Goal: Task Accomplishment & Management: Use online tool/utility

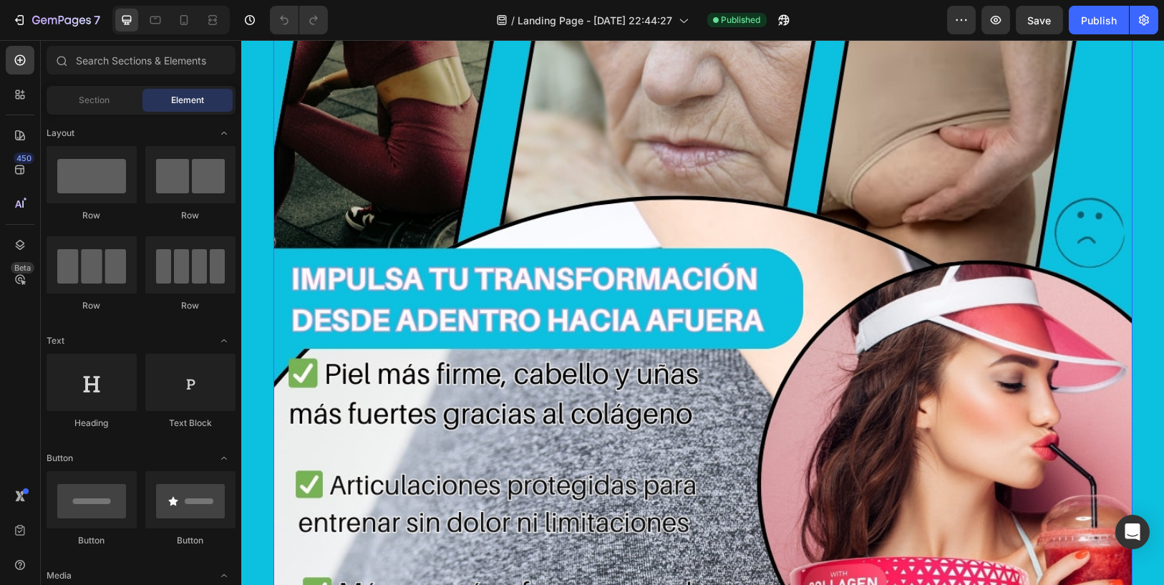
drag, startPoint x: 678, startPoint y: 268, endPoint x: 664, endPoint y: 283, distance: 19.8
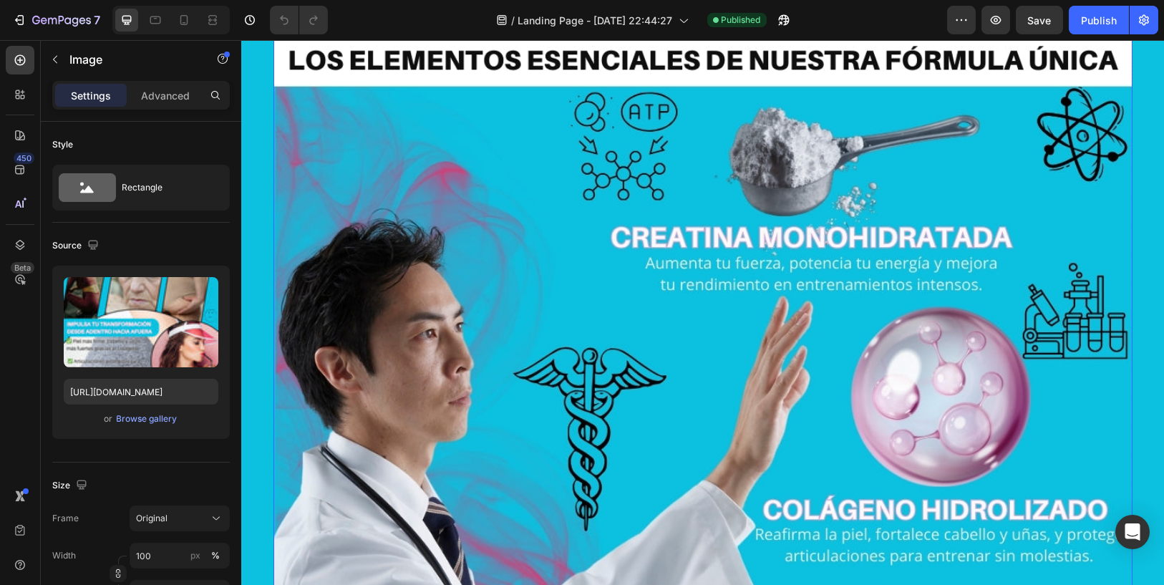
scroll to position [5409, 0]
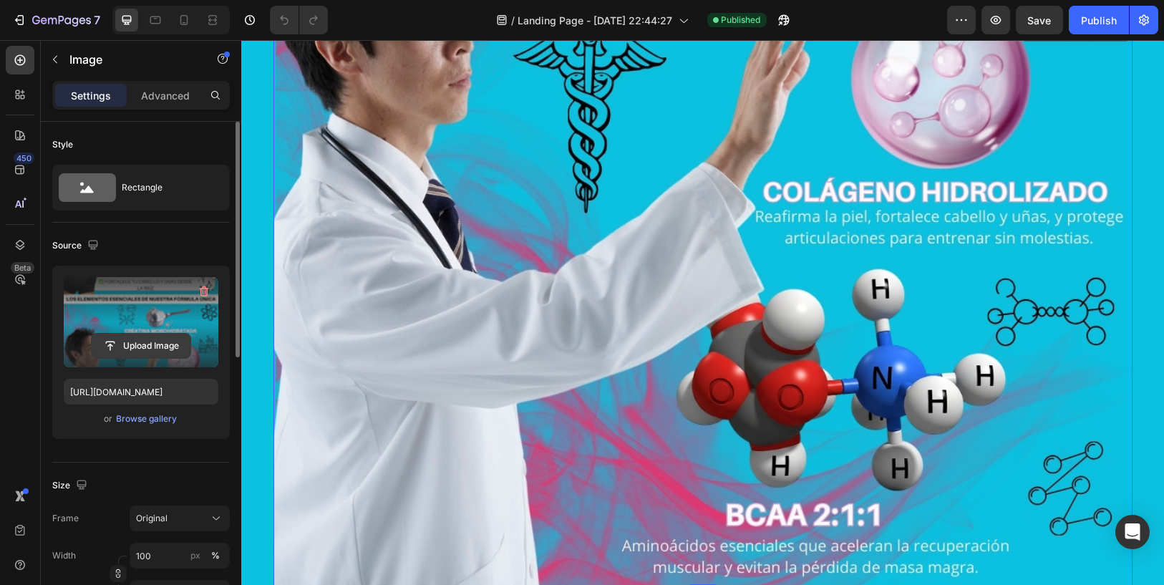
click at [135, 343] on input "file" at bounding box center [141, 346] width 99 height 24
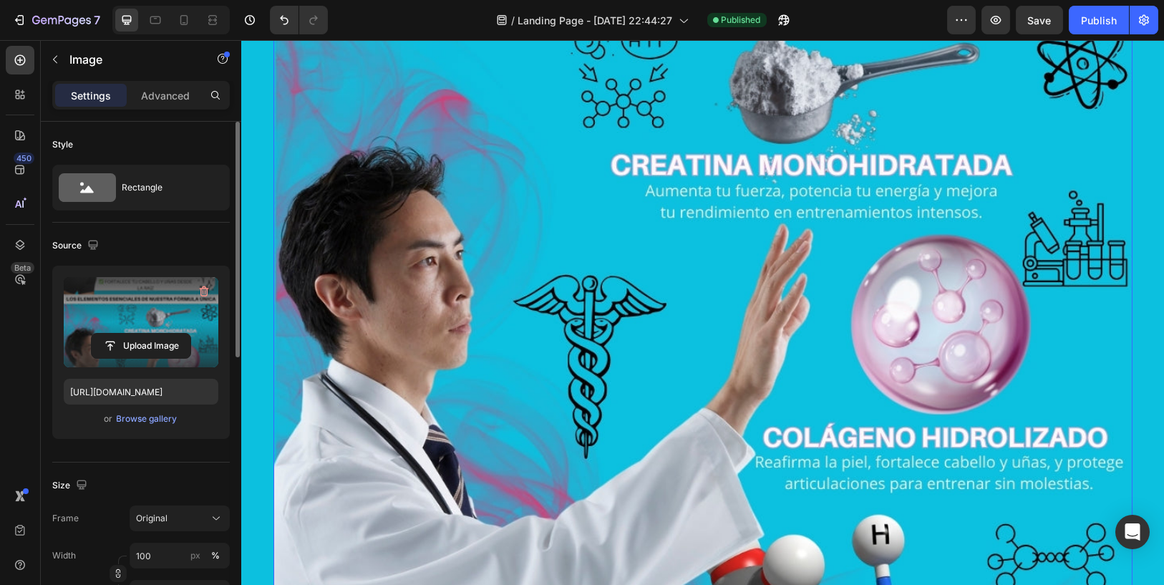
scroll to position [5250, 0]
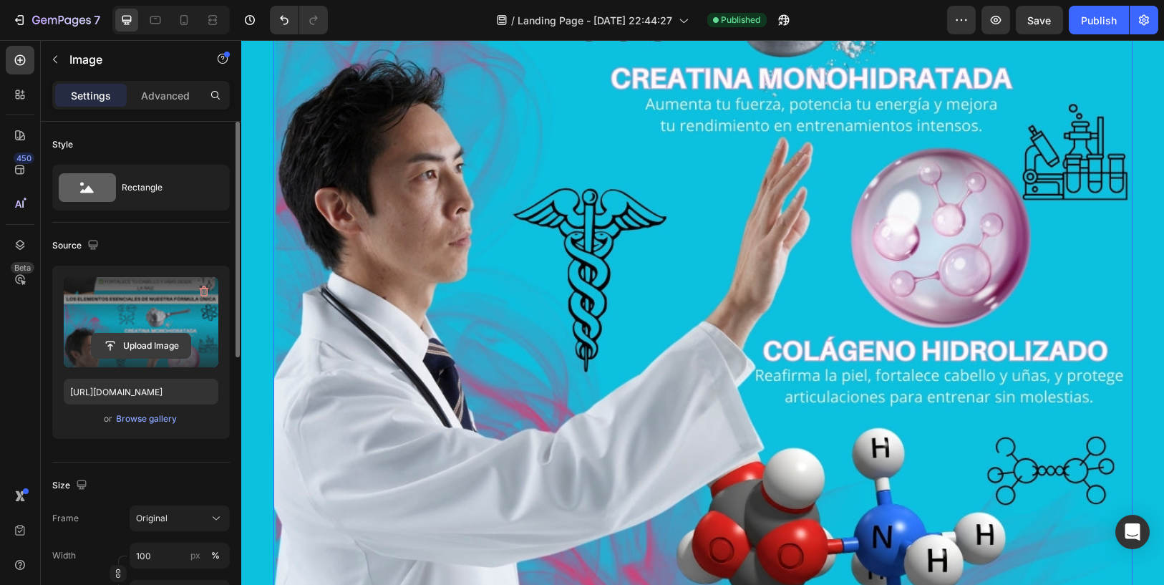
click at [154, 334] on input "file" at bounding box center [141, 346] width 99 height 24
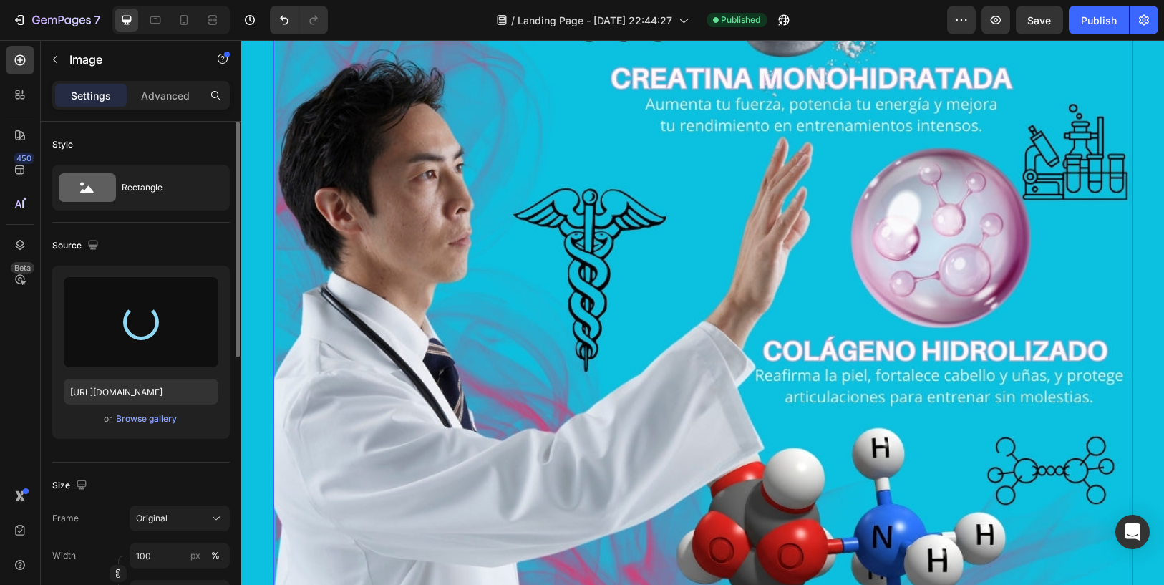
type input "[URL][DOMAIN_NAME]"
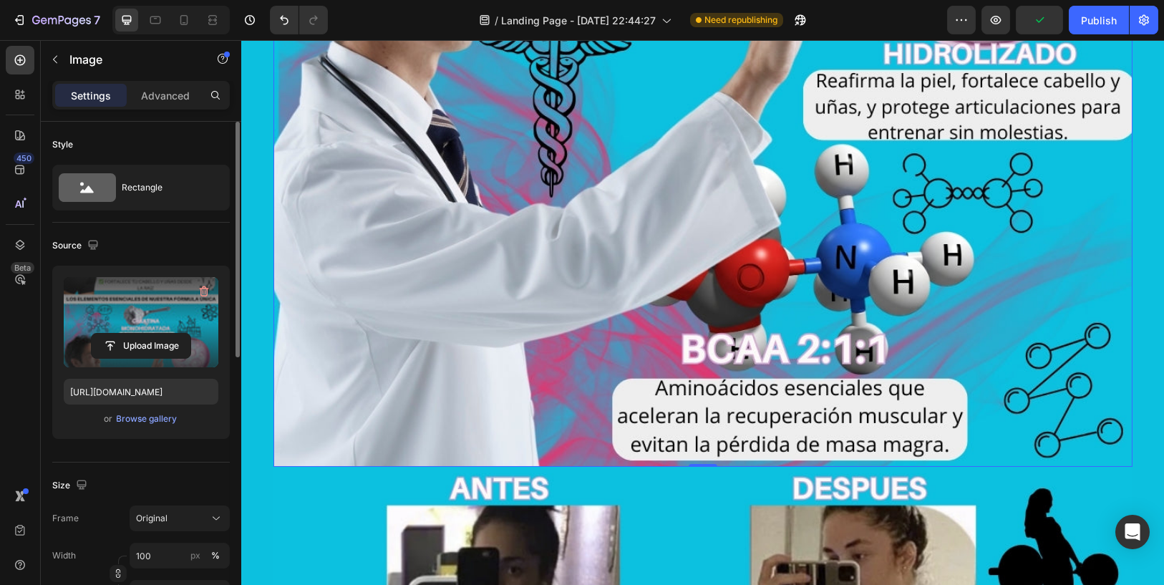
scroll to position [5647, 0]
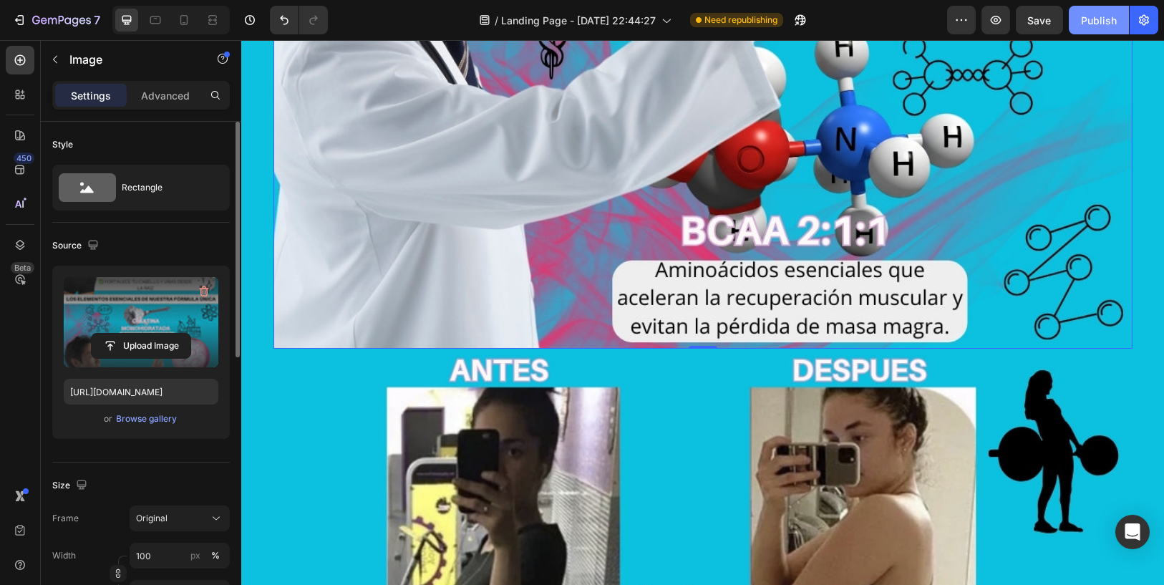
click at [1098, 31] on button "Publish" at bounding box center [1099, 20] width 60 height 29
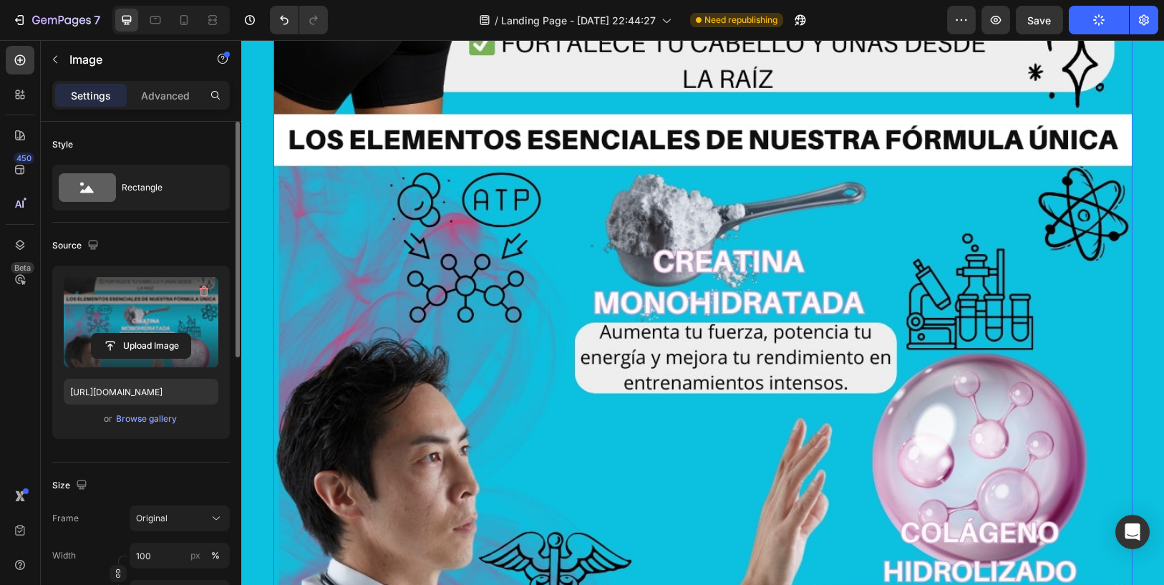
scroll to position [4614, 0]
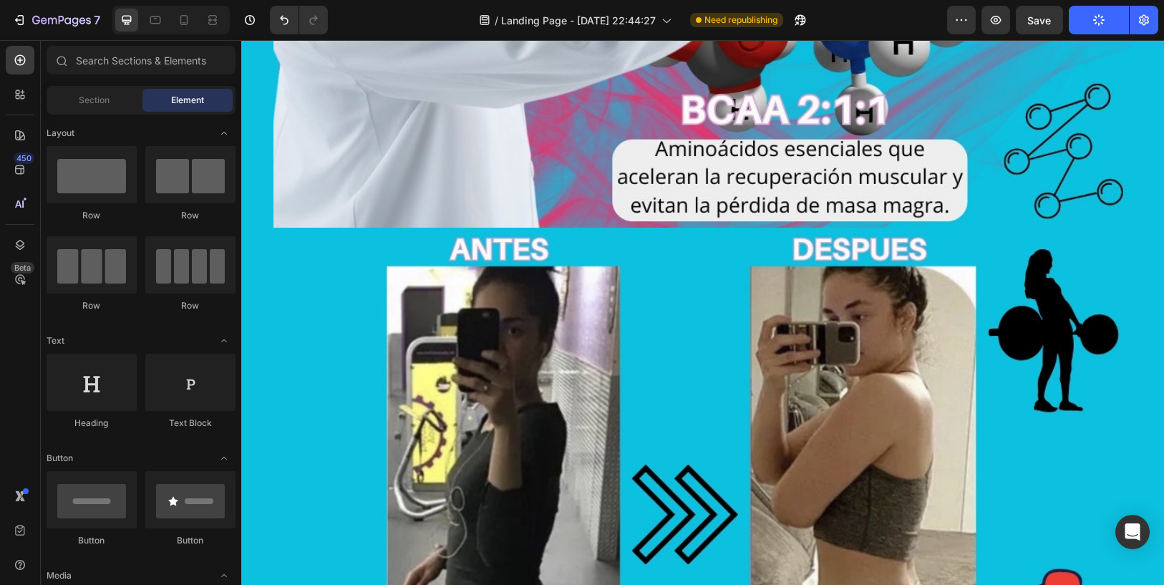
scroll to position [5788, 0]
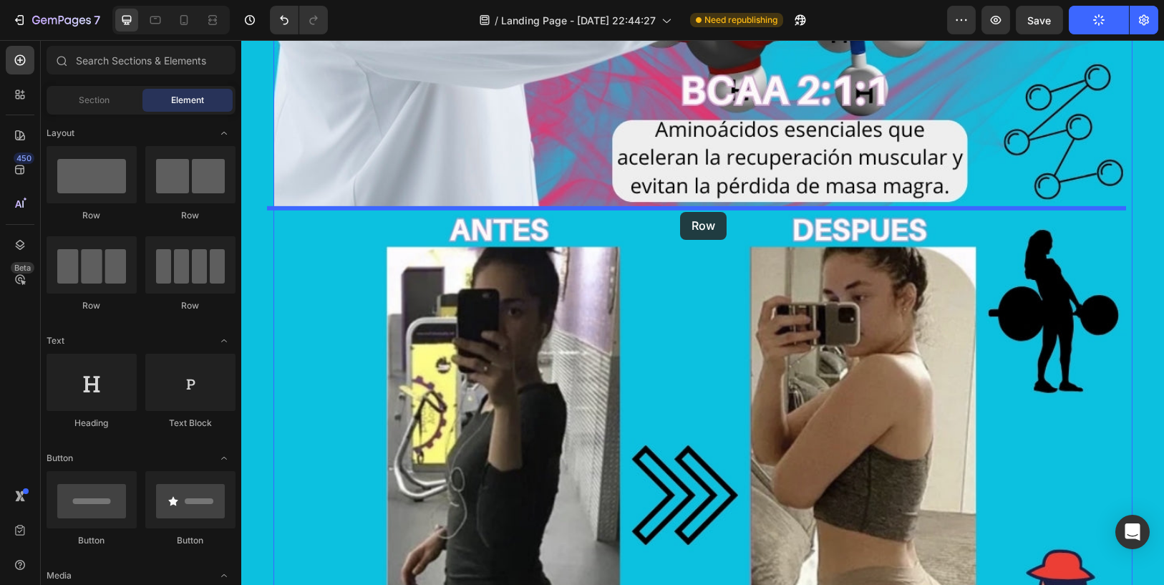
drag, startPoint x: 399, startPoint y: 225, endPoint x: 682, endPoint y: 211, distance: 283.1
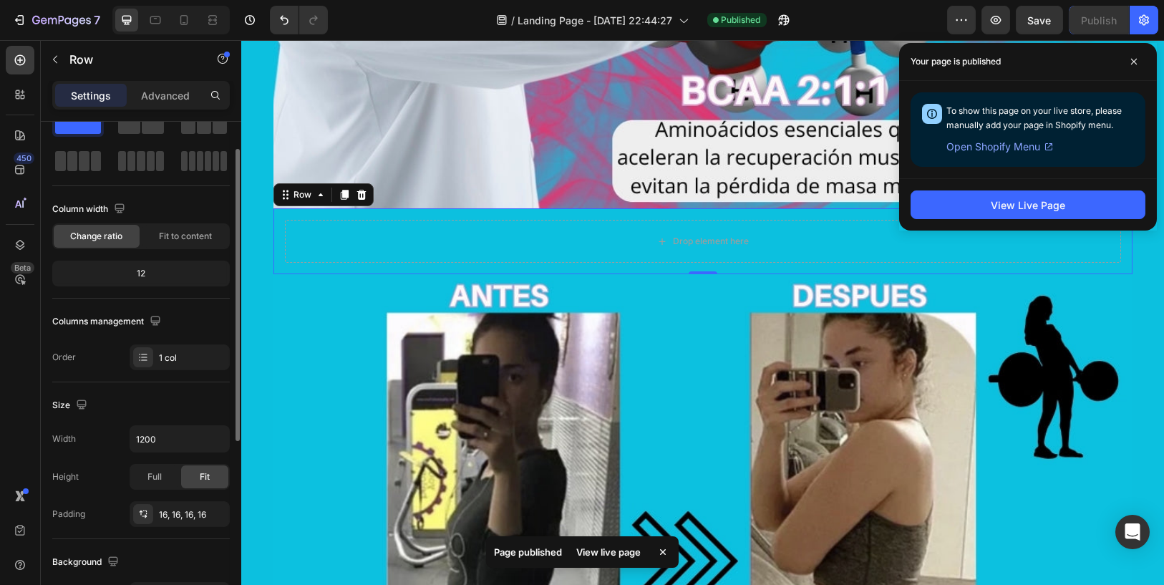
scroll to position [0, 0]
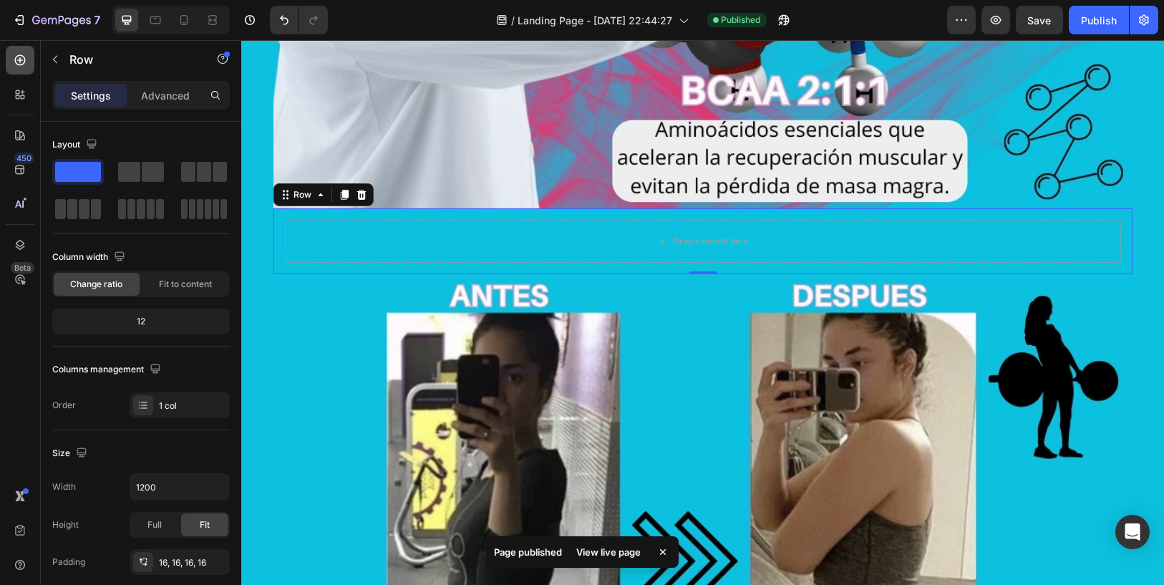
click at [23, 65] on icon at bounding box center [20, 60] width 14 height 14
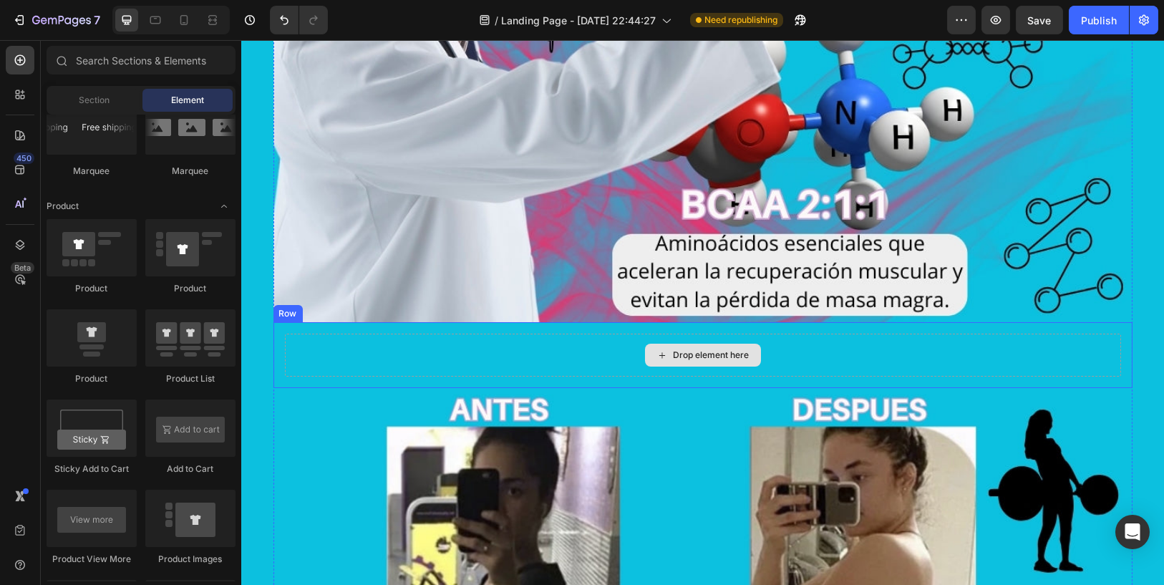
scroll to position [5629, 0]
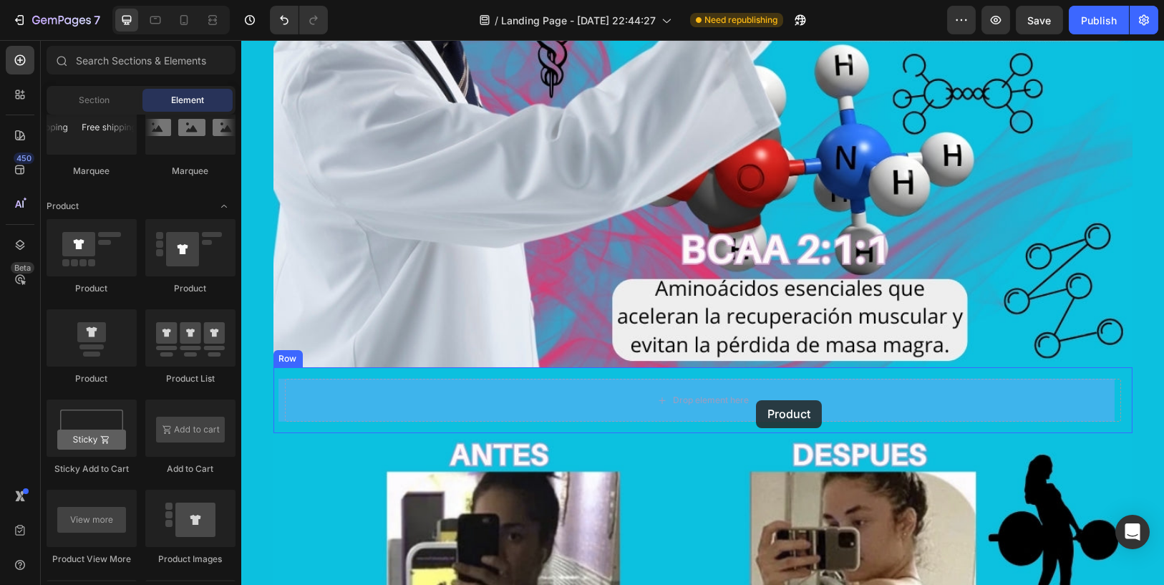
drag, startPoint x: 460, startPoint y: 399, endPoint x: 749, endPoint y: 405, distance: 288.6
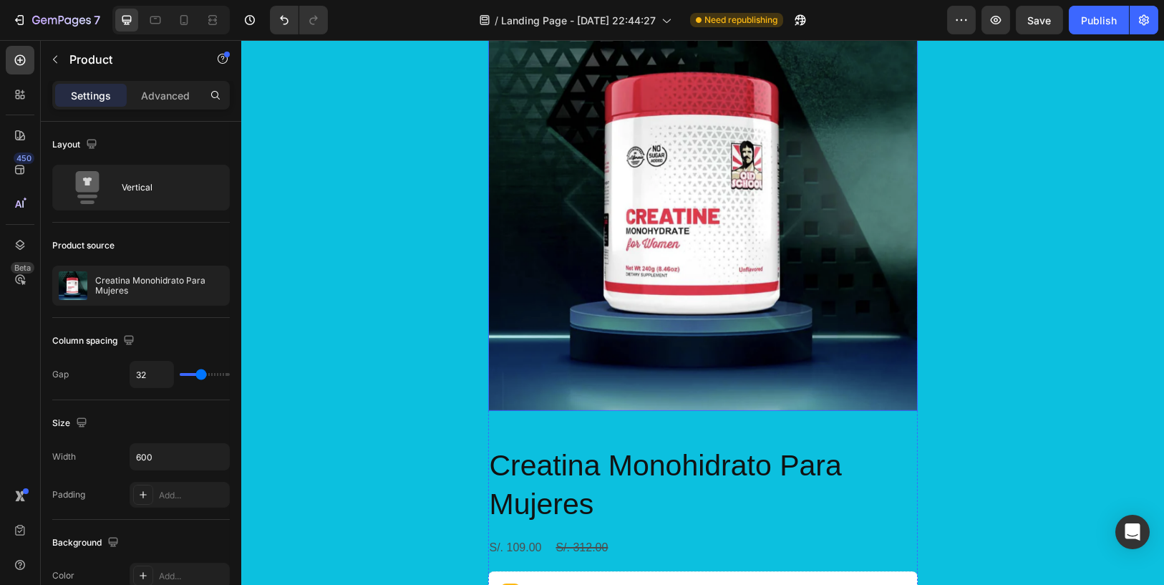
click at [729, 268] on img at bounding box center [703, 196] width 430 height 430
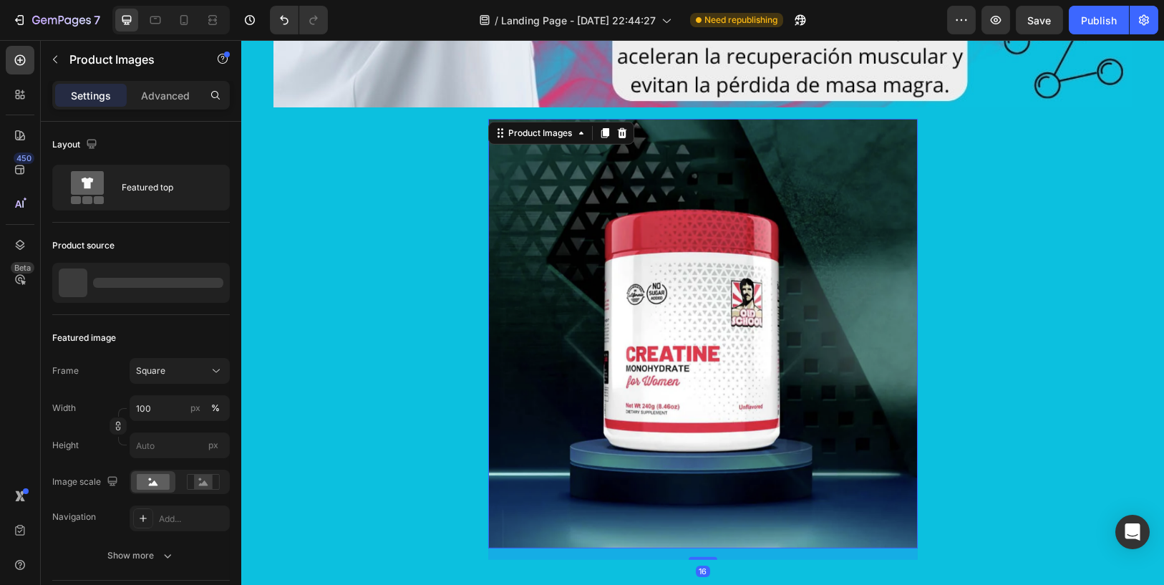
scroll to position [5867, 0]
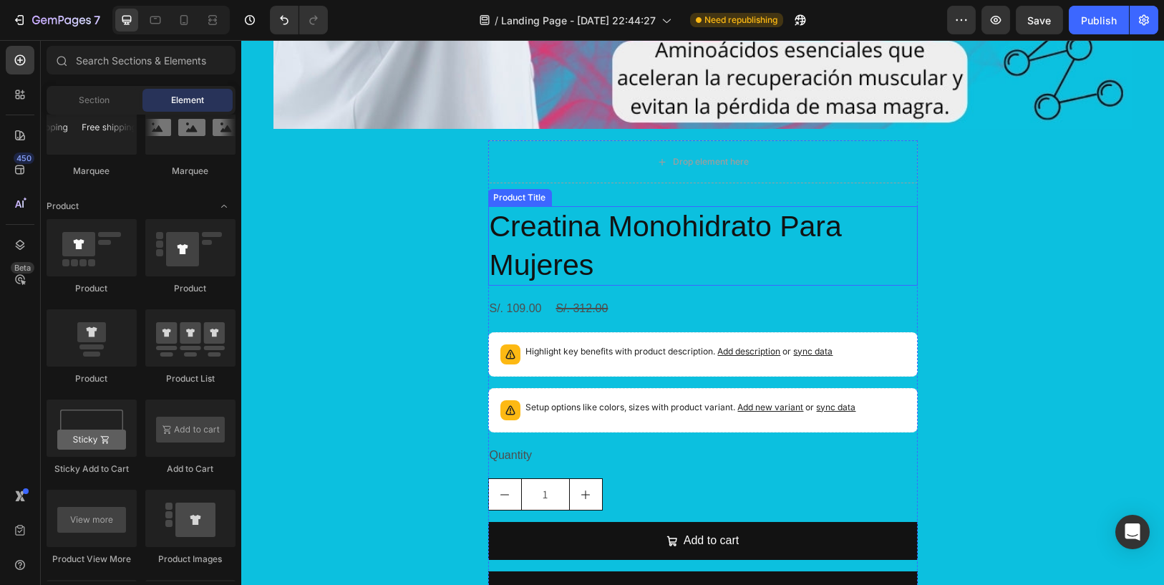
click at [654, 210] on h2 "Creatina Monohidrato Para Mujeres" at bounding box center [703, 245] width 430 height 79
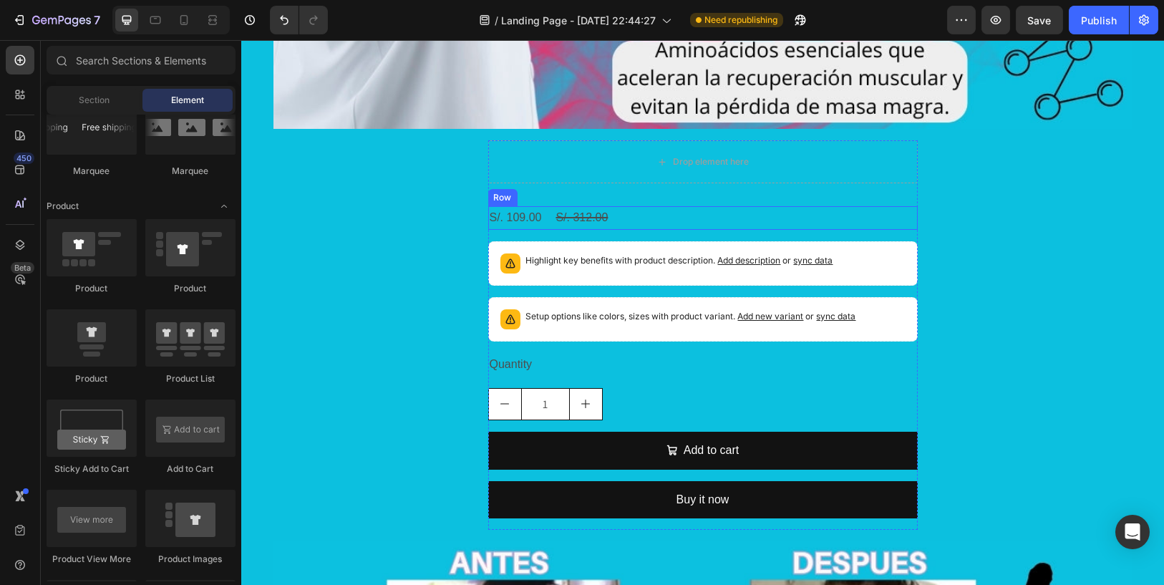
click at [660, 210] on div "S/. 109.00 Product Price Product Price S/. 312.00 Product Price Product Price R…" at bounding box center [703, 218] width 430 height 24
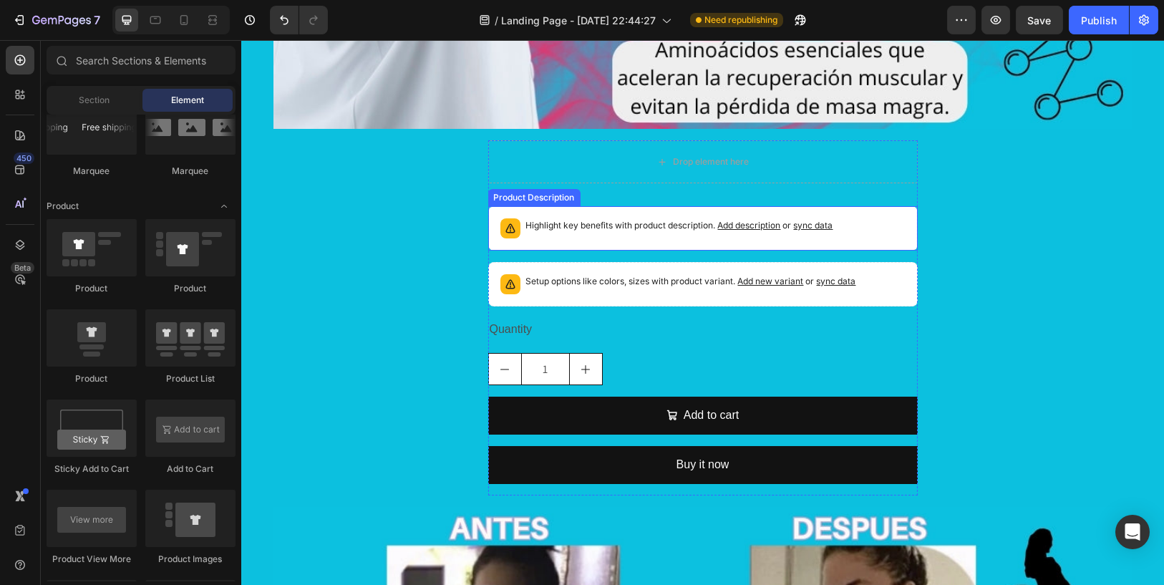
click at [674, 214] on div "Highlight key benefits with product description. Add description or sync data" at bounding box center [703, 229] width 417 height 32
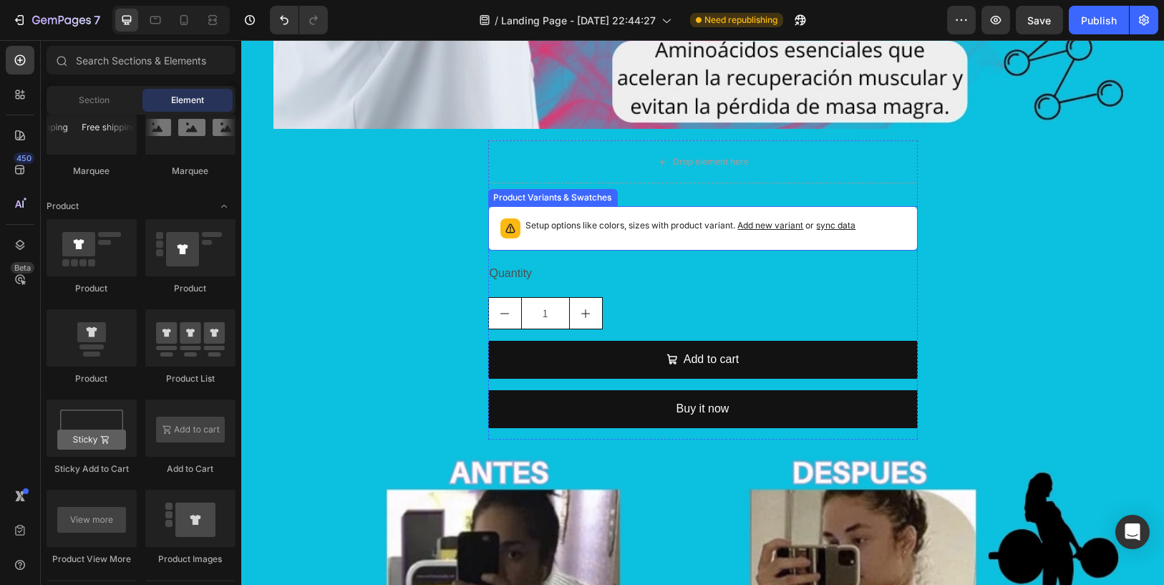
click at [679, 228] on p "Setup options like colors, sizes with product variant. Add new variant or sync …" at bounding box center [691, 225] width 330 height 14
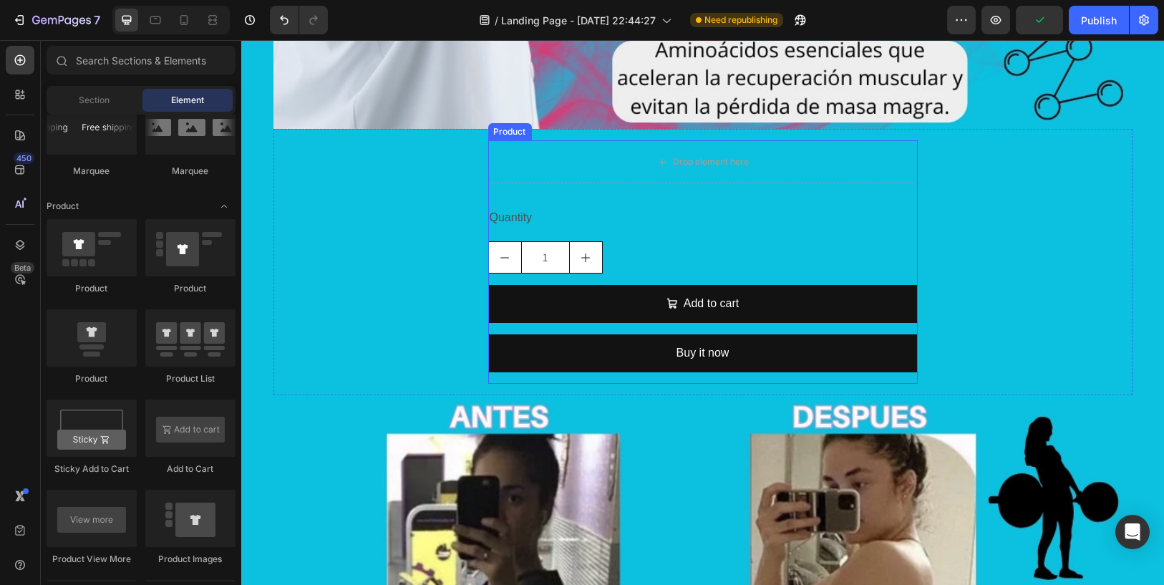
click at [629, 248] on div "1" at bounding box center [703, 257] width 430 height 32
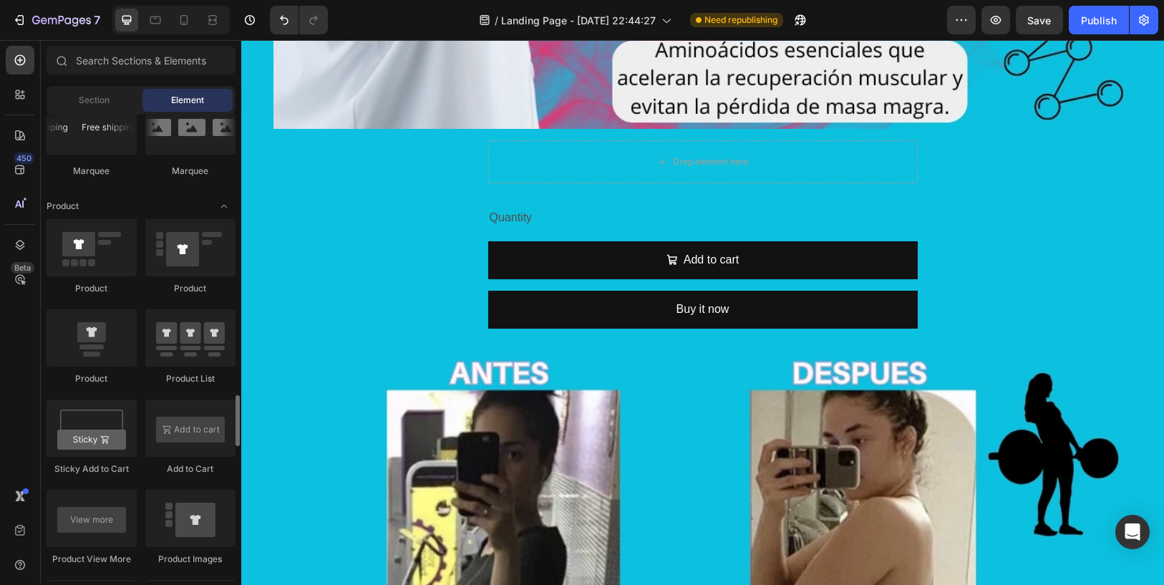
scroll to position [1988, 0]
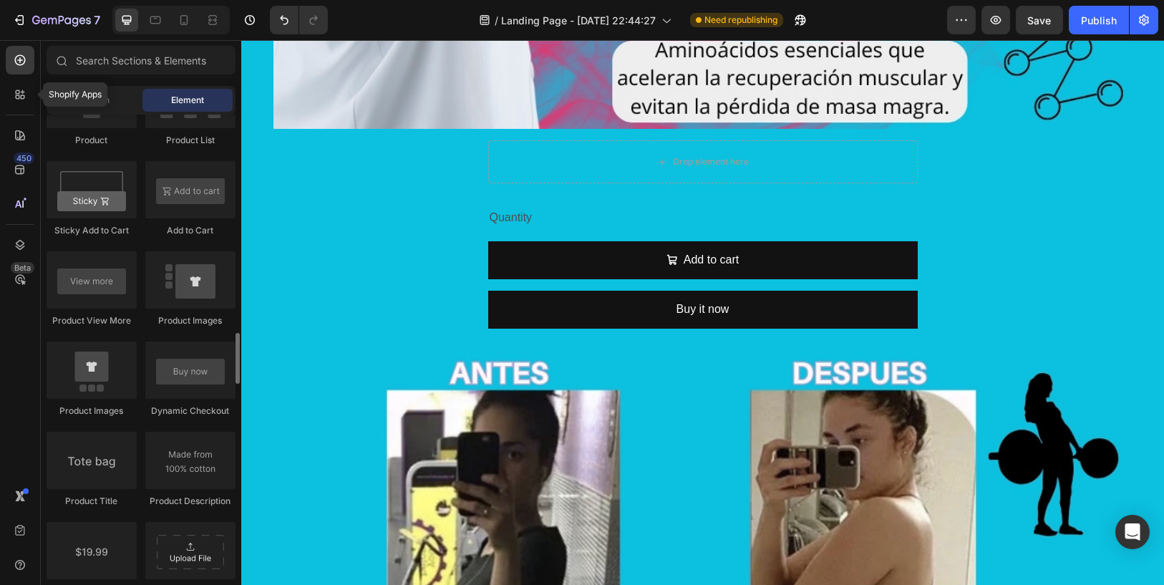
click at [26, 77] on div "Shopify Apps 450 Beta" at bounding box center [20, 264] width 29 height 436
click at [21, 67] on icon at bounding box center [20, 60] width 14 height 14
click at [26, 70] on div at bounding box center [20, 60] width 29 height 29
click at [26, 95] on icon at bounding box center [20, 94] width 14 height 14
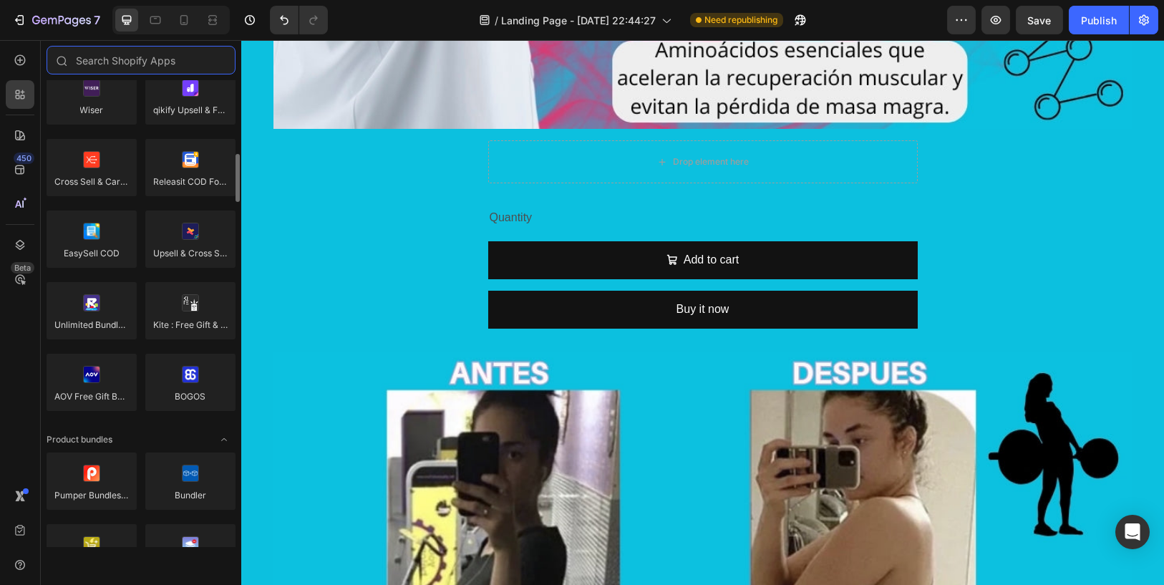
scroll to position [636, 0]
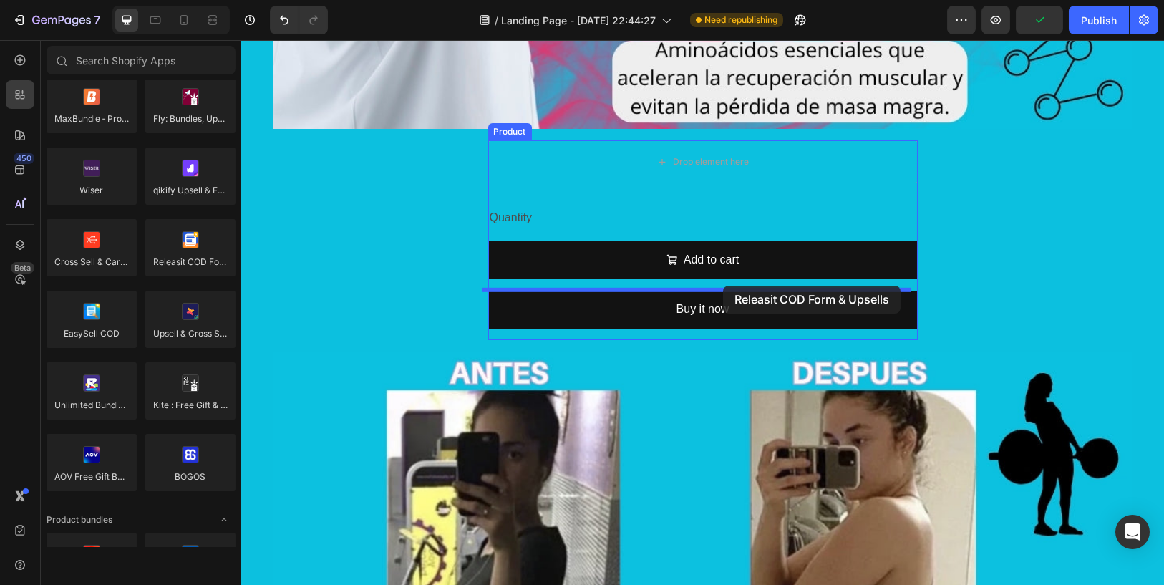
drag, startPoint x: 424, startPoint y: 295, endPoint x: 723, endPoint y: 286, distance: 299.4
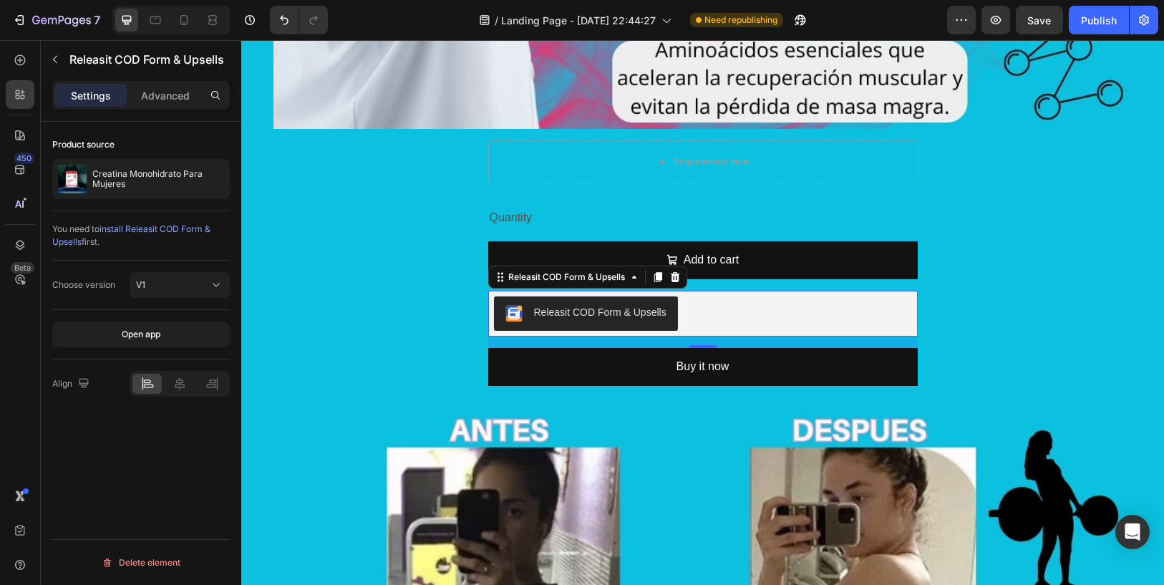
click at [644, 316] on div "Releasit COD Form & Upsells" at bounding box center [600, 312] width 132 height 15
click at [184, 377] on icon at bounding box center [180, 384] width 14 height 14
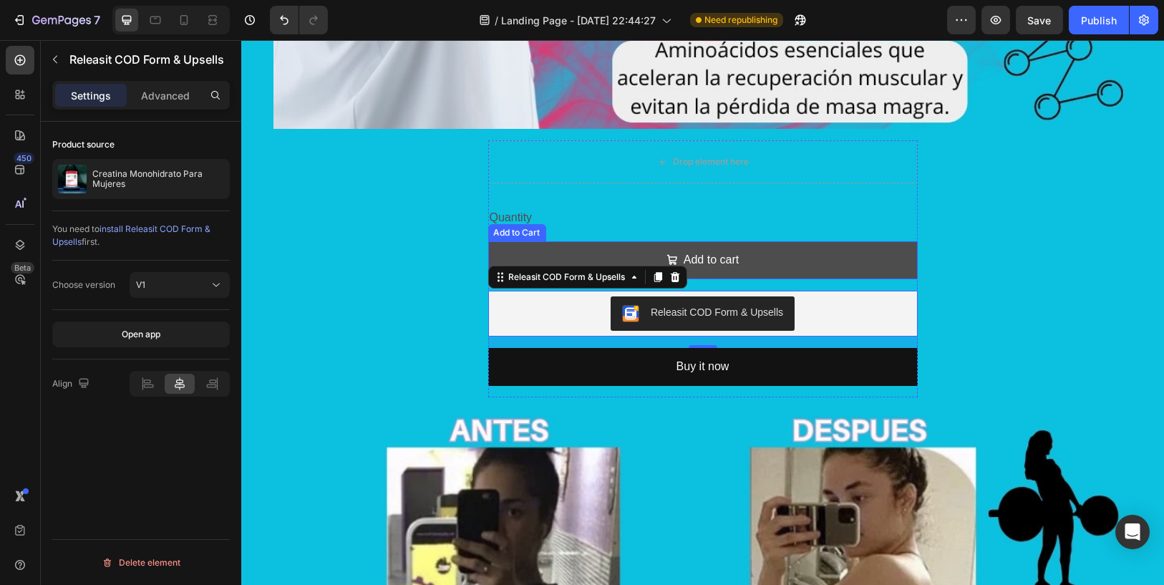
click at [794, 250] on button "Add to cart" at bounding box center [703, 260] width 430 height 38
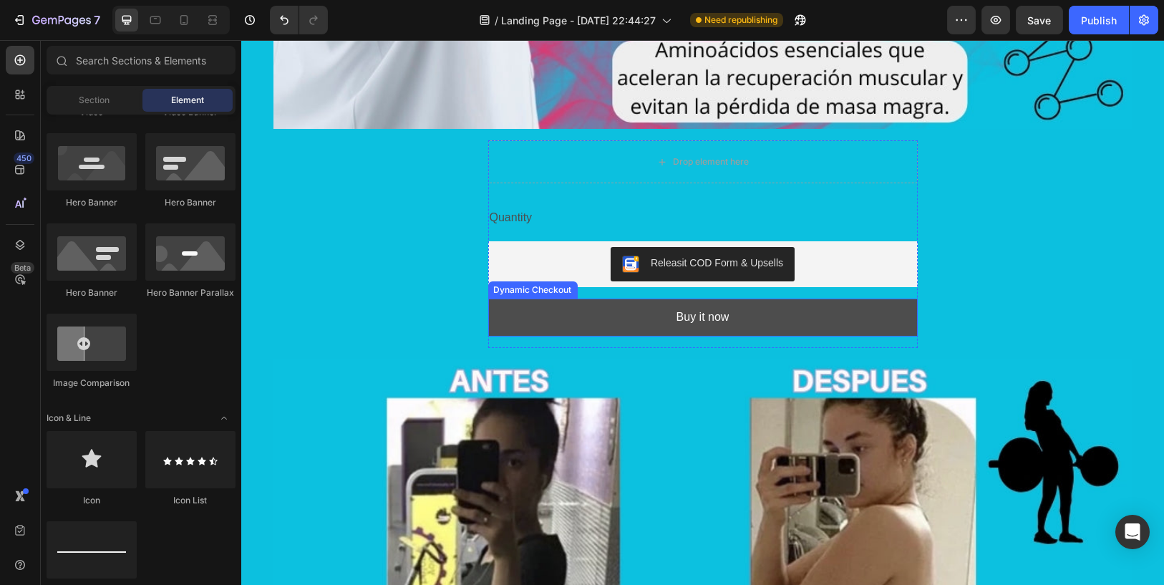
click at [790, 324] on button "Buy it now" at bounding box center [703, 318] width 430 height 38
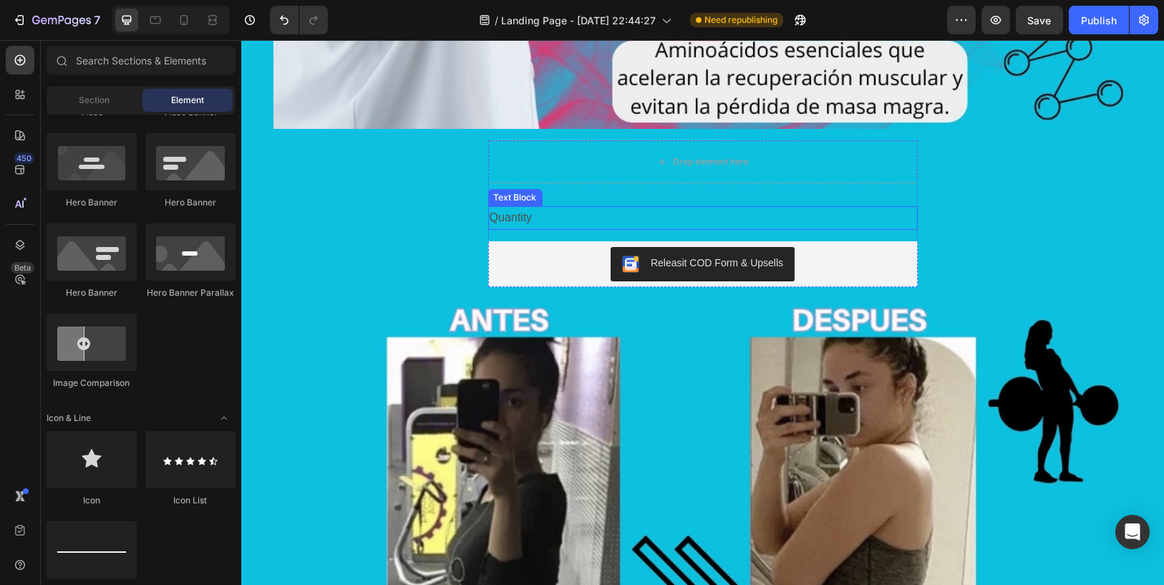
click at [730, 209] on div "Quantity" at bounding box center [703, 218] width 430 height 24
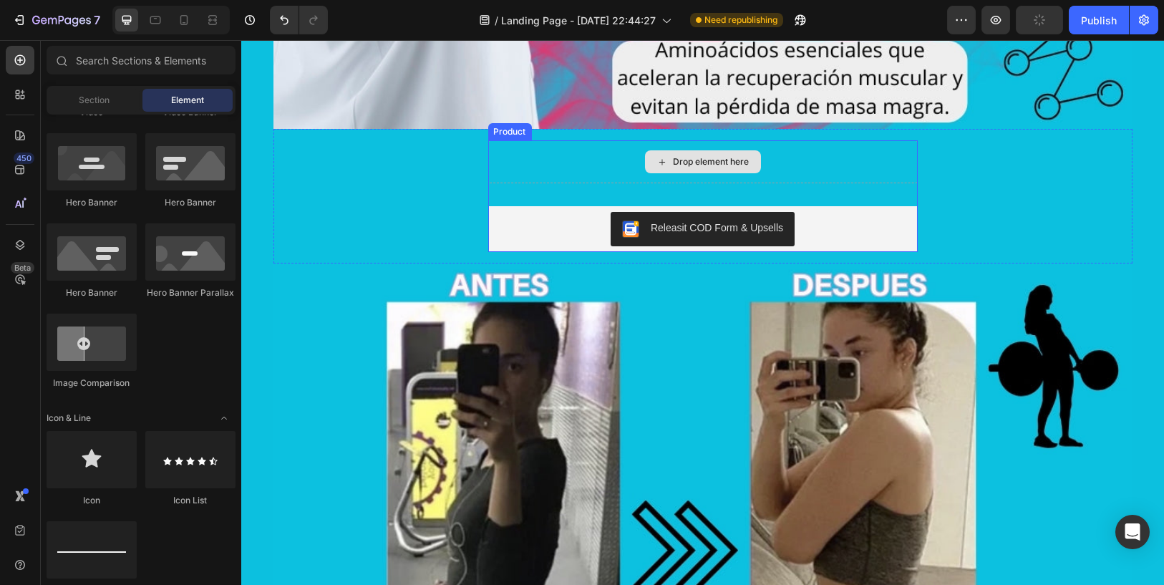
click at [778, 178] on div "Drop element here" at bounding box center [703, 161] width 430 height 43
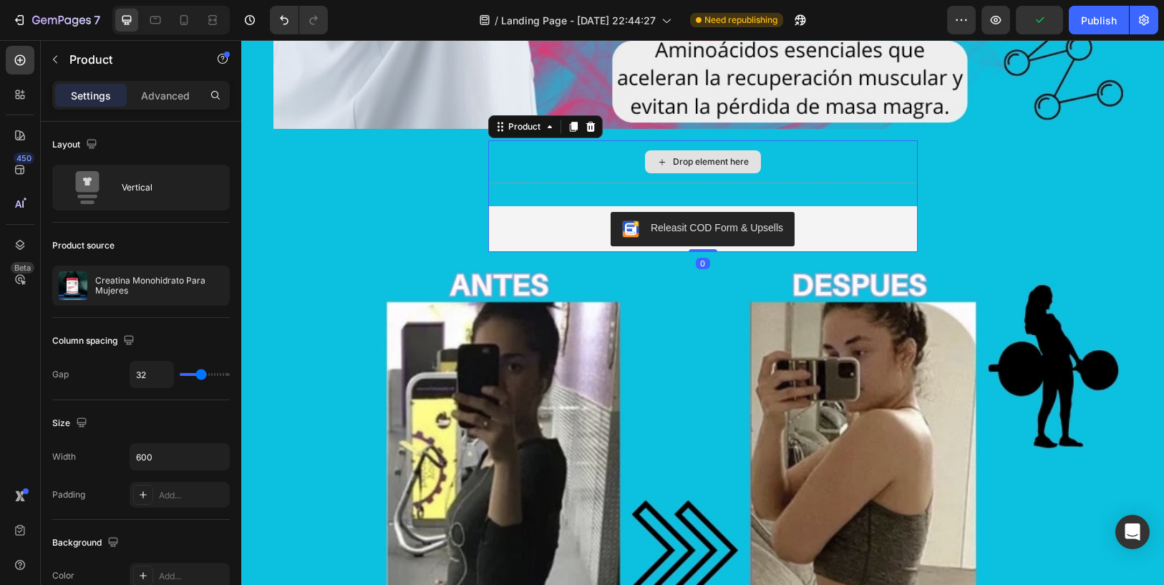
click at [778, 149] on div "Drop element here" at bounding box center [703, 161] width 430 height 43
click at [954, 169] on div "Drop element here Releasit COD Form & Upsells Releasit COD Form & Upsells Produ…" at bounding box center [703, 196] width 836 height 112
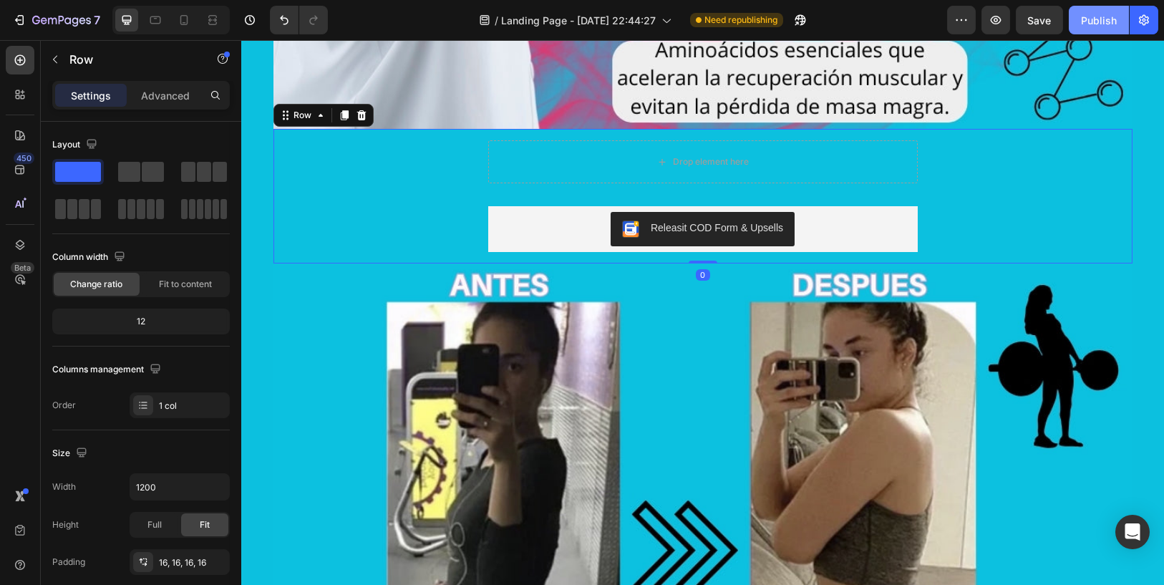
click at [1080, 29] on button "Publish" at bounding box center [1099, 20] width 60 height 29
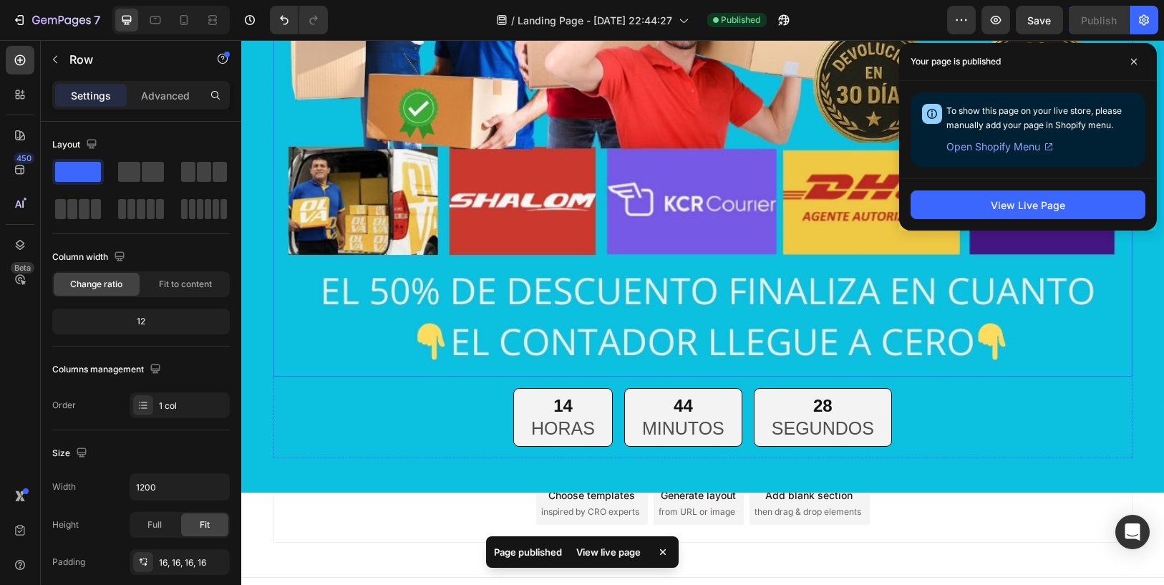
scroll to position [10671, 0]
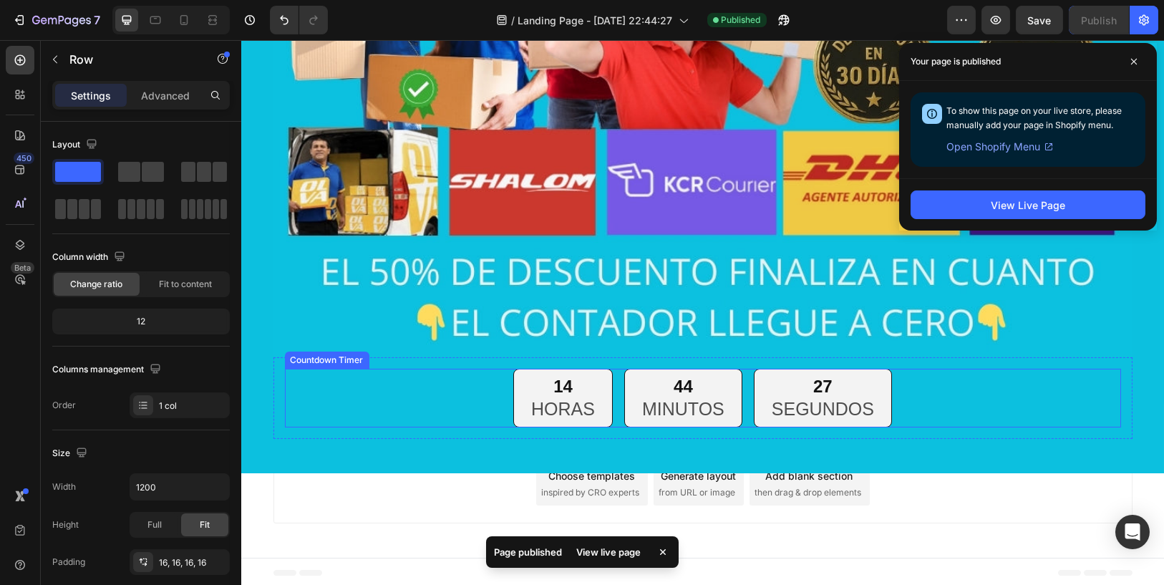
click at [888, 389] on div "14 HORAS 44 MINUTOS 27 SEGUNDOS" at bounding box center [703, 398] width 836 height 59
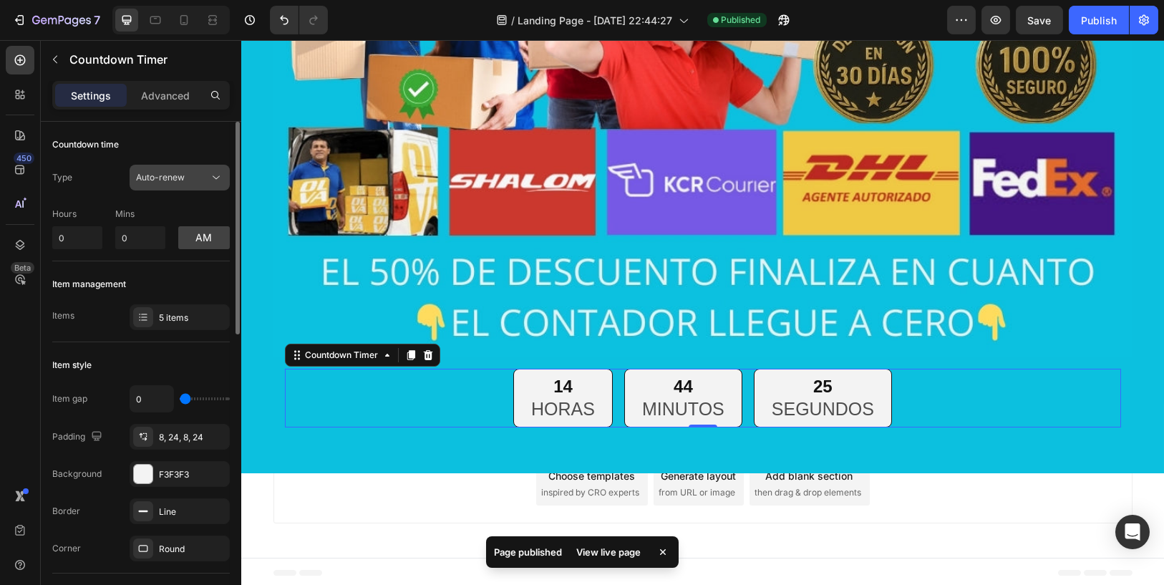
click at [149, 186] on button "Auto-renew" at bounding box center [180, 178] width 100 height 26
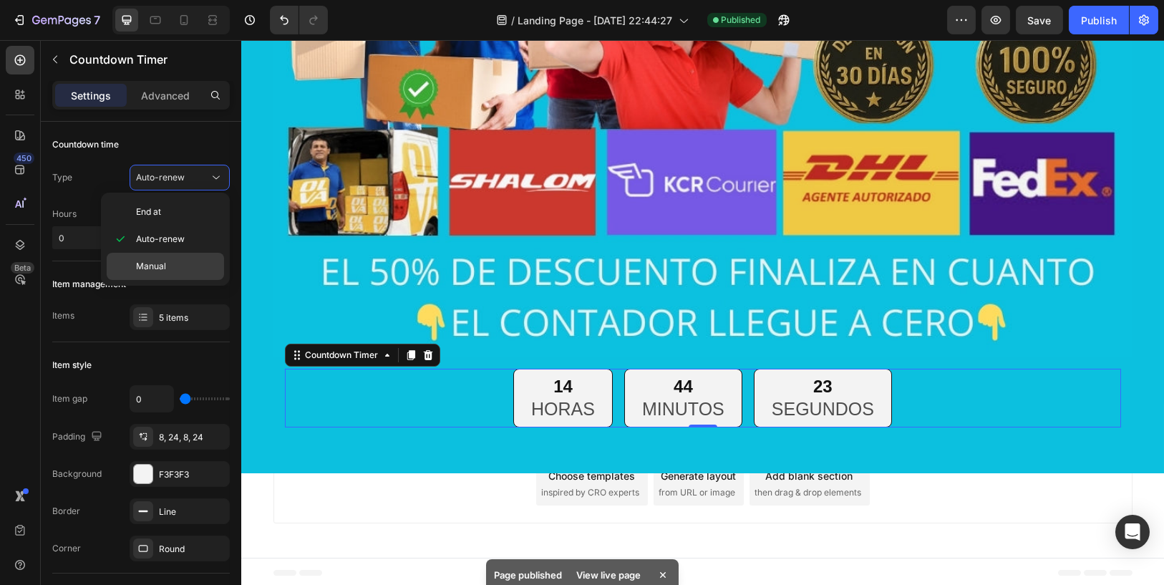
click at [159, 260] on span "Manual" at bounding box center [151, 266] width 30 height 13
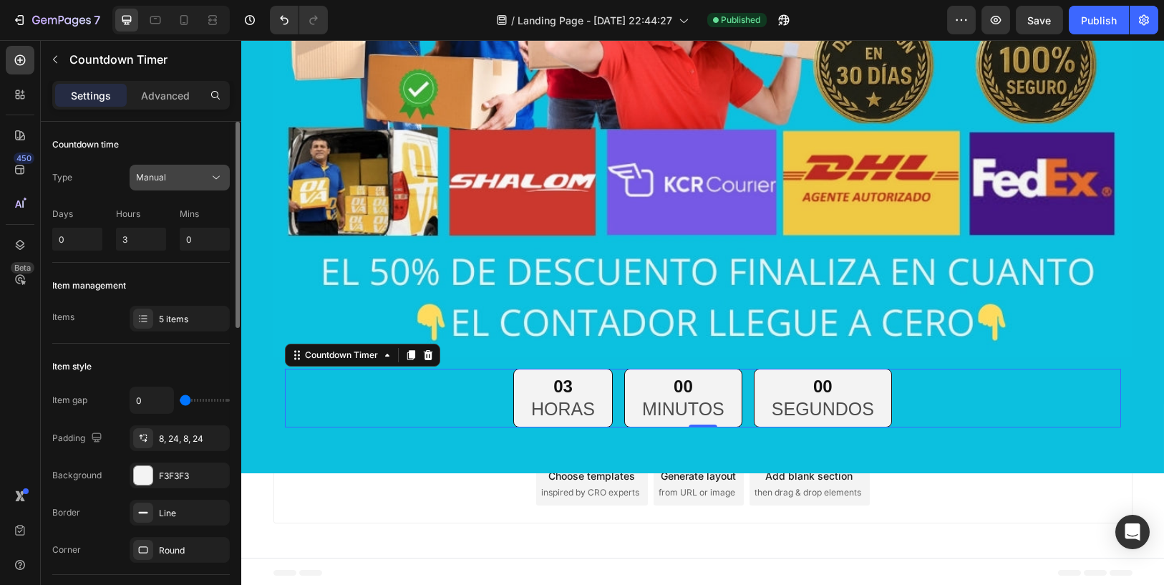
click at [193, 179] on div "Manual" at bounding box center [172, 177] width 73 height 13
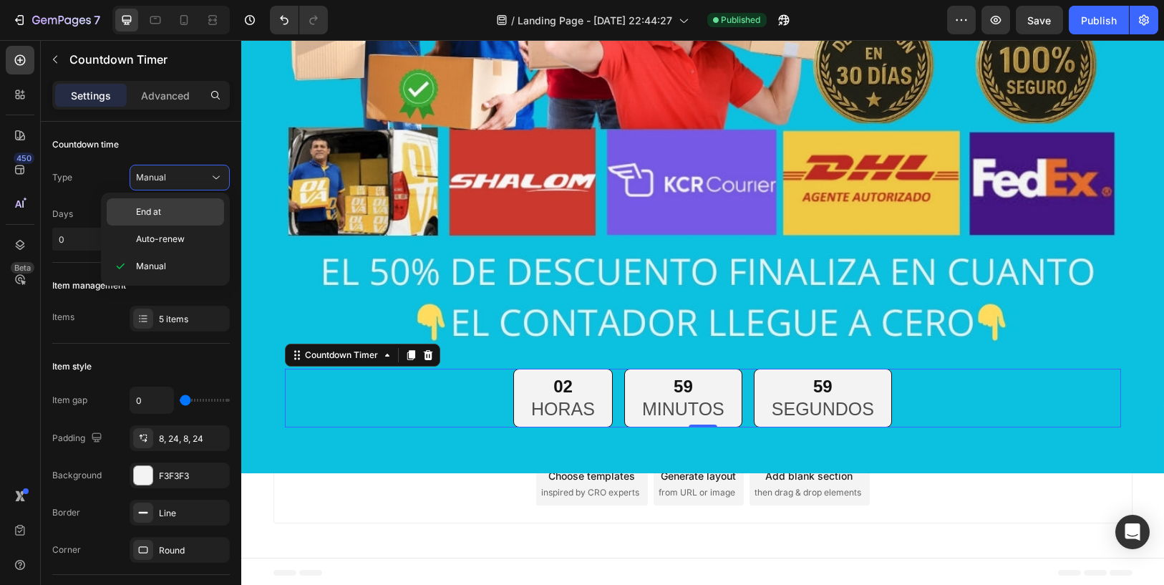
click at [175, 203] on div "End at" at bounding box center [165, 211] width 117 height 27
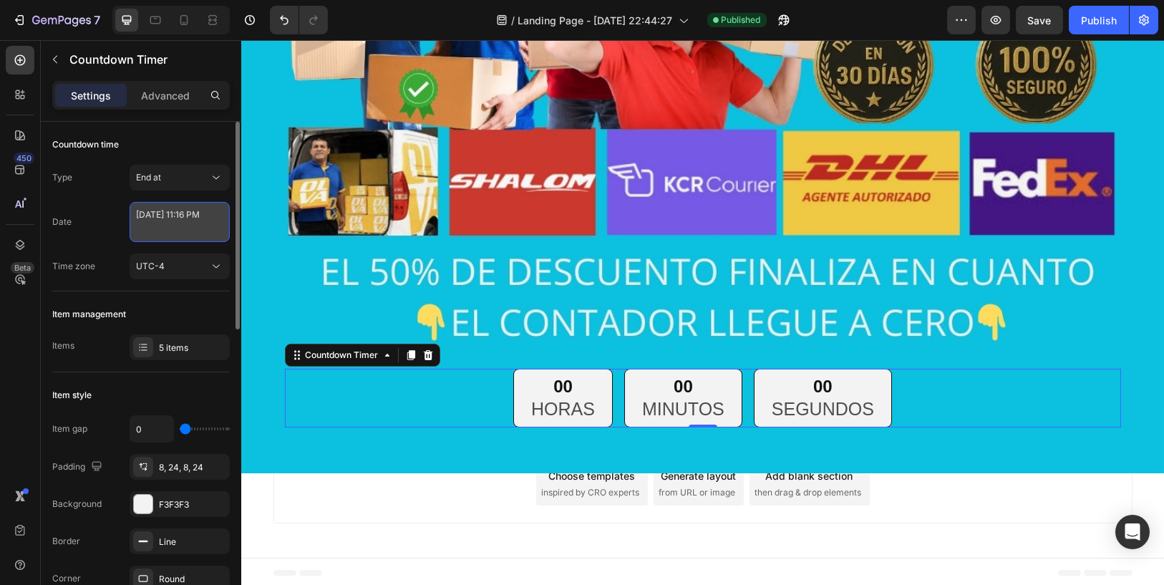
click at [181, 218] on textarea "[DATE] 11:16 PM" at bounding box center [180, 222] width 100 height 40
select select "23"
select select "16"
select select "false"
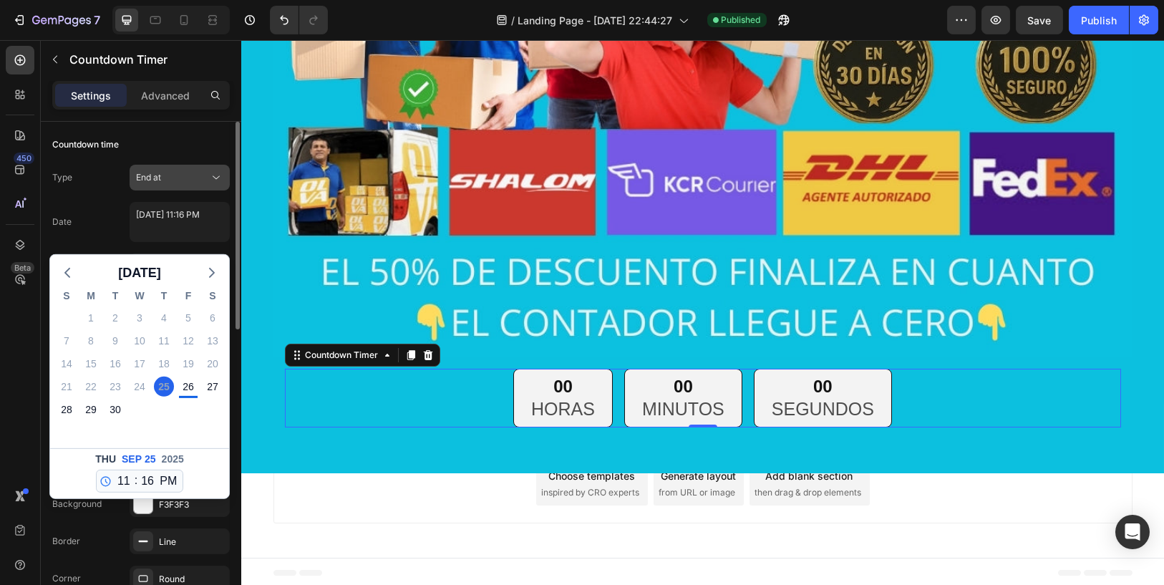
click at [185, 180] on div "End at" at bounding box center [172, 177] width 73 height 13
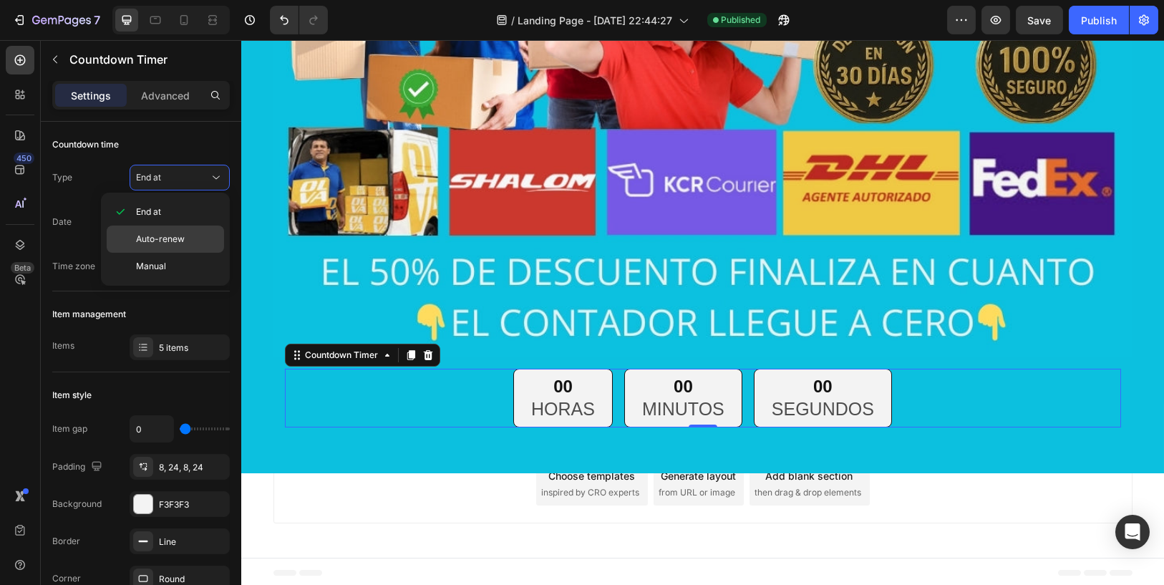
click at [168, 233] on span "Auto-renew" at bounding box center [160, 239] width 49 height 13
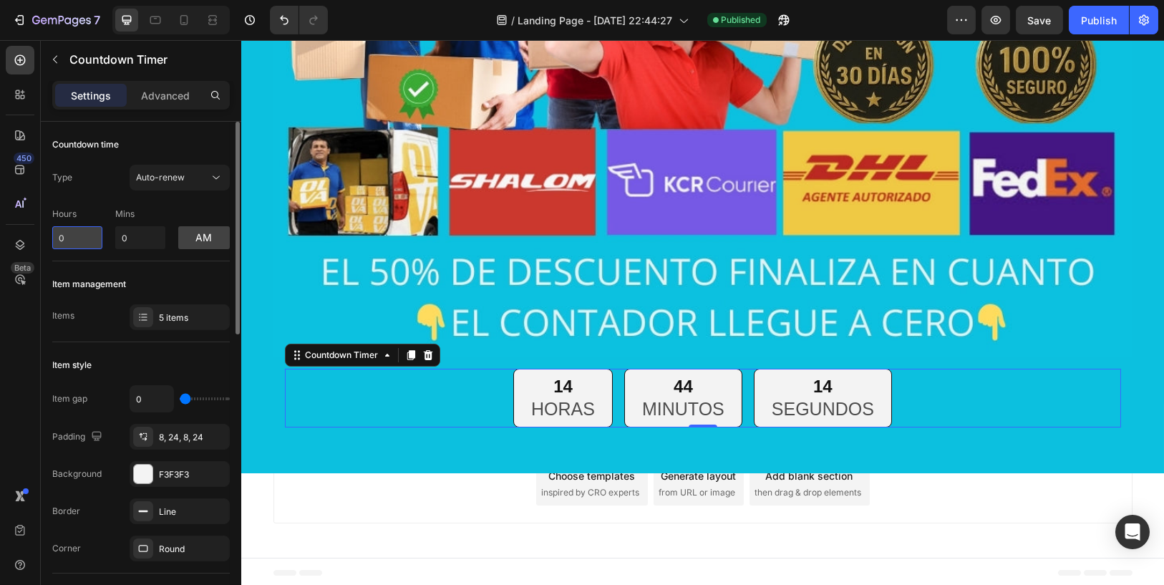
click at [86, 240] on input "0" at bounding box center [77, 237] width 50 height 23
click at [191, 247] on button "am" at bounding box center [204, 237] width 52 height 23
click at [199, 246] on button "pm" at bounding box center [204, 237] width 52 height 23
click at [199, 245] on button "am" at bounding box center [204, 237] width 52 height 23
click at [199, 246] on button "pm" at bounding box center [204, 237] width 52 height 23
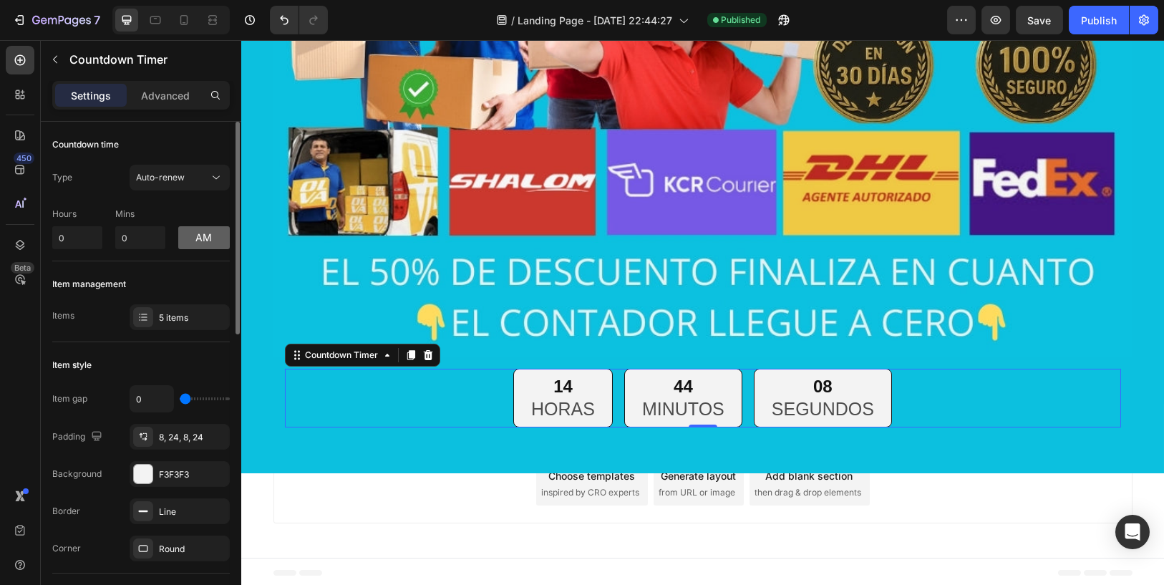
click at [199, 246] on button "am" at bounding box center [204, 237] width 52 height 23
click at [199, 246] on button "pm" at bounding box center [204, 237] width 52 height 23
click at [199, 246] on button "am" at bounding box center [204, 237] width 52 height 23
click at [199, 247] on button "pm" at bounding box center [204, 237] width 52 height 23
click at [199, 247] on button "am" at bounding box center [204, 237] width 52 height 23
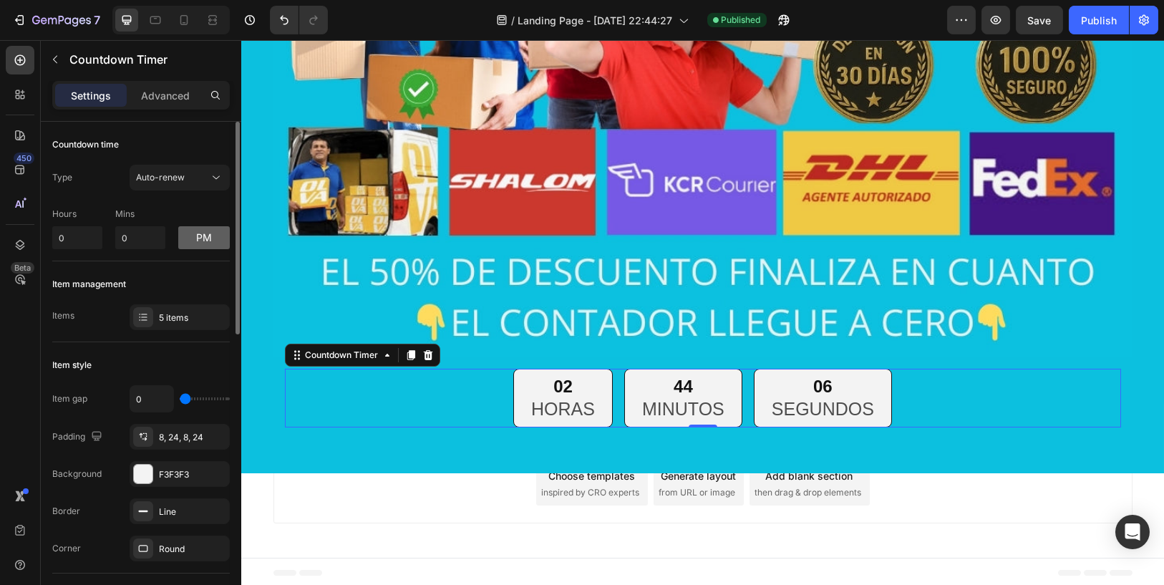
click at [199, 247] on button "pm" at bounding box center [204, 237] width 52 height 23
click at [127, 243] on input "0" at bounding box center [140, 237] width 50 height 23
click at [156, 313] on div "5 items" at bounding box center [180, 317] width 100 height 26
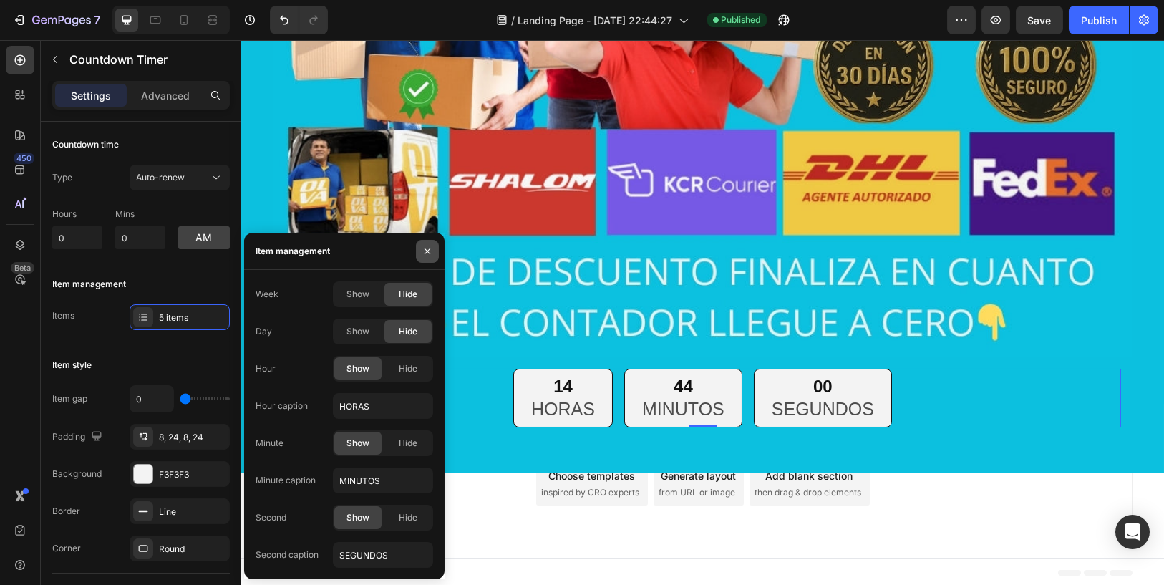
click at [424, 256] on icon "button" at bounding box center [427, 251] width 11 height 11
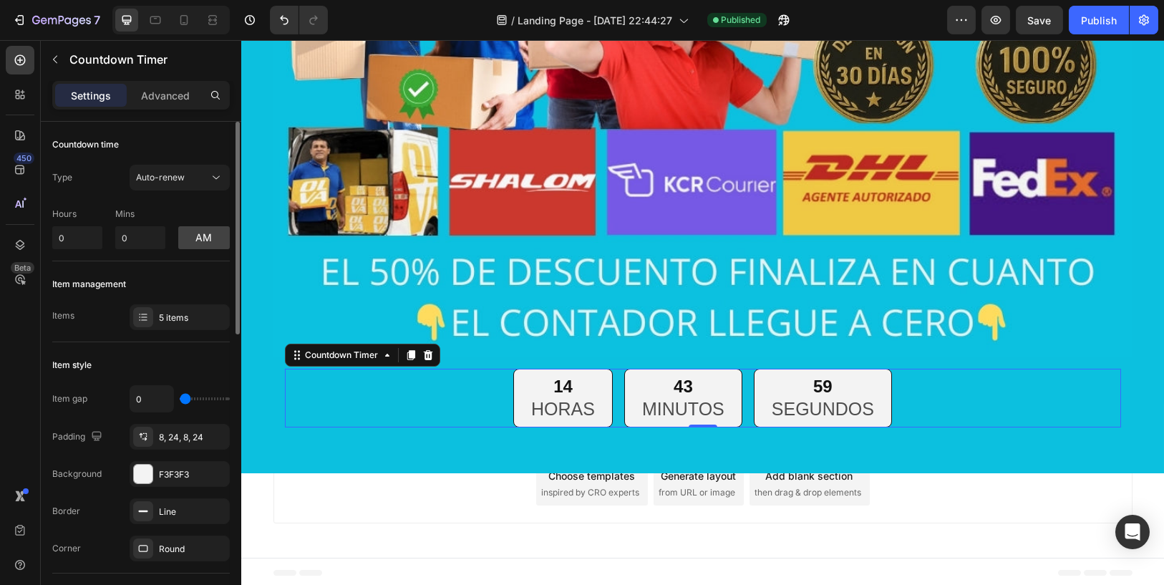
type input "26"
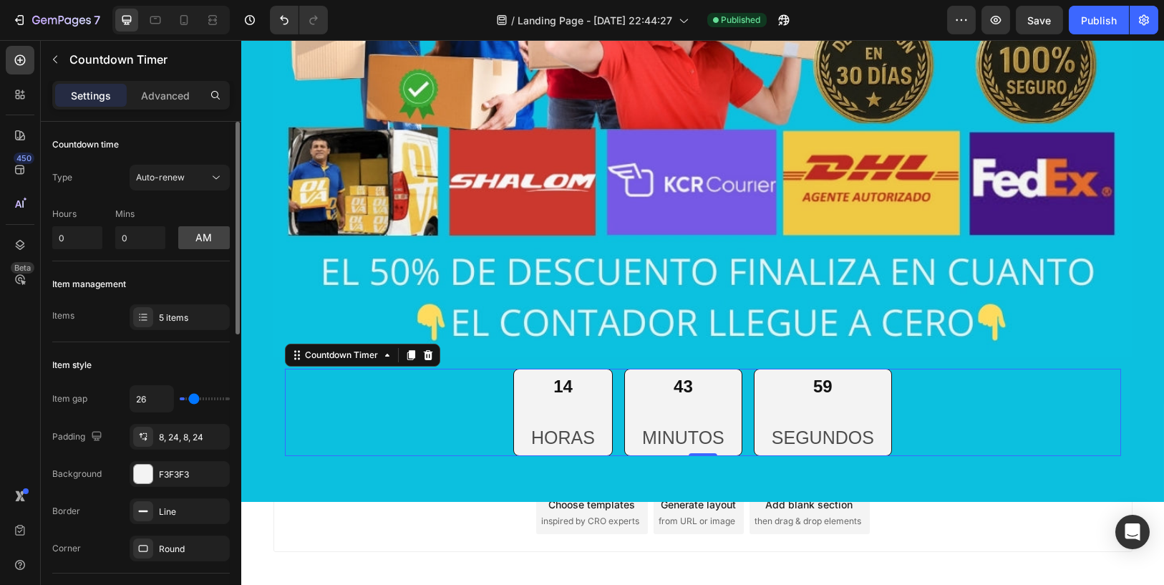
type input "40"
type input "48"
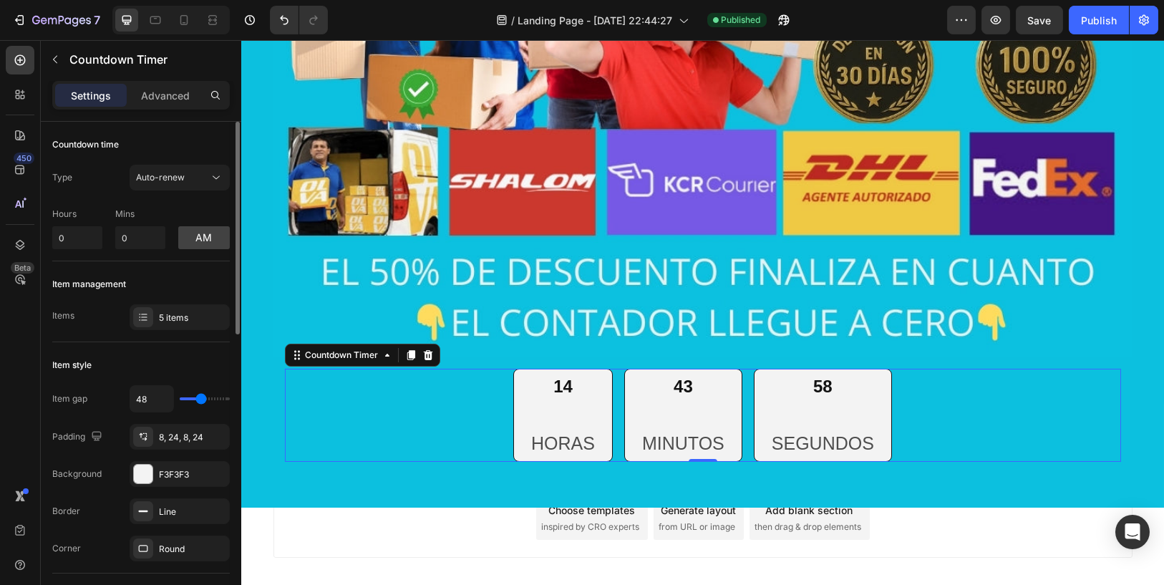
type input "35"
type input "0"
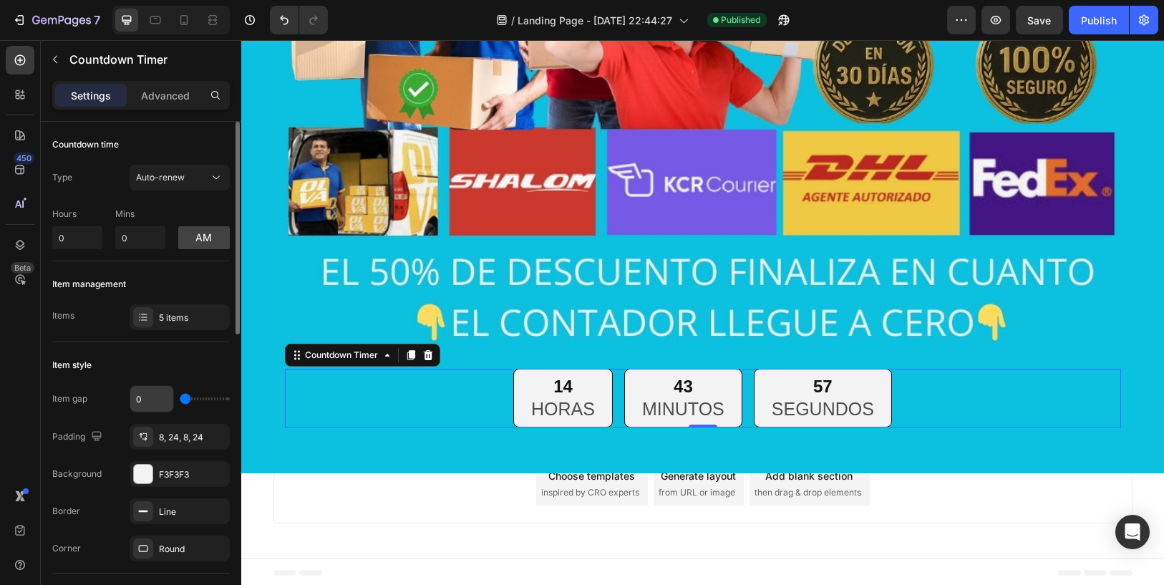
drag, startPoint x: 185, startPoint y: 398, endPoint x: 161, endPoint y: 399, distance: 24.4
click at [180, 399] on input "range" at bounding box center [205, 398] width 50 height 3
click at [140, 435] on icon at bounding box center [142, 435] width 4 height 5
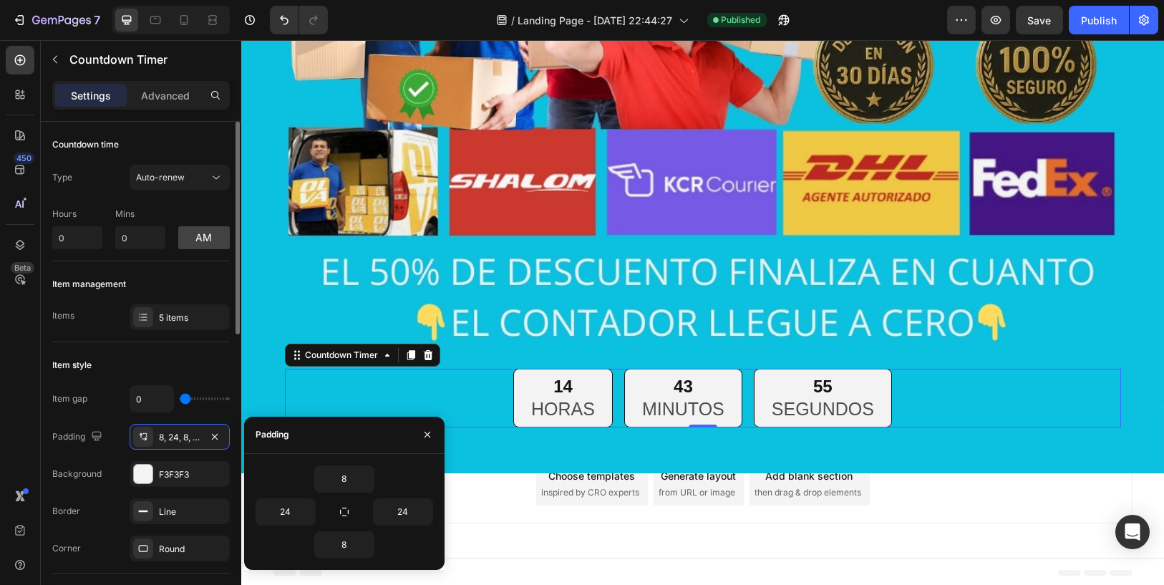
click at [108, 440] on div "Padding 8, 24, 8, 24" at bounding box center [141, 437] width 178 height 26
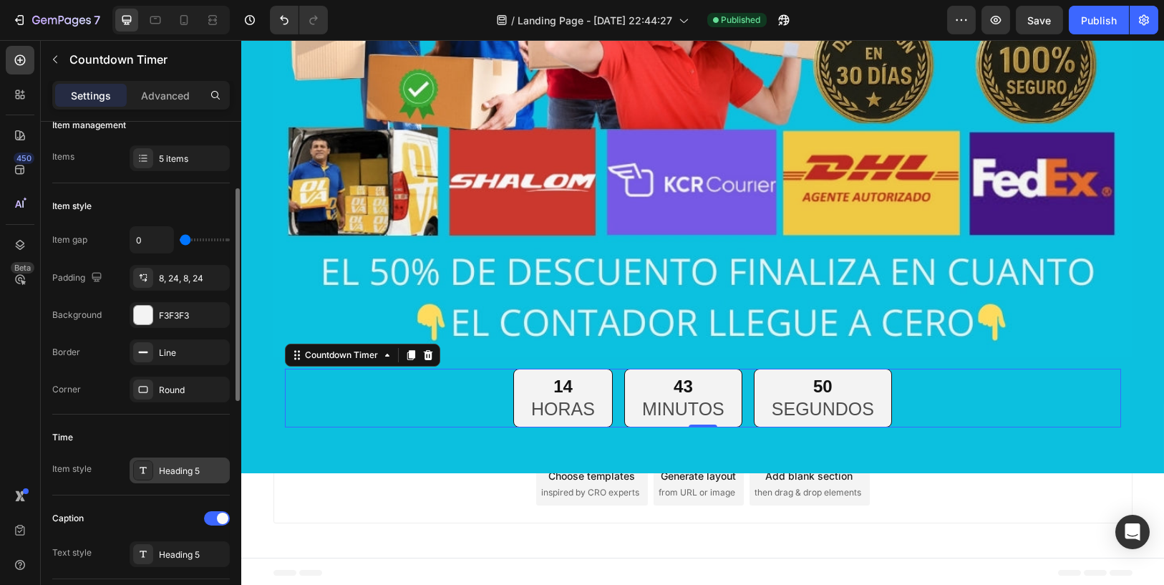
scroll to position [238, 0]
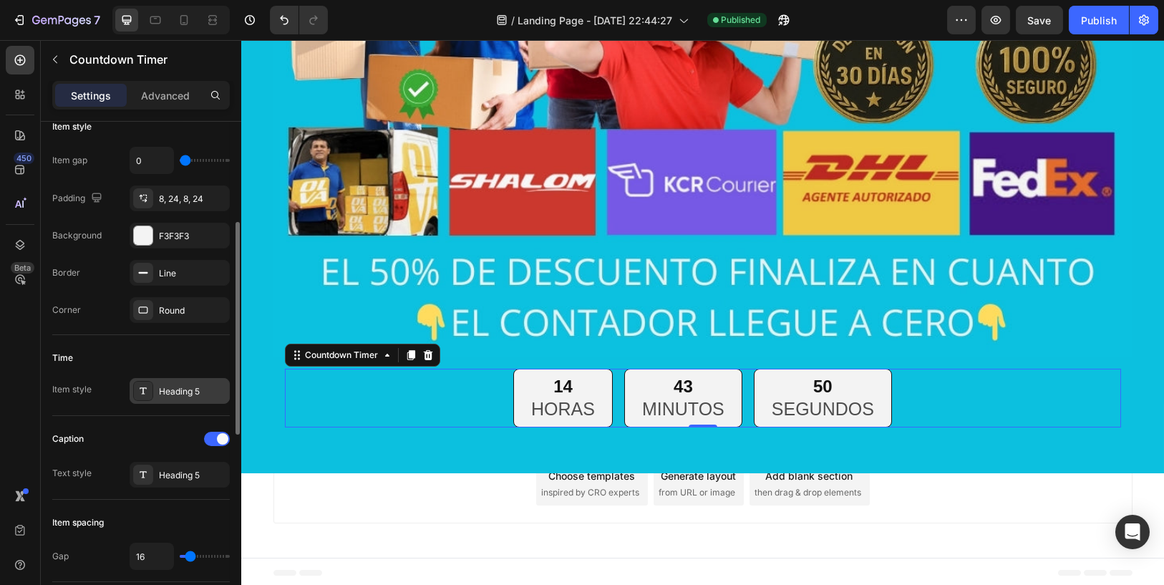
click at [178, 395] on div "Heading 5" at bounding box center [180, 391] width 100 height 26
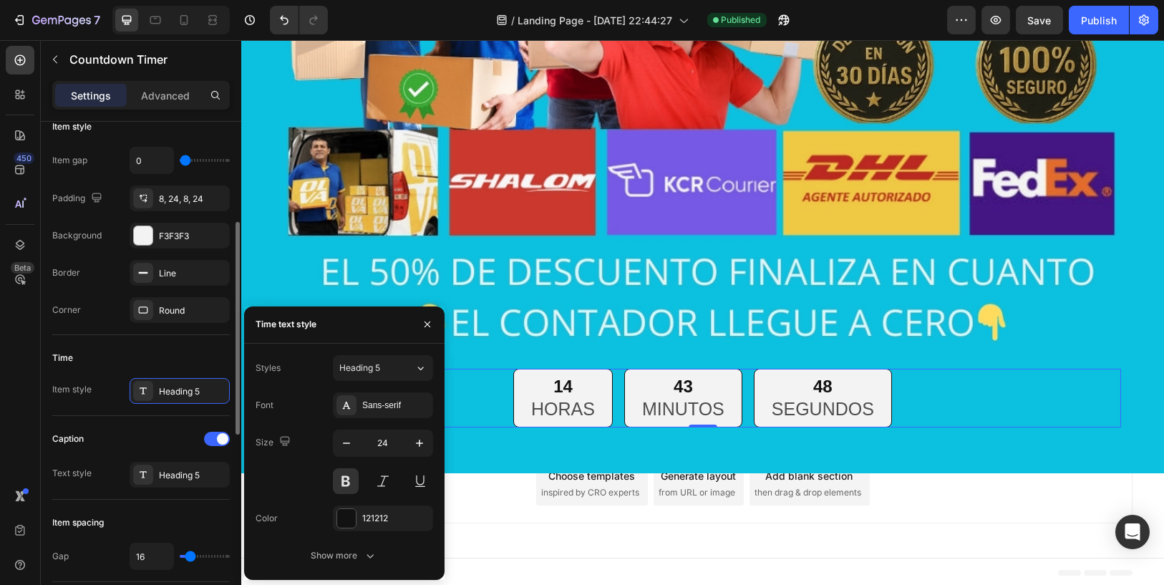
click at [92, 384] on div "Item style Heading 5" at bounding box center [141, 391] width 178 height 26
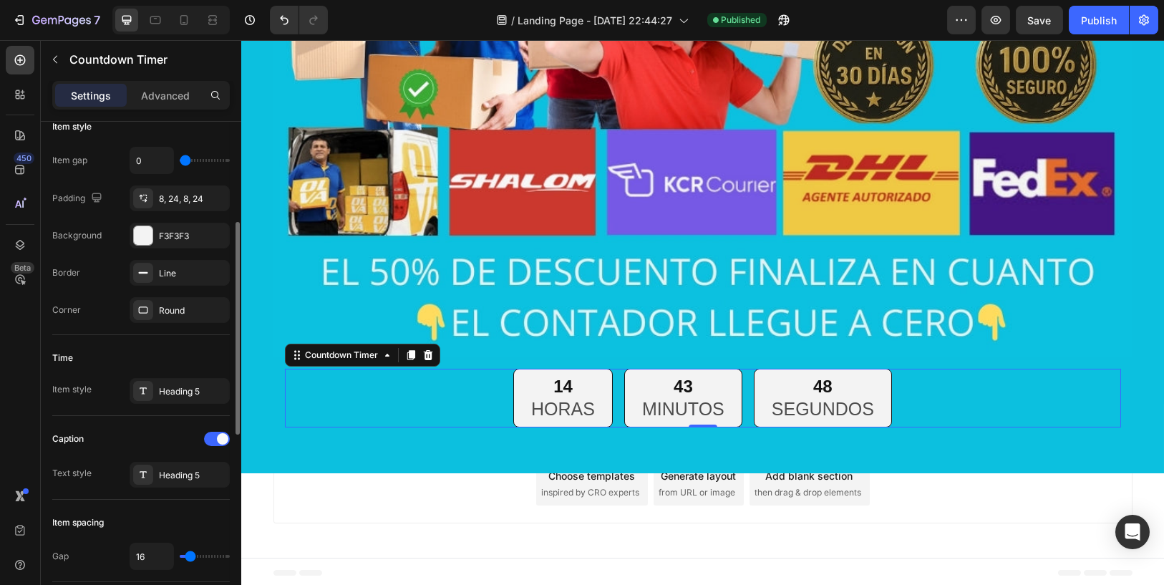
scroll to position [397, 0]
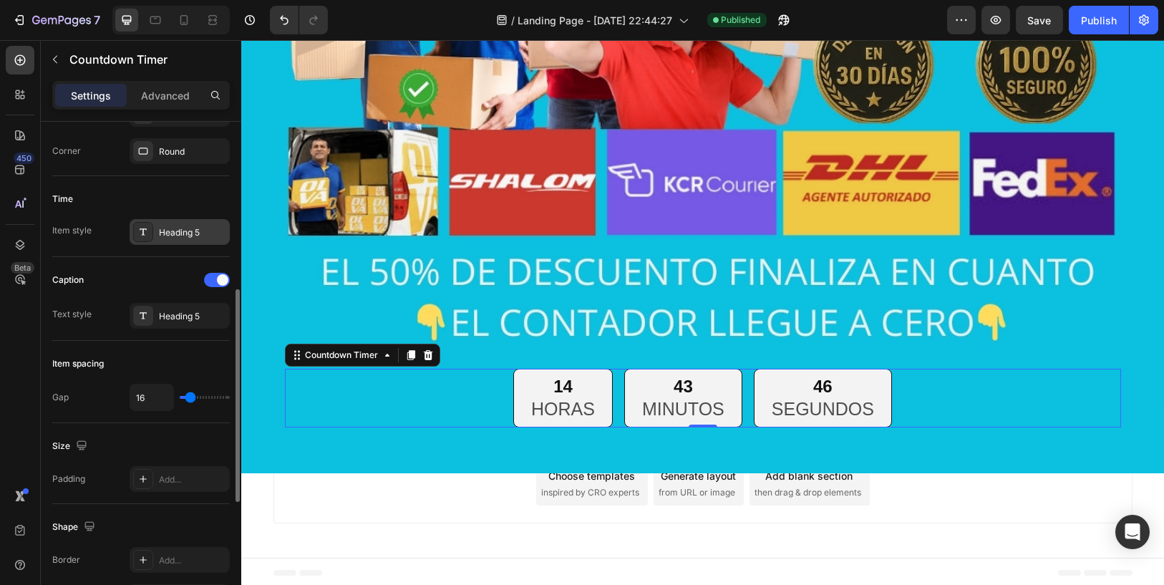
click at [183, 226] on div "Heading 5" at bounding box center [192, 232] width 67 height 13
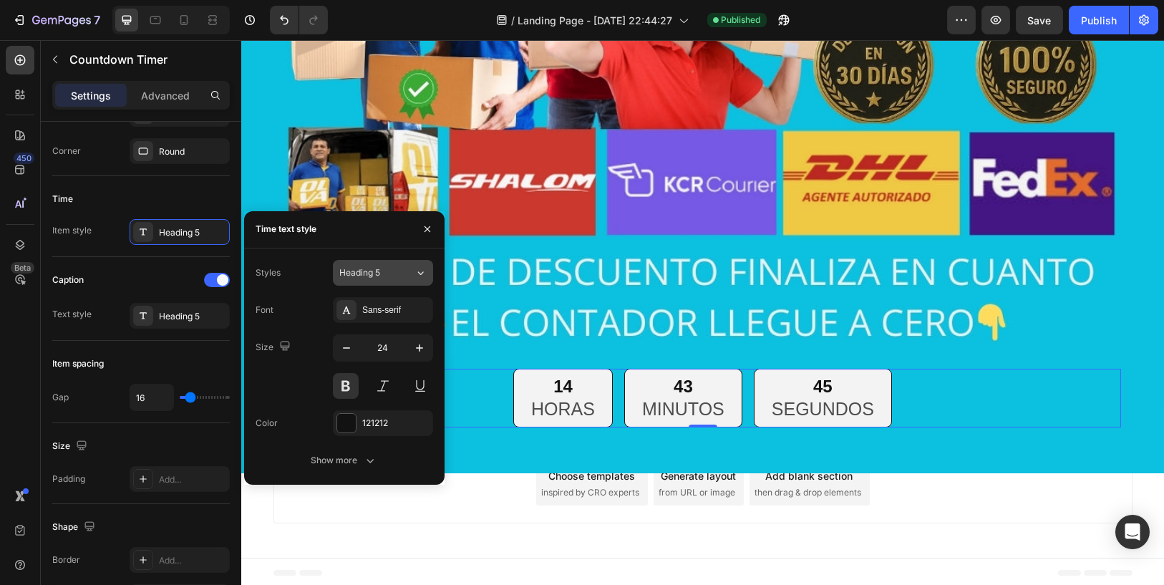
click at [374, 274] on span "Heading 5" at bounding box center [359, 272] width 41 height 13
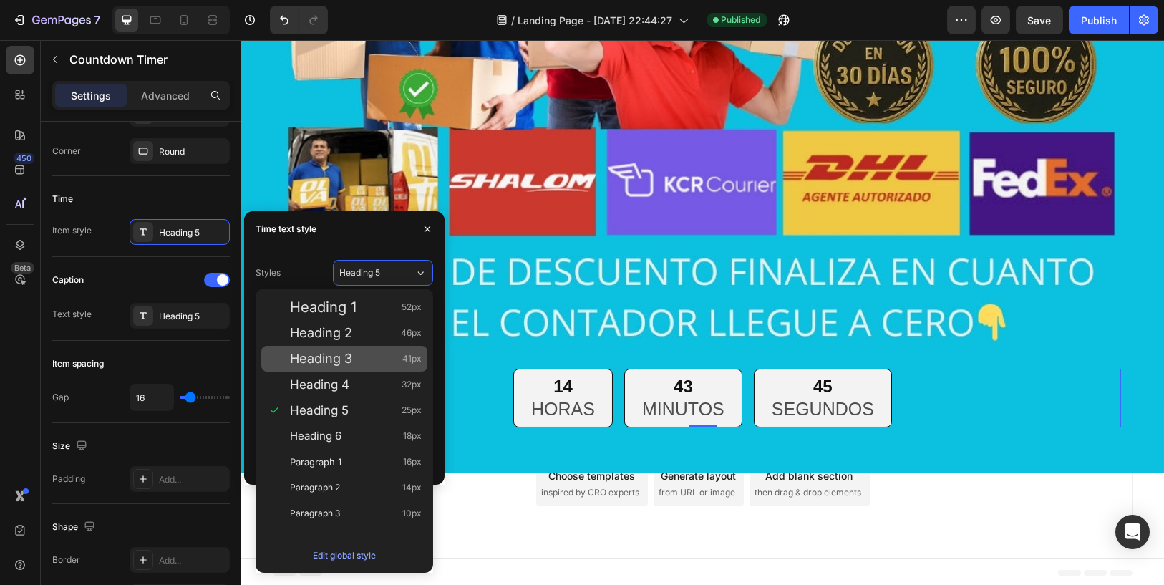
click at [345, 347] on div "Heading 3 41px" at bounding box center [344, 359] width 166 height 26
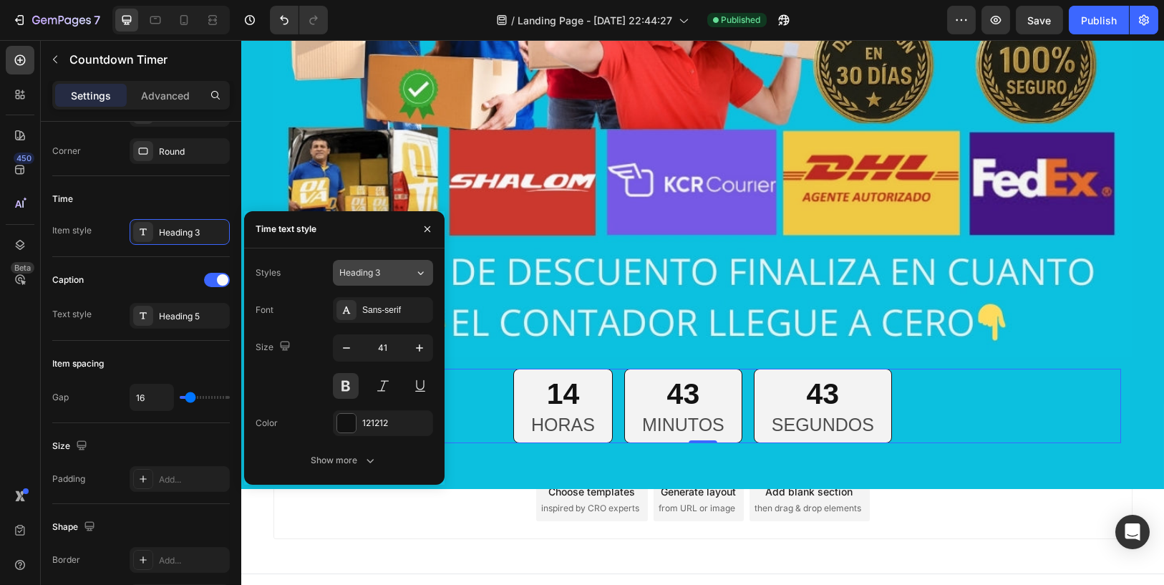
click at [382, 278] on div "Heading 3" at bounding box center [368, 272] width 58 height 13
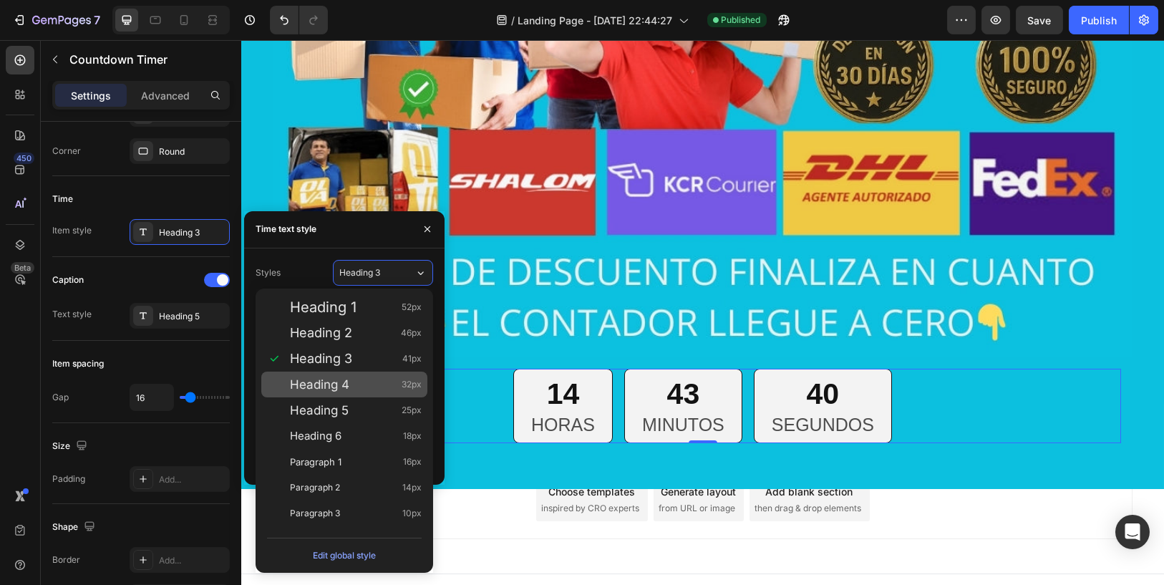
click at [350, 379] on div "Heading 4 32px" at bounding box center [356, 384] width 132 height 14
type input "32"
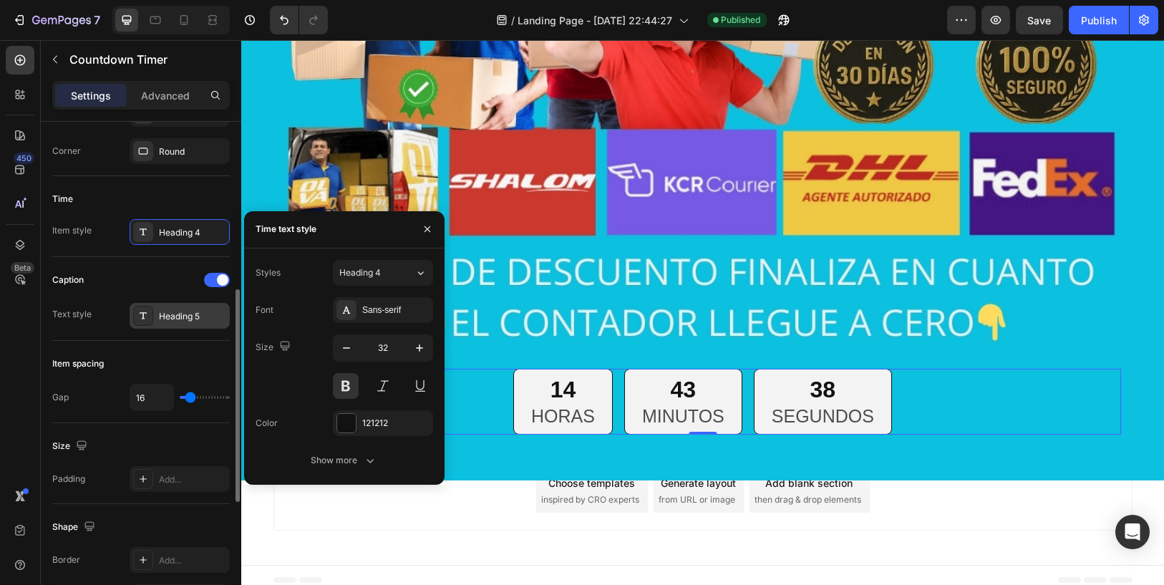
click at [217, 321] on div "Heading 5" at bounding box center [180, 316] width 100 height 26
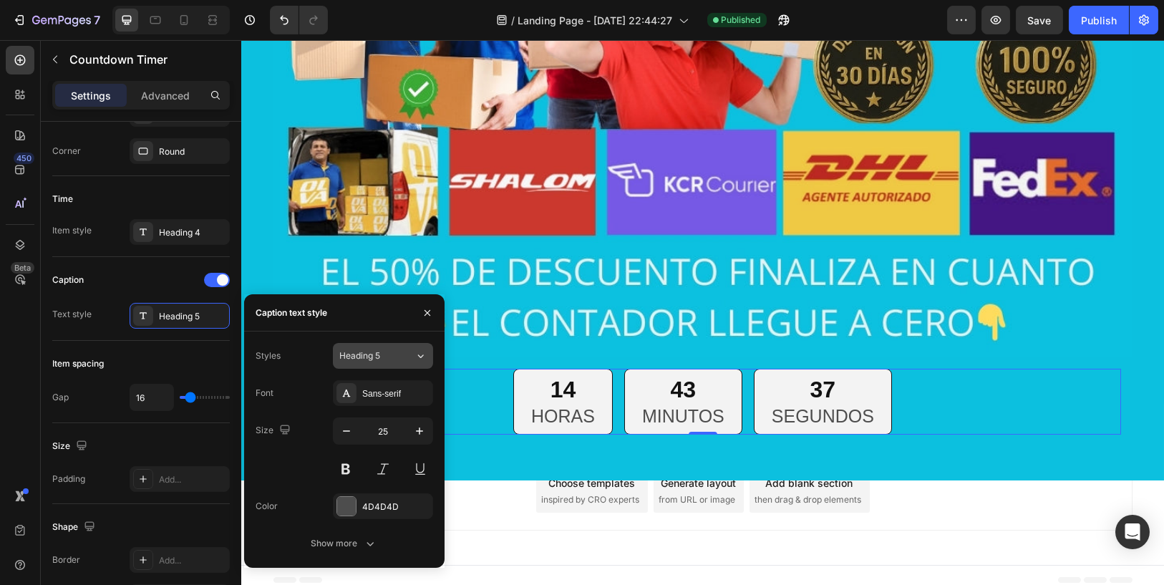
click at [369, 360] on span "Heading 5" at bounding box center [359, 355] width 41 height 13
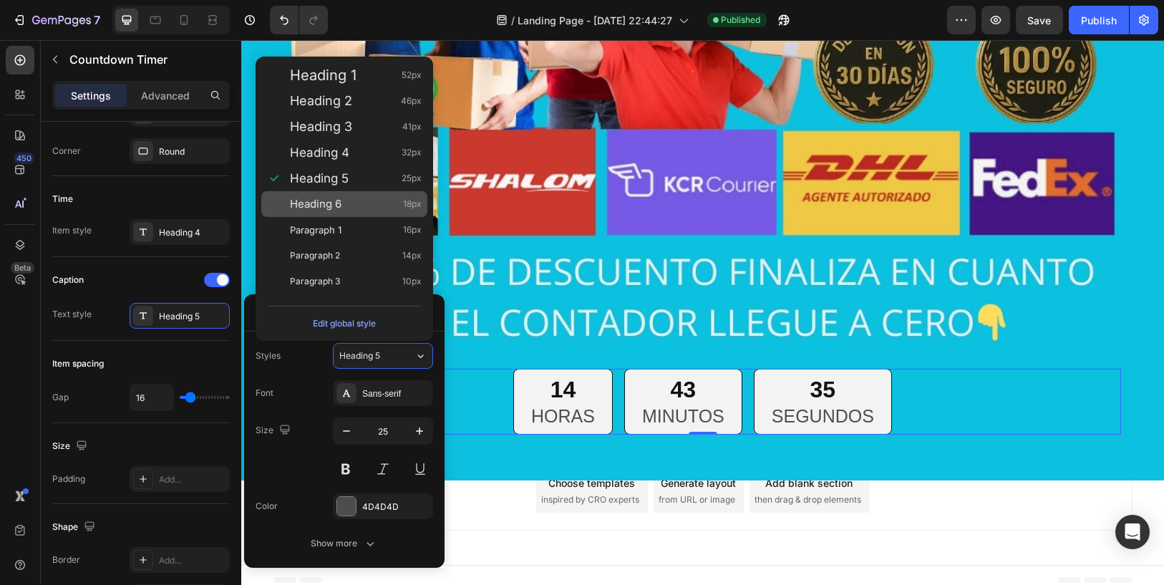
click at [357, 198] on div "Heading 6 18px" at bounding box center [356, 204] width 132 height 14
type input "18"
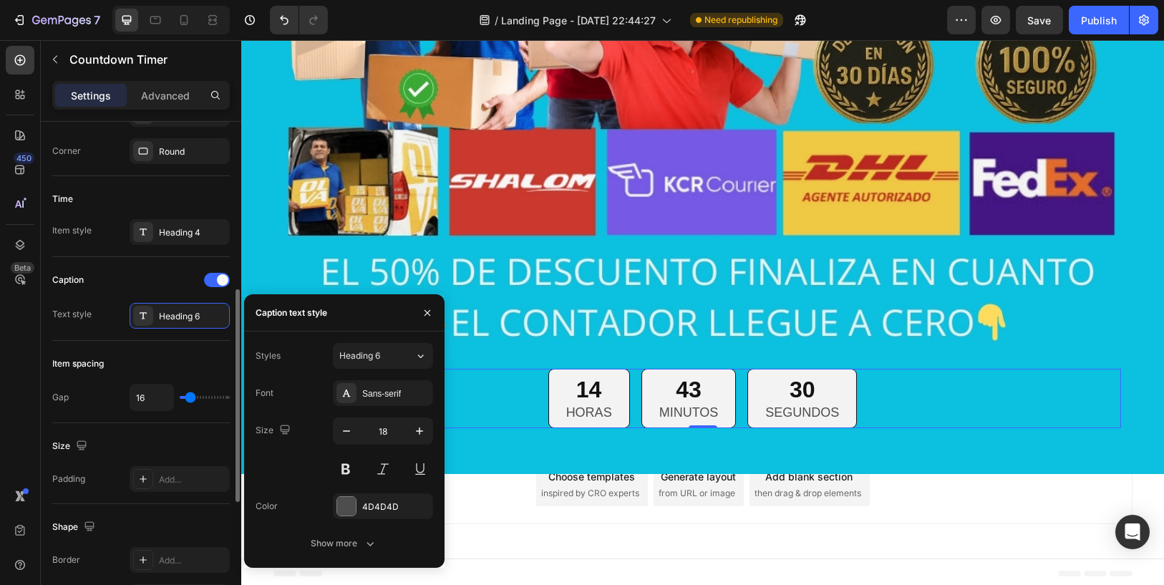
click at [137, 272] on div "Caption" at bounding box center [141, 279] width 178 height 23
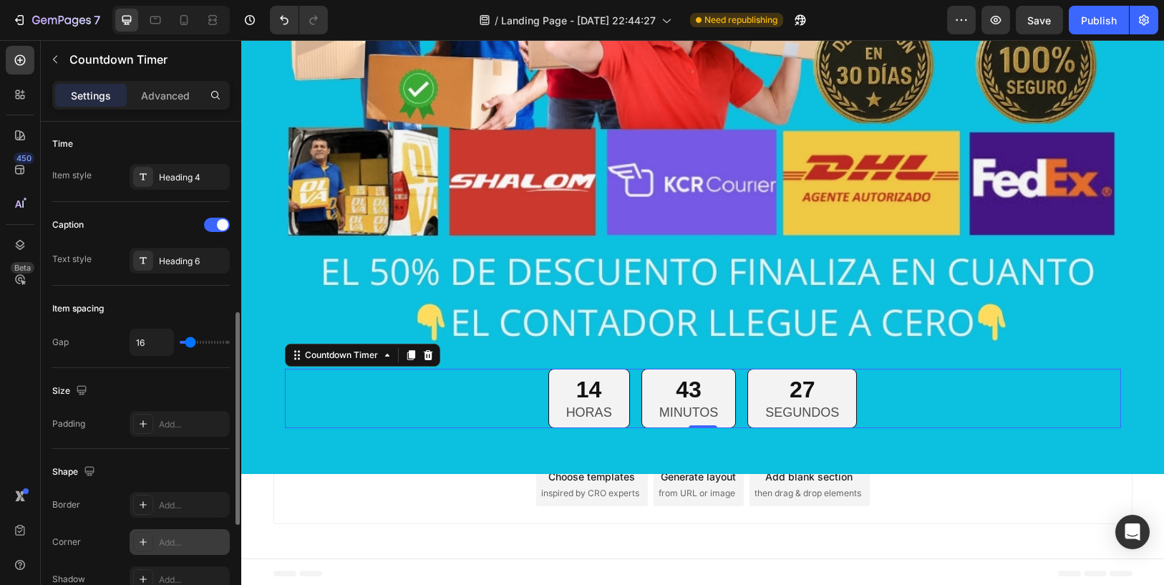
scroll to position [691, 0]
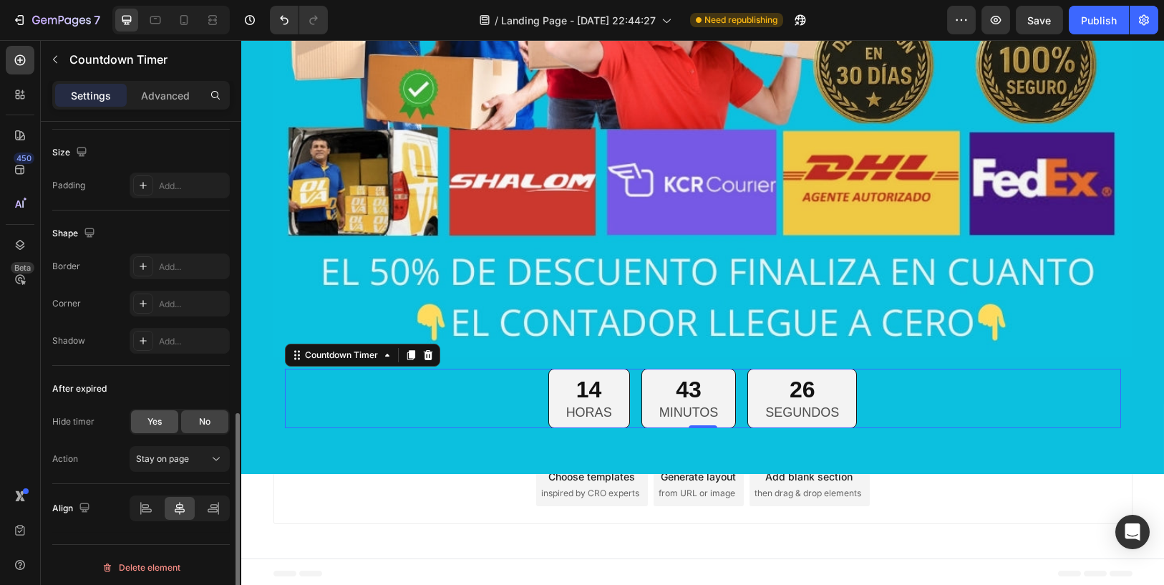
click at [157, 415] on span "Yes" at bounding box center [154, 421] width 14 height 13
click at [185, 420] on div "No" at bounding box center [204, 421] width 47 height 23
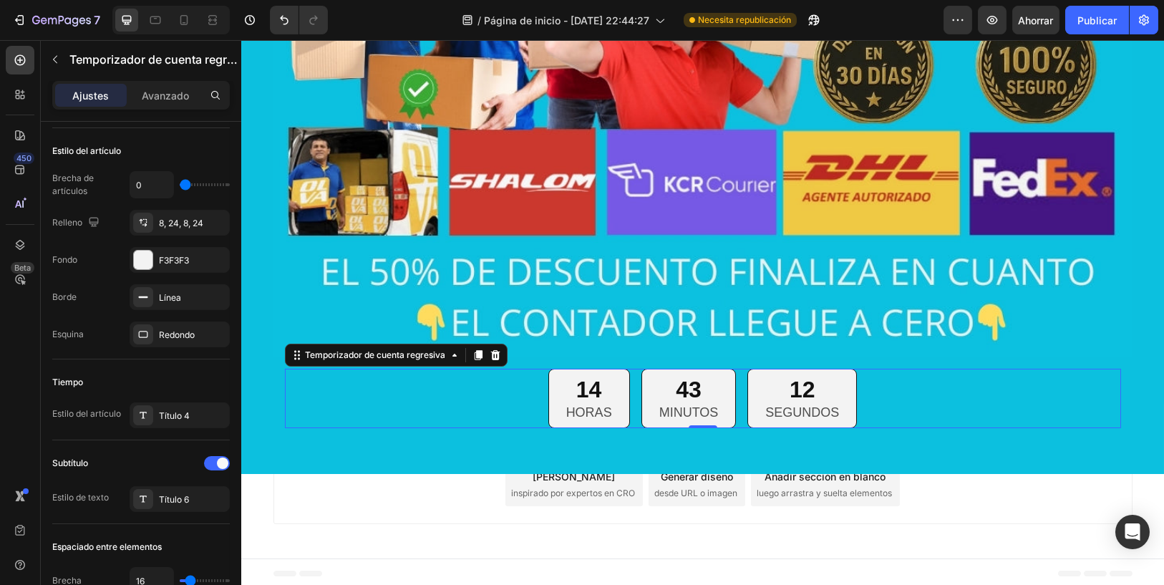
scroll to position [0, 0]
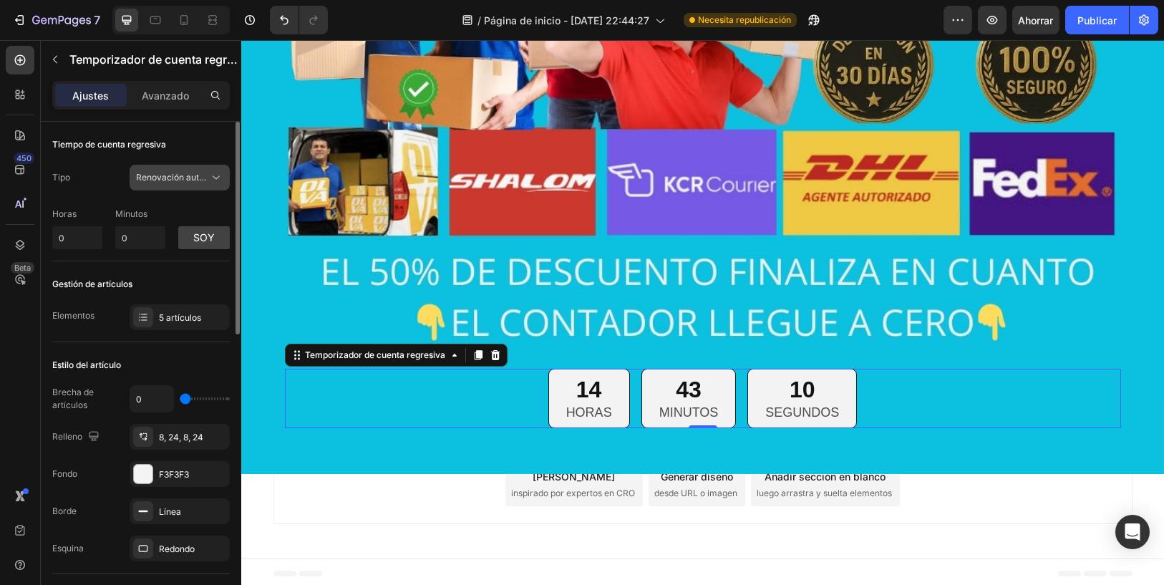
click at [175, 174] on font "Renovación automática" at bounding box center [184, 177] width 96 height 11
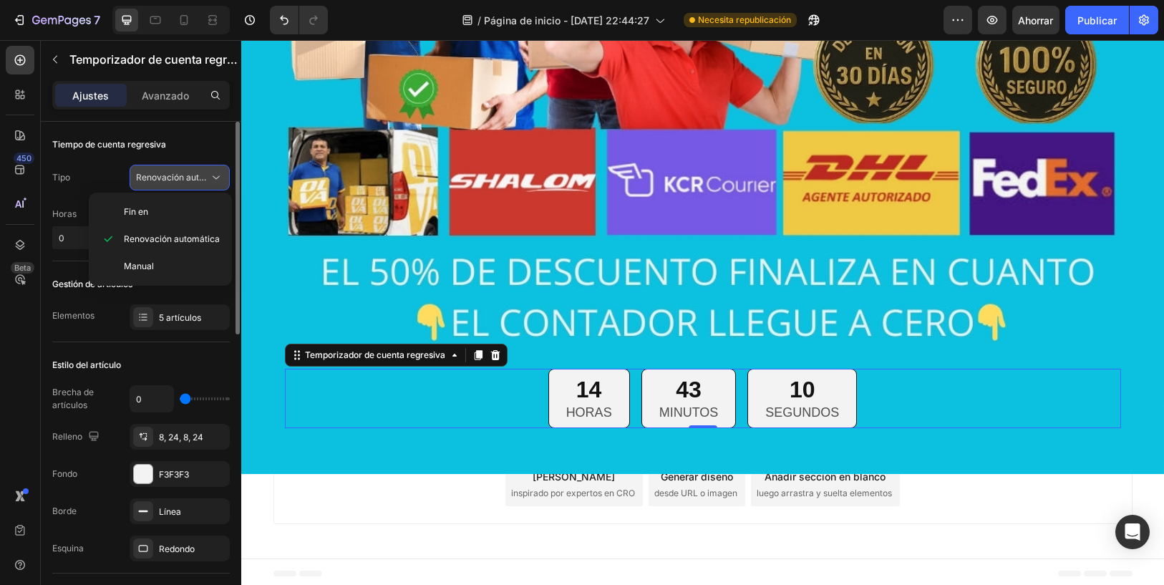
click at [175, 174] on font "Renovación automática" at bounding box center [184, 177] width 96 height 11
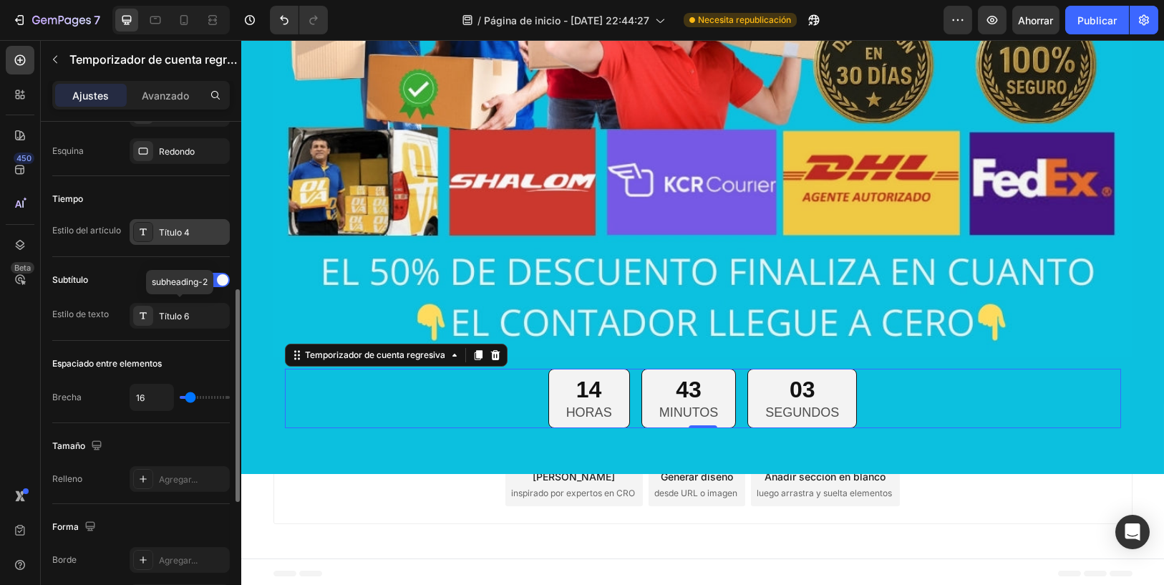
scroll to position [477, 0]
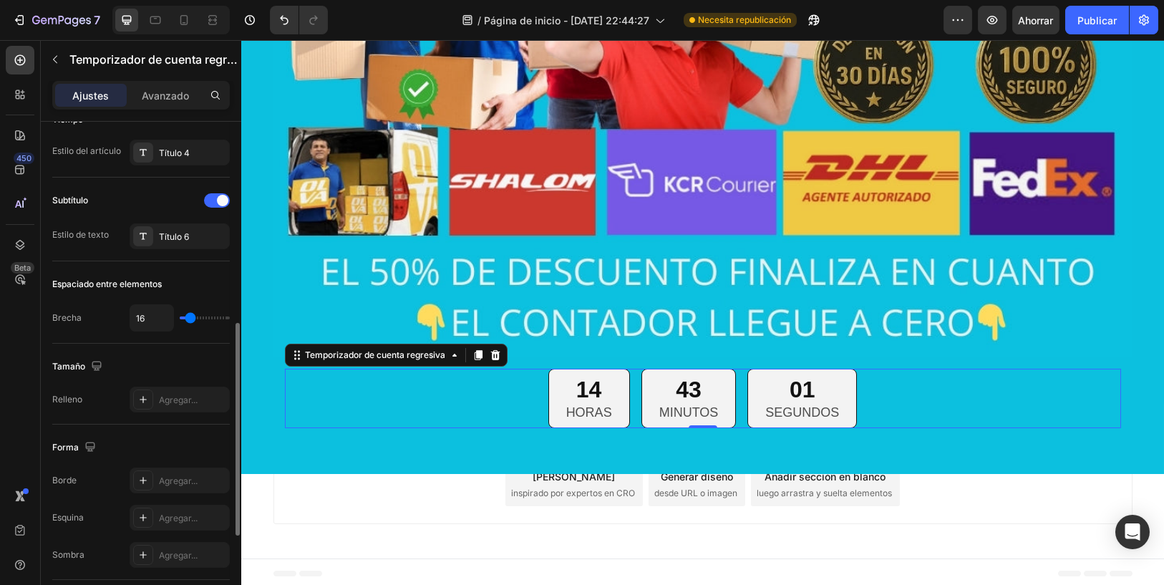
type input "14"
type input "28"
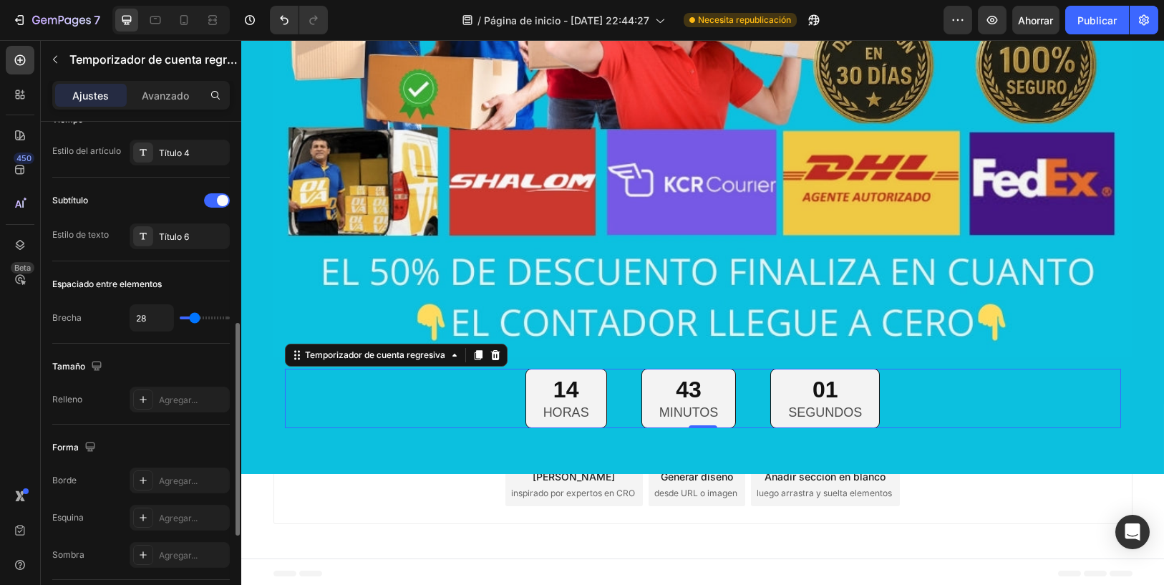
type input "48"
type input "59"
type input "73"
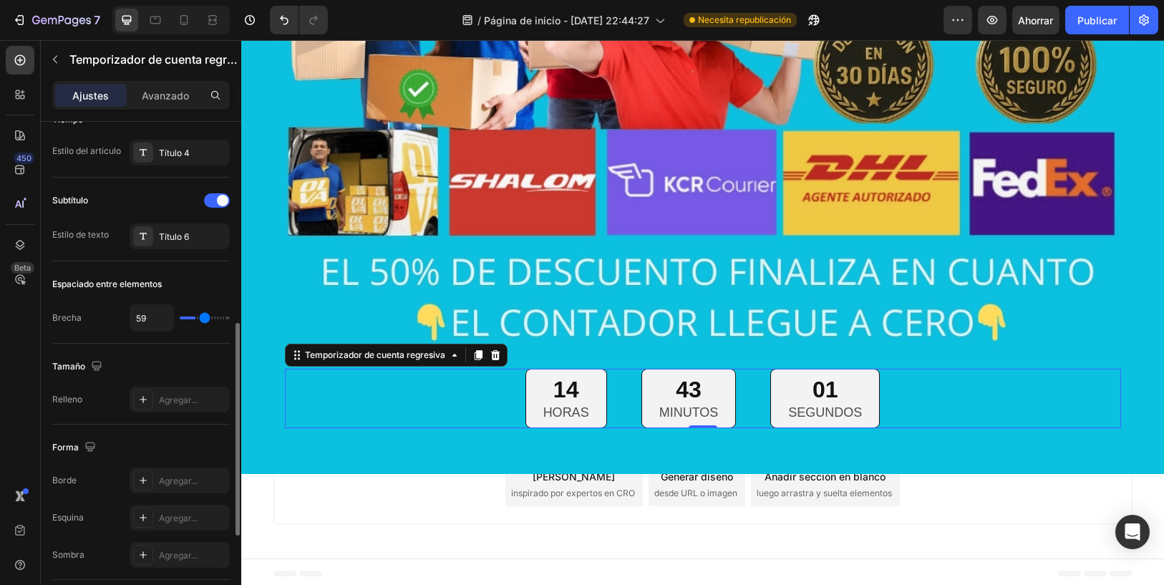
type input "73"
type input "76"
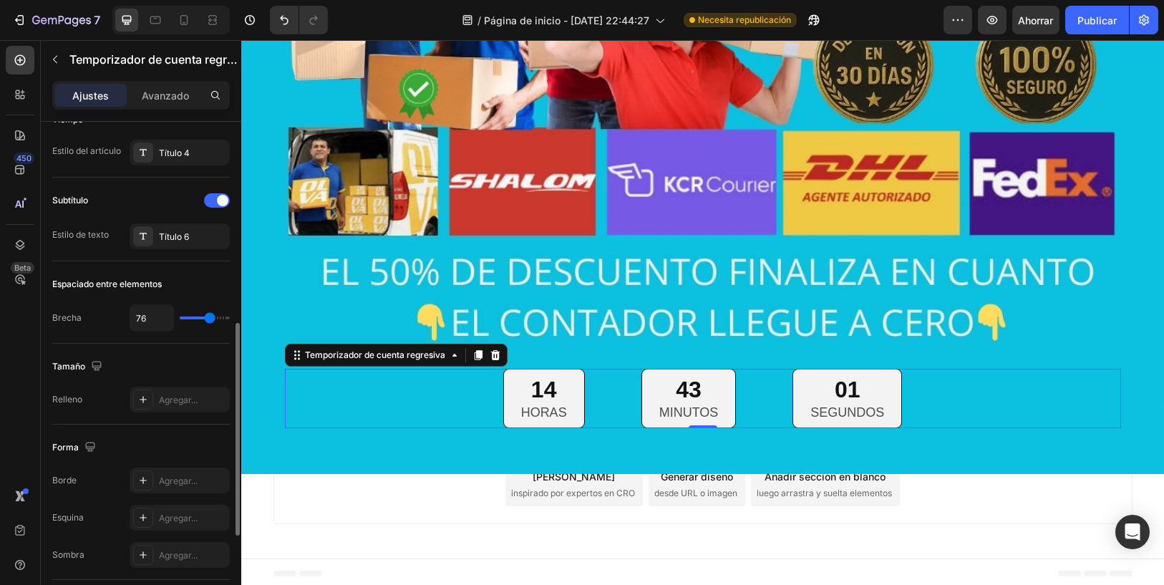
type input "79"
type input "61"
type input "44"
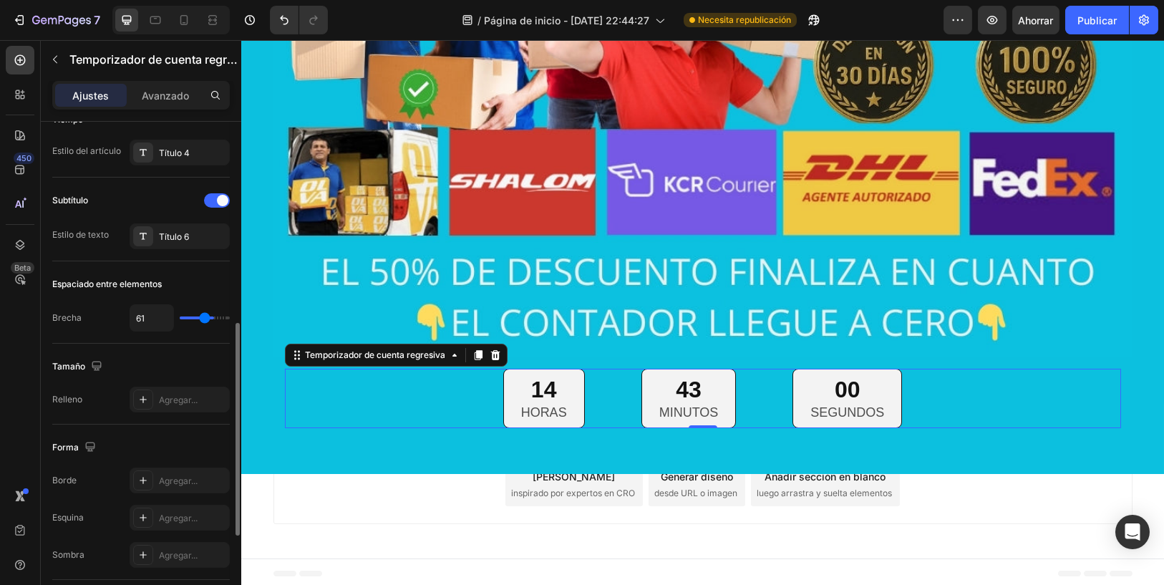
type input "44"
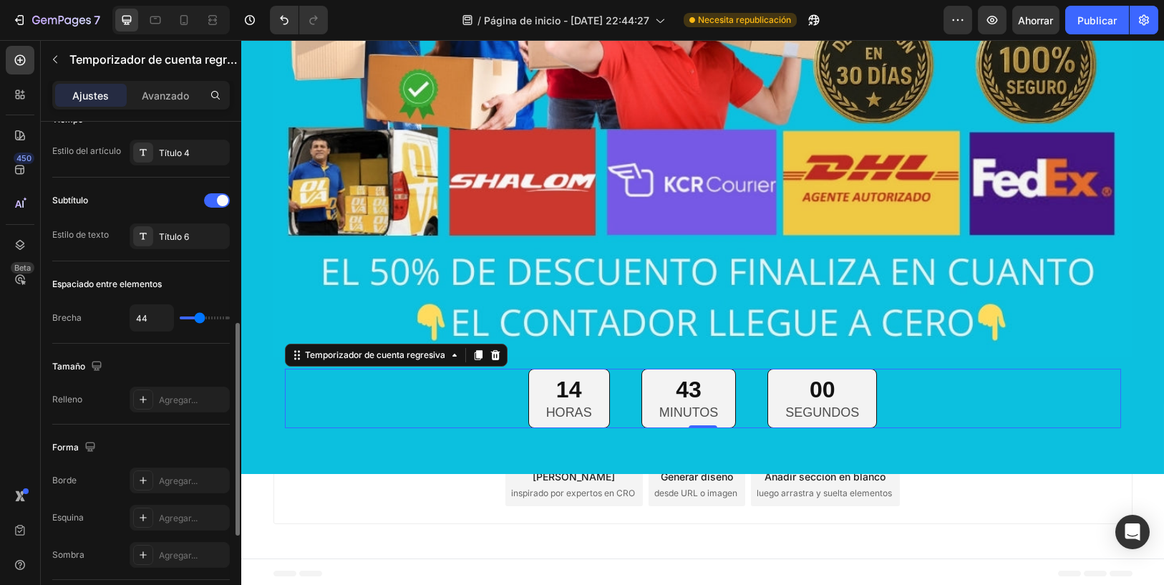
type input "41"
type input "38"
type input "33"
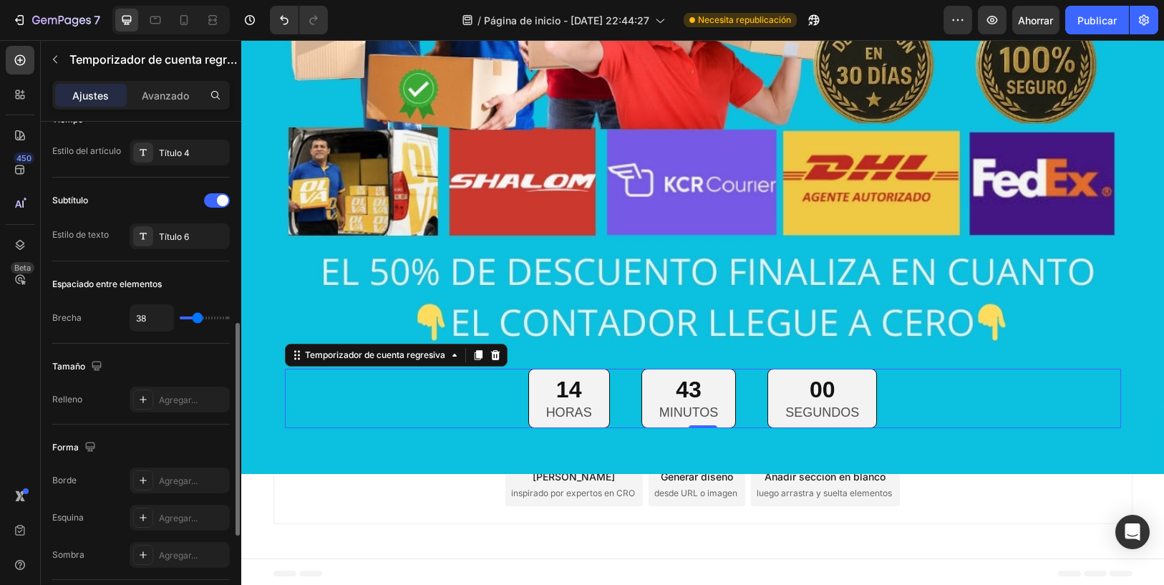
type input "33"
type input "30"
type input "27"
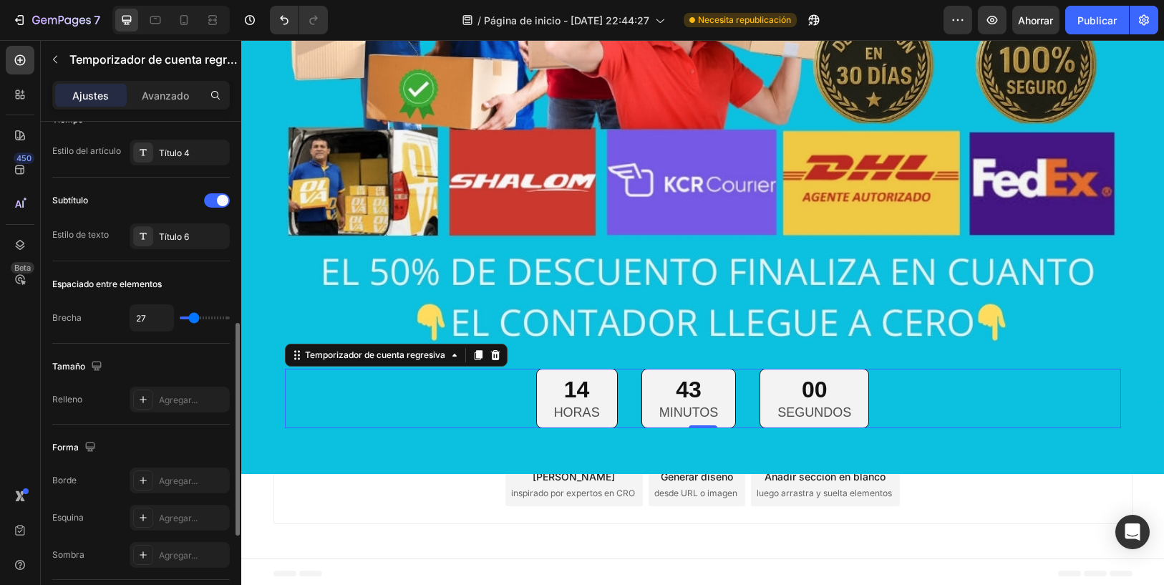
type input "24"
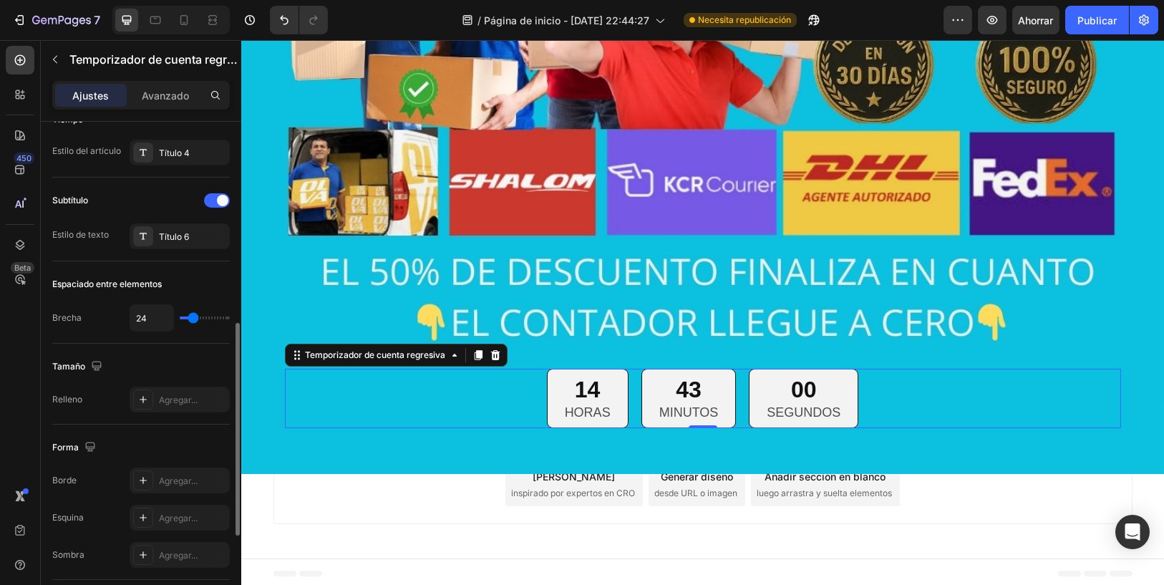
type input "18"
type input "16"
type input "13"
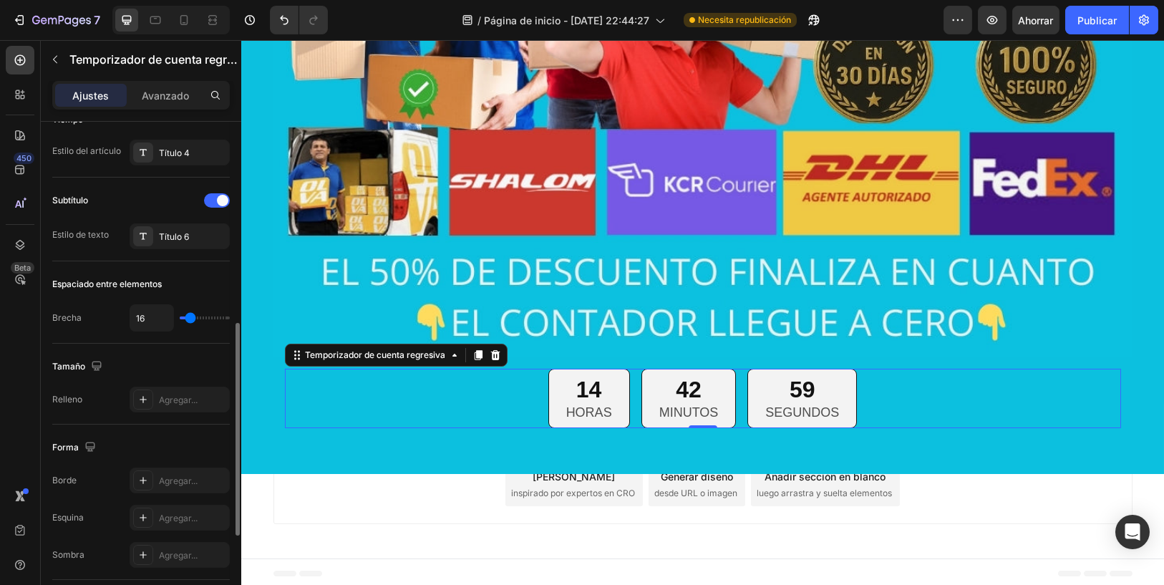
type input "13"
type input "2"
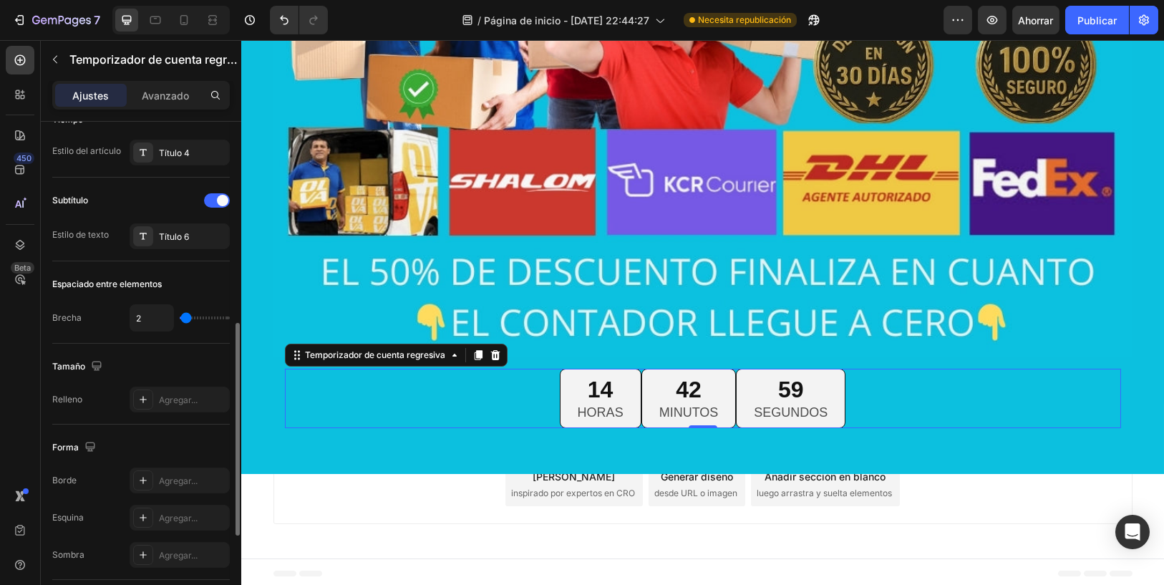
type input "0"
type input "6"
type input "17"
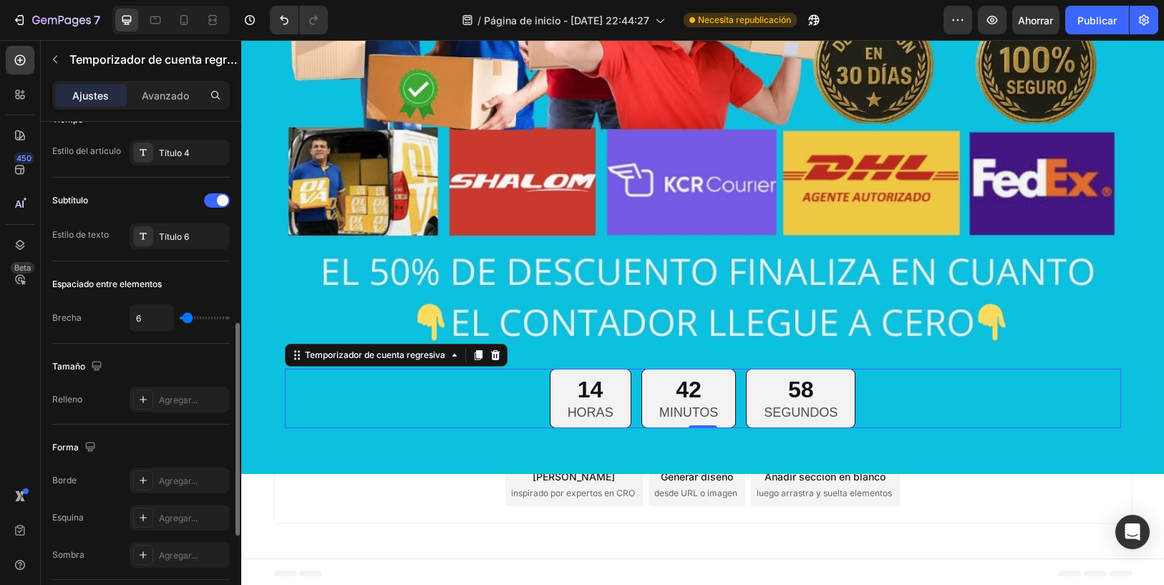
type input "17"
type input "20"
click at [191, 317] on input "range" at bounding box center [205, 317] width 50 height 3
click at [179, 344] on div "Tamaño Relleno Agregar..." at bounding box center [141, 384] width 178 height 81
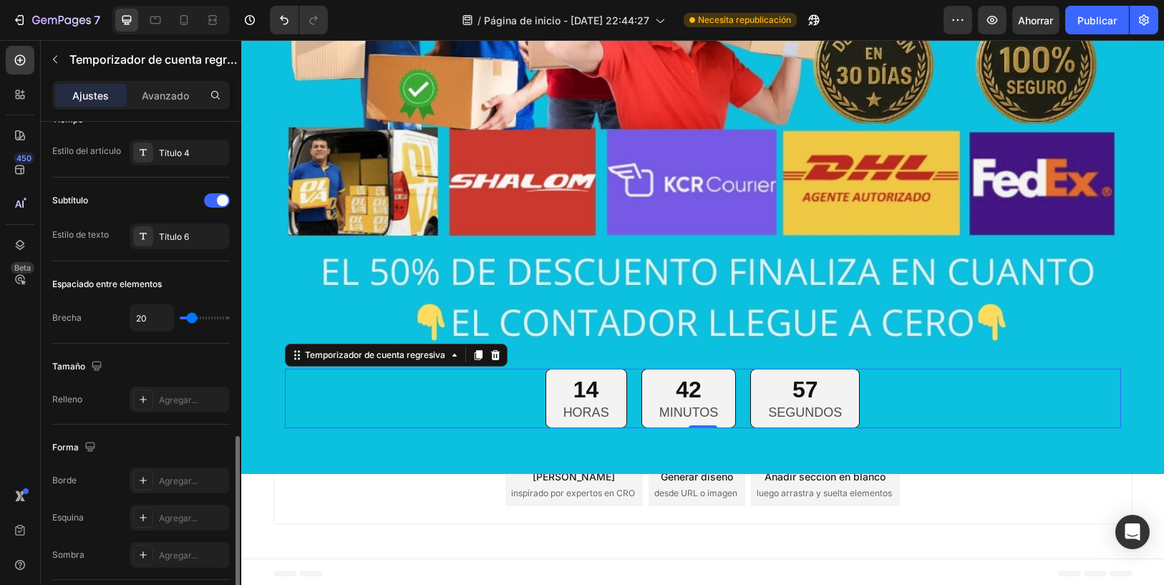
scroll to position [556, 0]
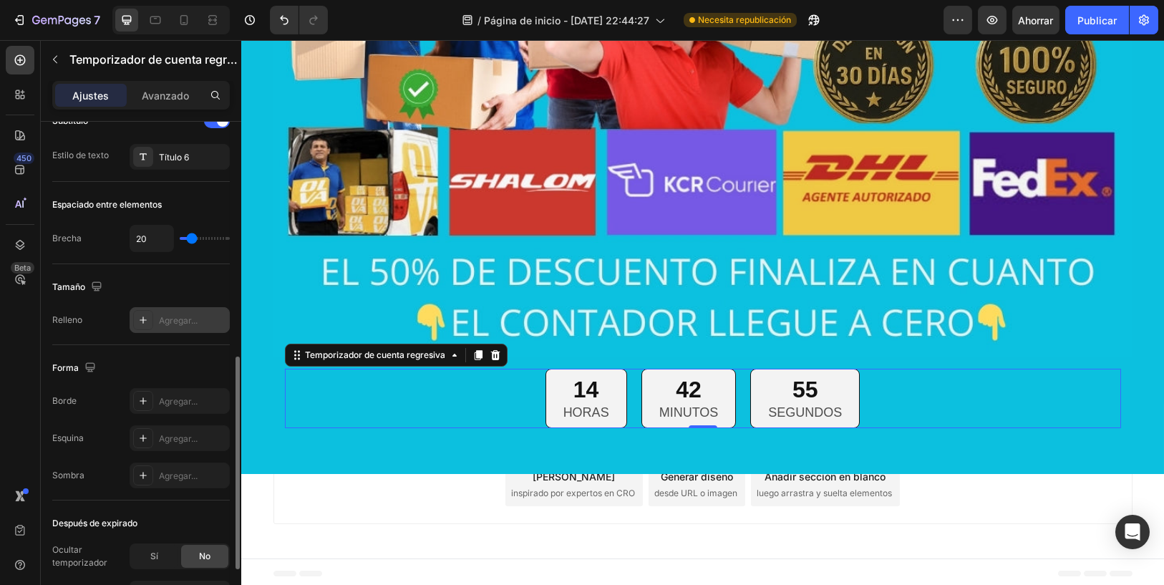
click at [142, 320] on icon at bounding box center [142, 319] width 11 height 11
type textarea "16"
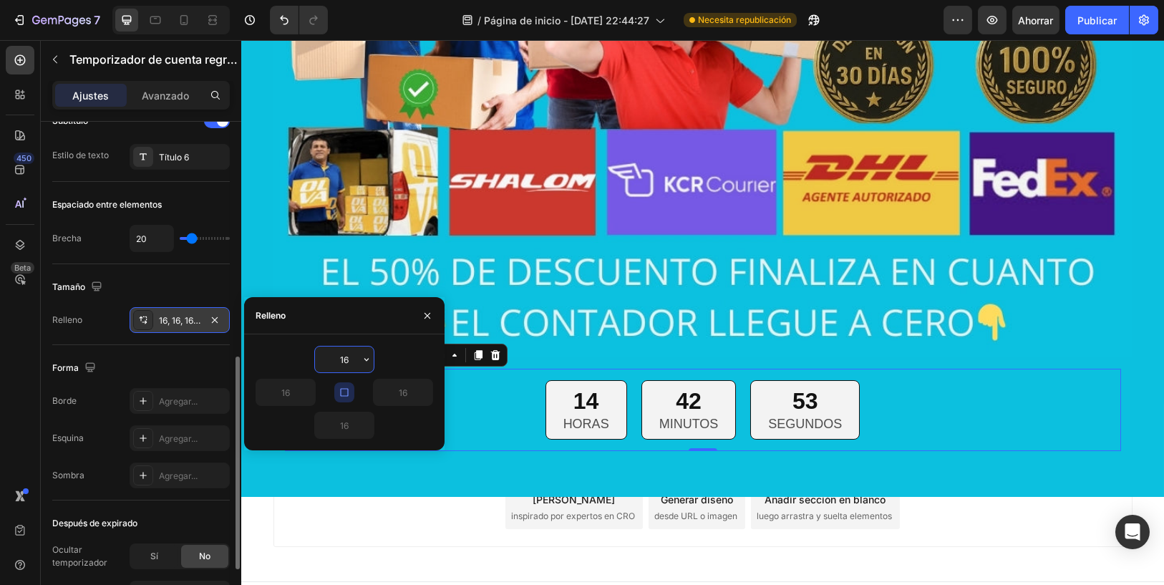
click at [118, 322] on div "Relleno 16, 16, 16, 16" at bounding box center [141, 320] width 178 height 26
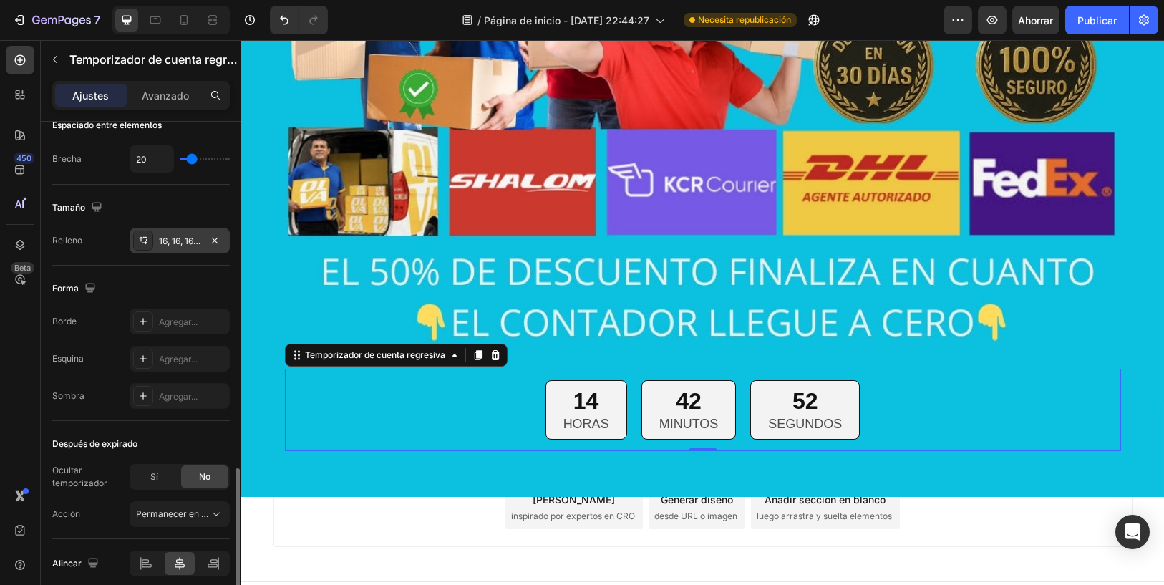
scroll to position [691, 0]
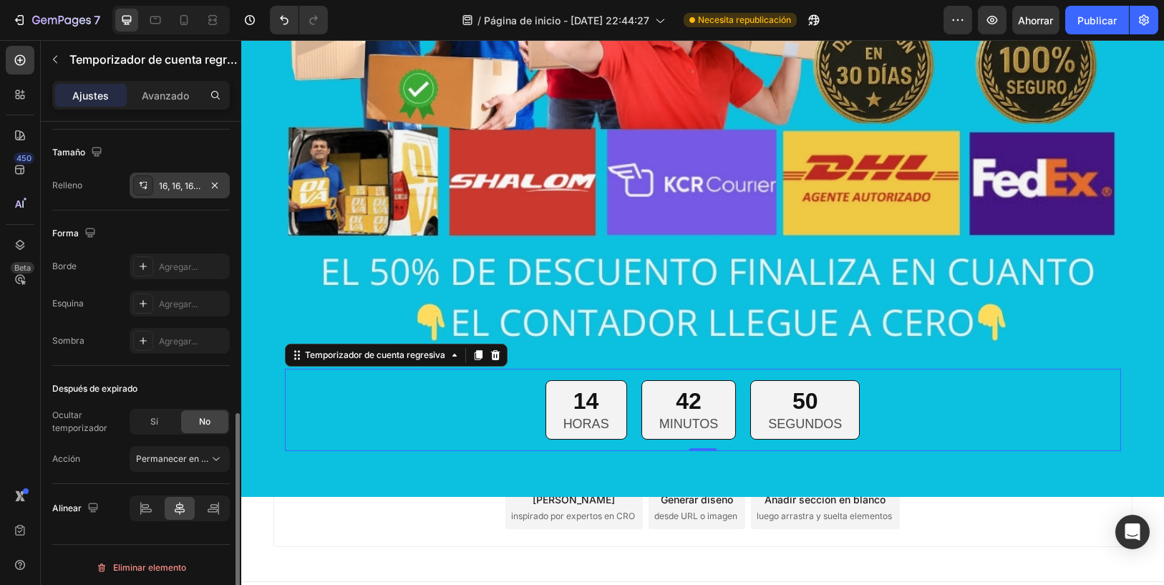
click at [180, 384] on div "Después de expirado" at bounding box center [141, 388] width 178 height 23
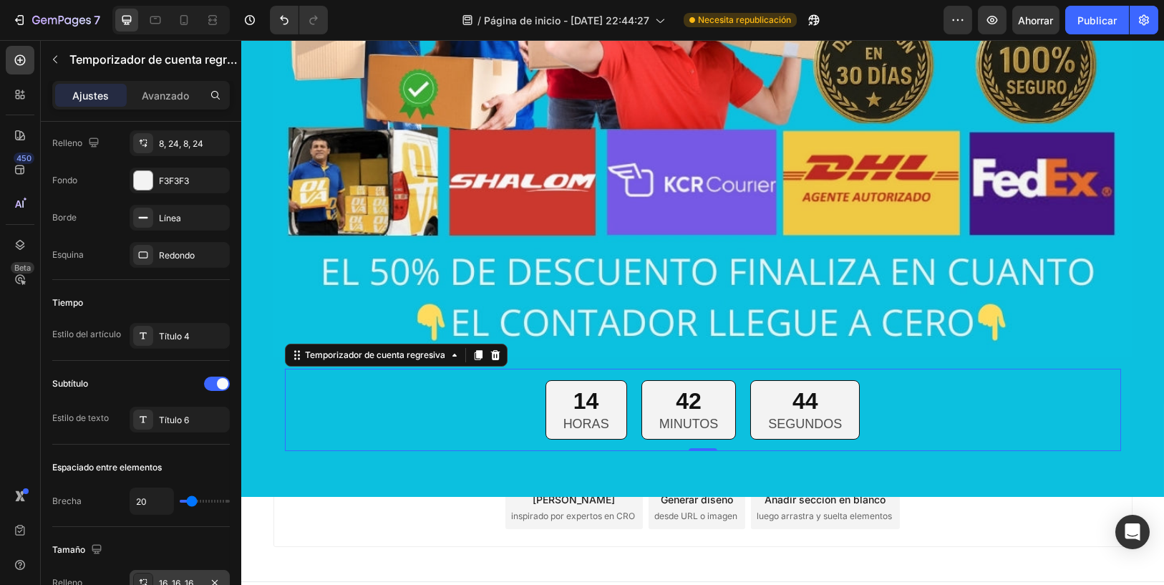
scroll to position [0, 0]
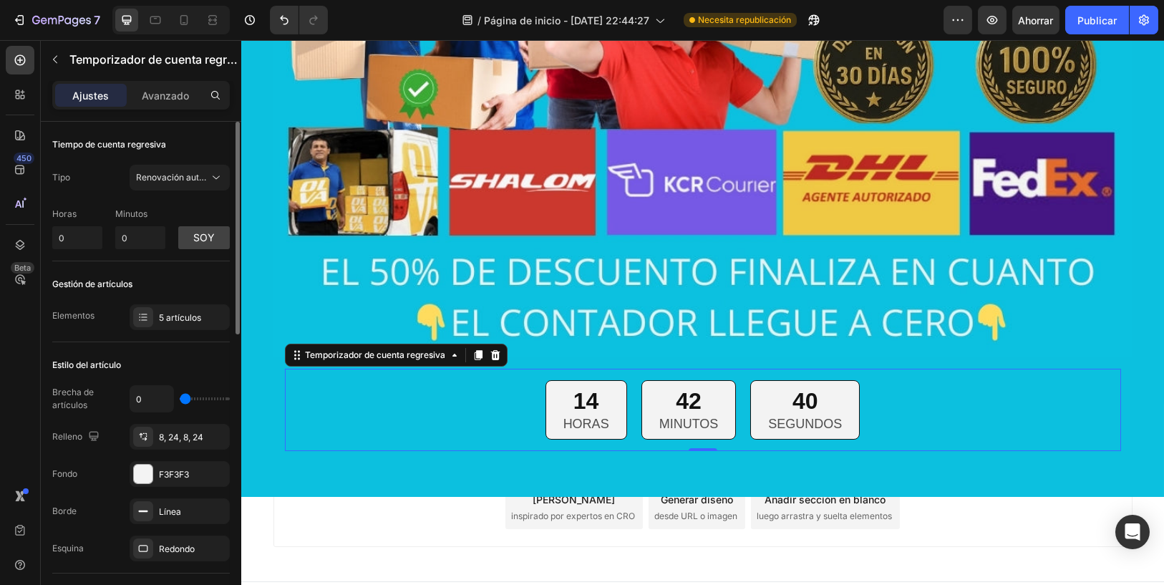
click at [120, 279] on font "Gestión de artículos" at bounding box center [92, 284] width 80 height 11
click at [141, 238] on input "0" at bounding box center [140, 237] width 50 height 23
click at [184, 238] on button "soy" at bounding box center [204, 237] width 52 height 23
click at [190, 173] on font "Renovación automática" at bounding box center [184, 177] width 96 height 11
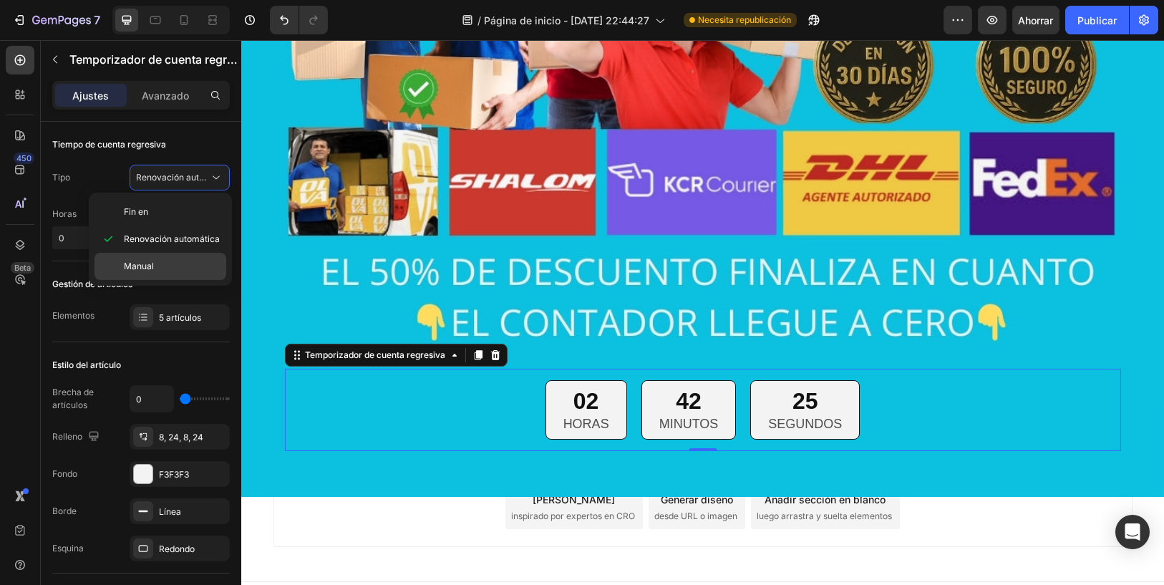
click at [175, 258] on div "Manual" at bounding box center [161, 266] width 132 height 27
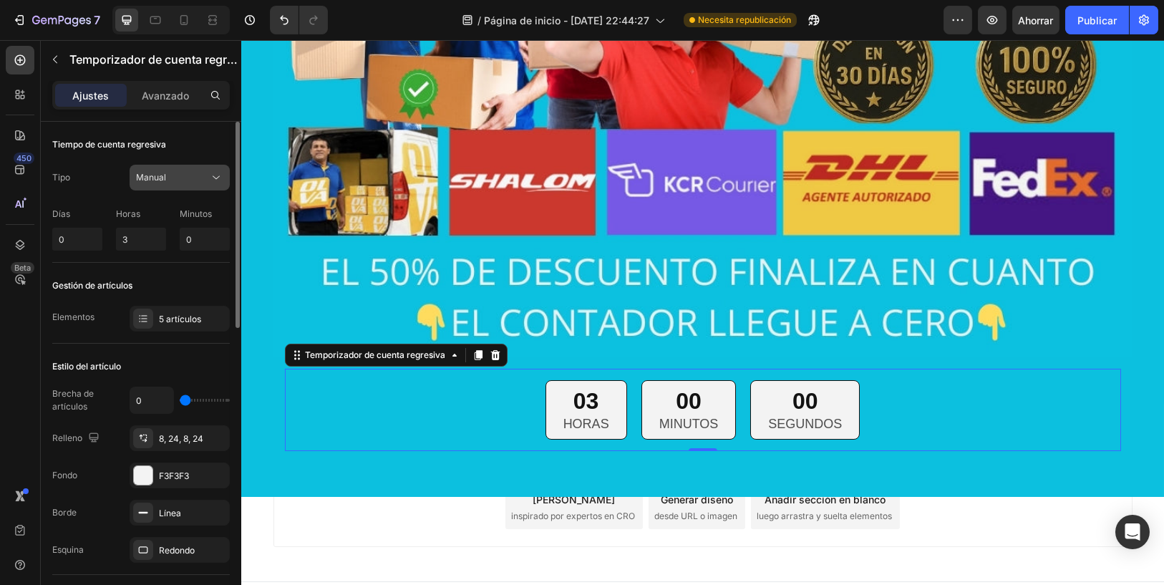
click at [210, 178] on icon at bounding box center [216, 177] width 14 height 14
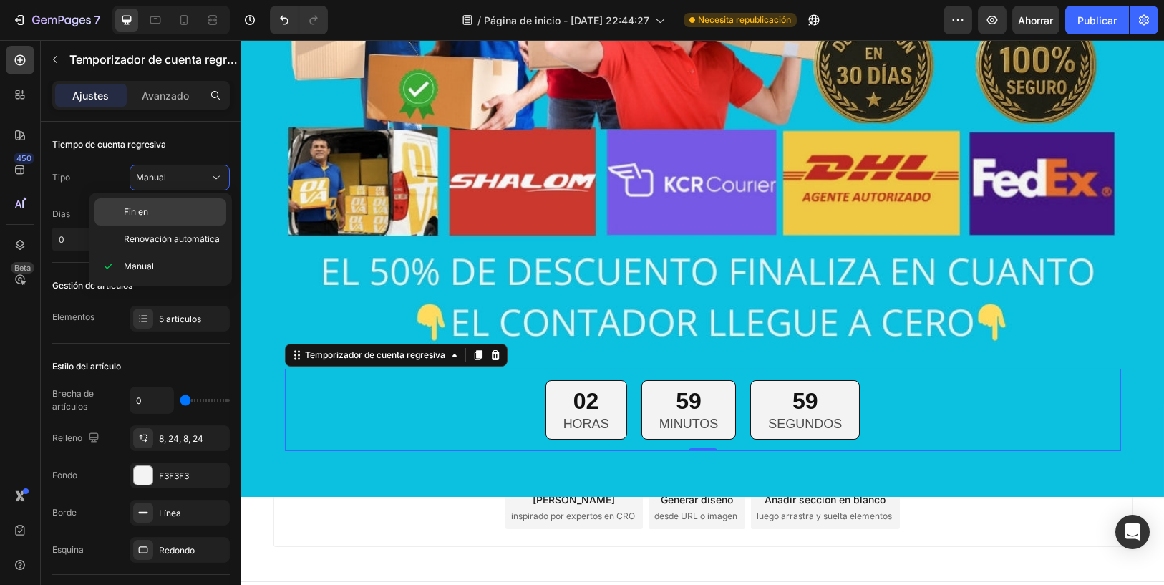
click at [185, 200] on div "Fin en" at bounding box center [161, 211] width 132 height 27
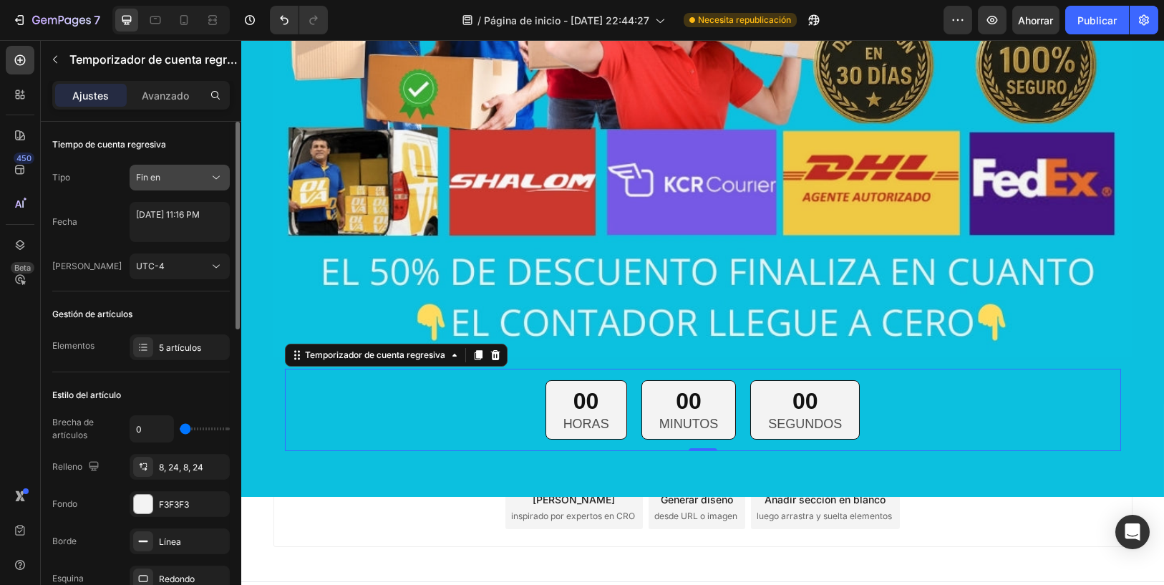
click at [193, 175] on div "Fin en" at bounding box center [172, 177] width 73 height 13
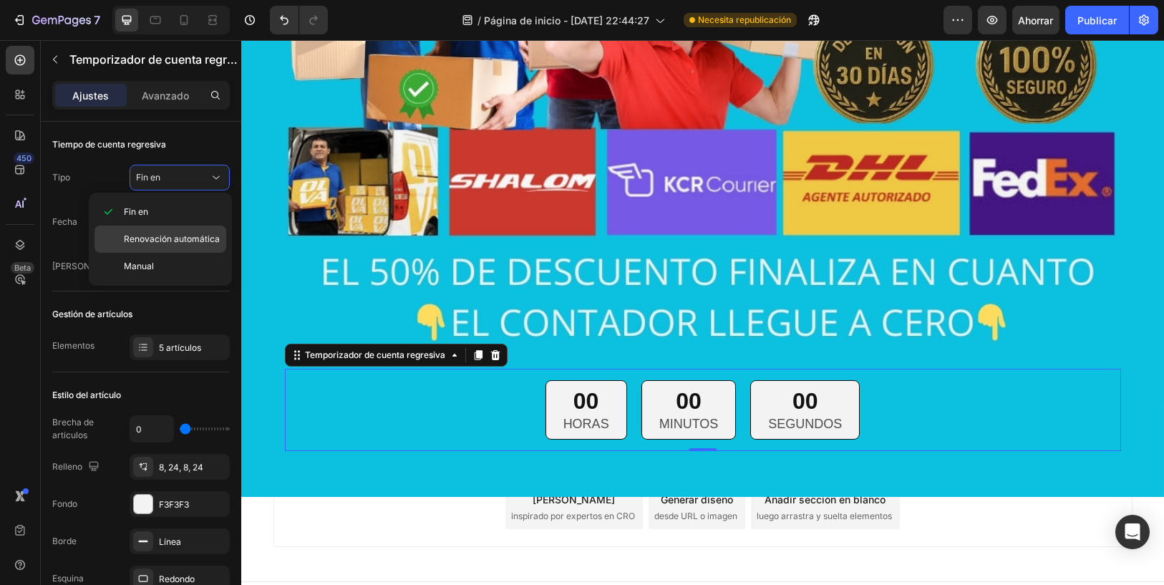
click at [175, 233] on span "Renovación automática" at bounding box center [172, 239] width 96 height 13
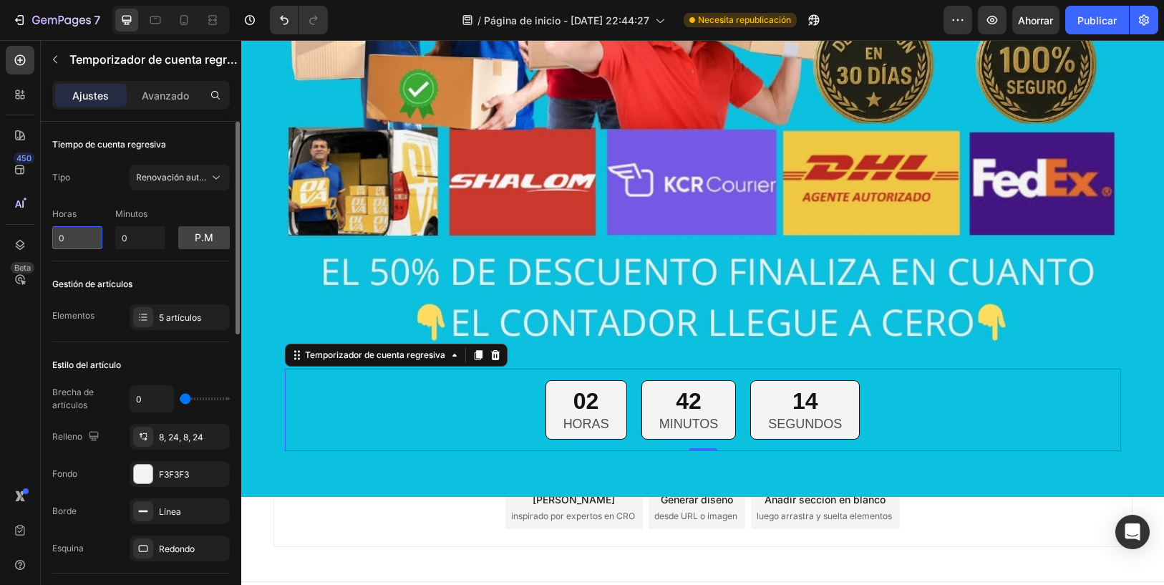
click at [90, 237] on input "0" at bounding box center [77, 237] width 50 height 23
type input "1"
click at [150, 224] on div "Minutos" at bounding box center [140, 217] width 50 height 19
click at [140, 233] on input "0" at bounding box center [140, 237] width 50 height 23
type input "39"
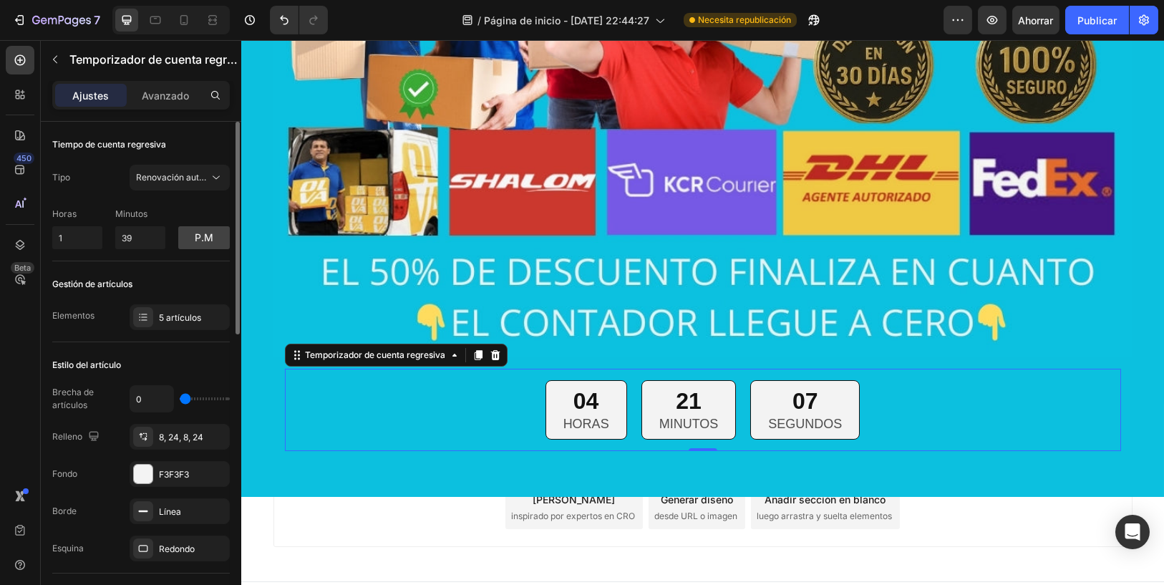
click at [163, 266] on div "Gestión de artículos Elementos 5 artículos" at bounding box center [141, 301] width 178 height 81
click at [203, 241] on font "p.m" at bounding box center [204, 237] width 19 height 12
click at [203, 241] on font "soy" at bounding box center [203, 237] width 21 height 12
click at [203, 241] on button "pm" at bounding box center [204, 237] width 52 height 23
click at [203, 241] on font "soy" at bounding box center [203, 237] width 21 height 12
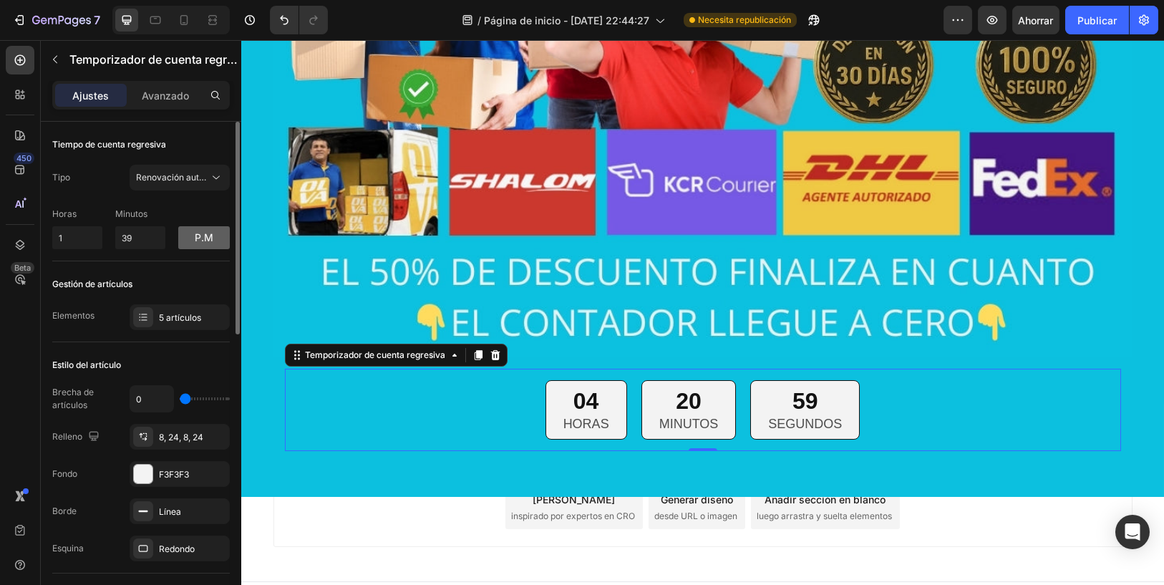
click at [128, 311] on div "Elementos 5 artículos" at bounding box center [141, 317] width 178 height 26
click at [135, 312] on div at bounding box center [143, 317] width 20 height 20
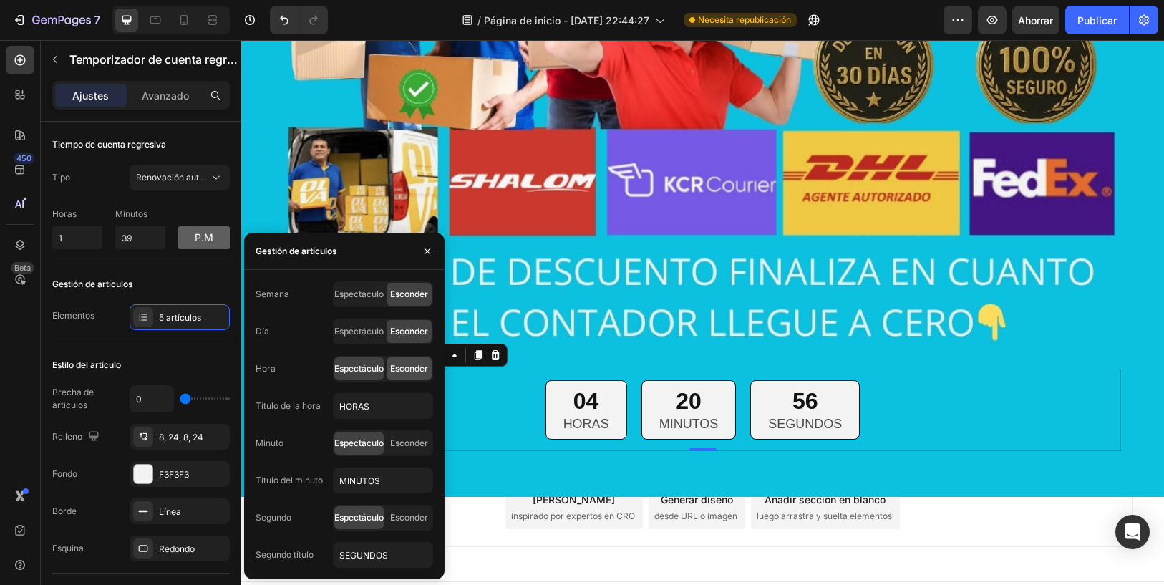
click at [403, 368] on font "Esconder" at bounding box center [409, 368] width 38 height 11
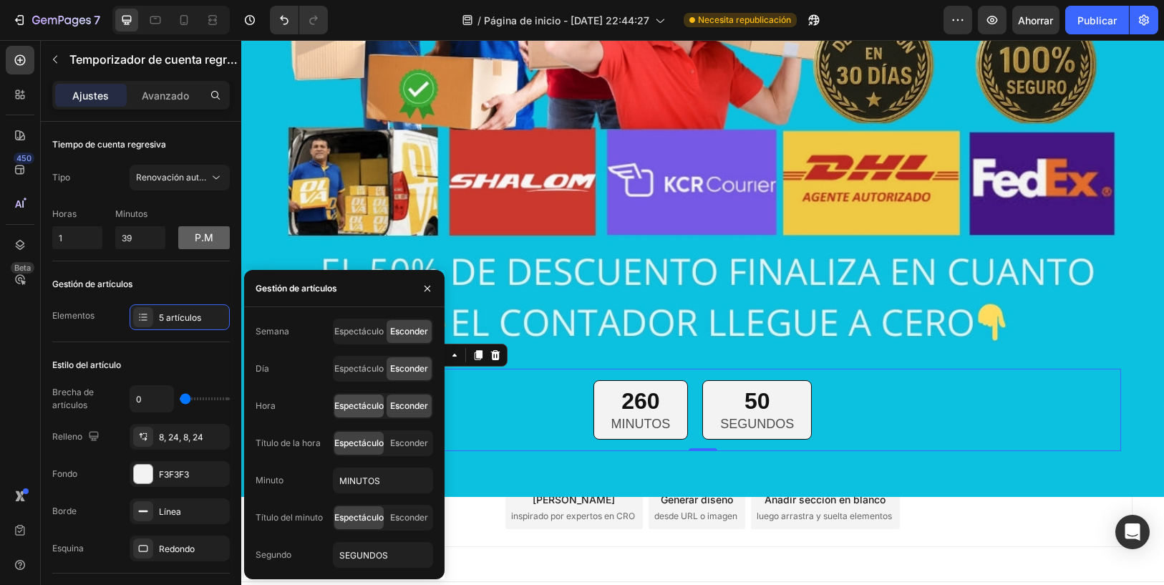
click at [366, 405] on font "Espectáculo" at bounding box center [358, 405] width 49 height 11
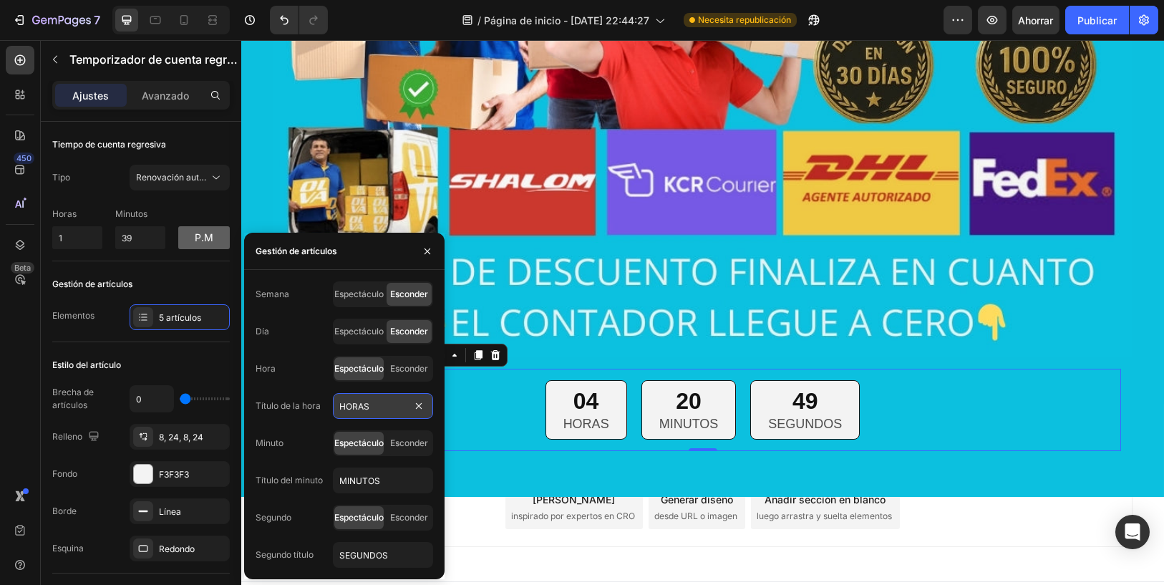
click at [399, 403] on input "HORAS" at bounding box center [383, 406] width 100 height 26
click at [313, 432] on div "Minuto Espectáculo Esconder" at bounding box center [345, 443] width 178 height 26
click at [220, 276] on div "Gestión de artículos" at bounding box center [141, 284] width 178 height 23
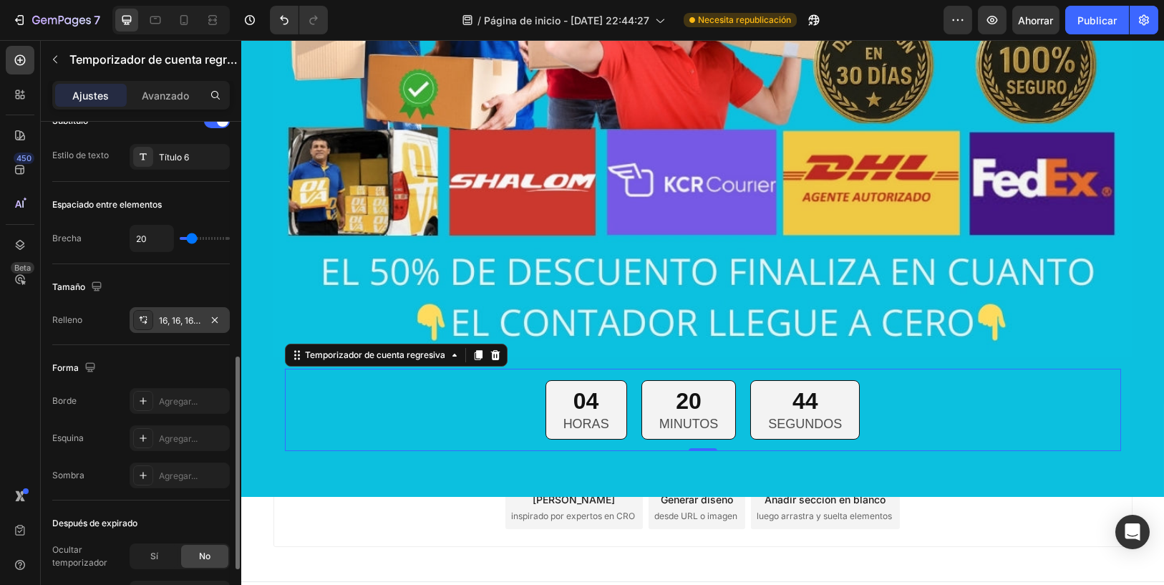
scroll to position [691, 0]
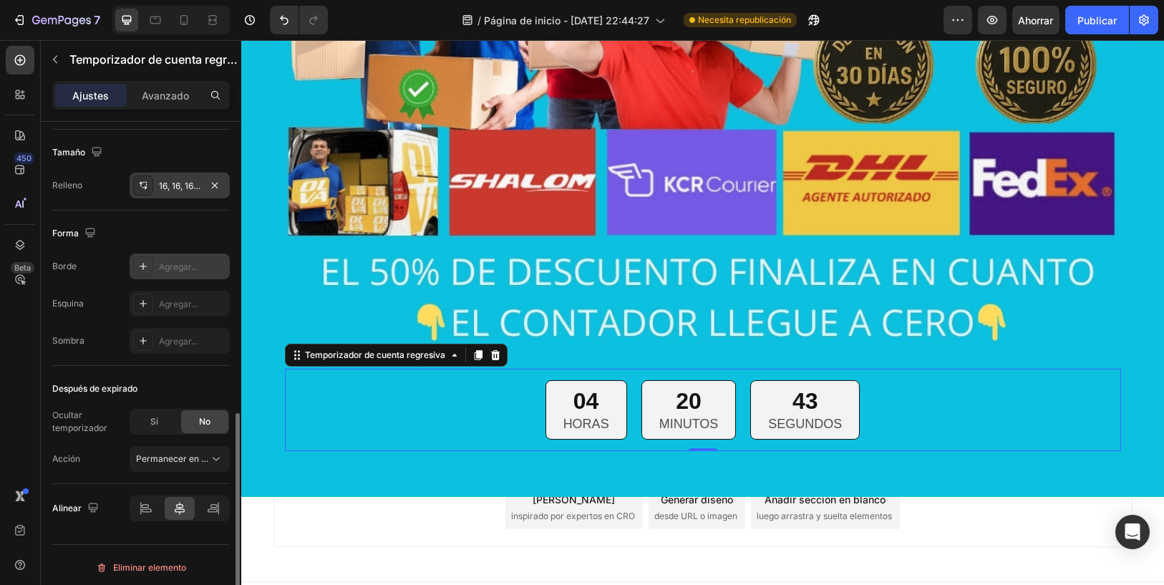
click at [158, 264] on div "Agregar..." at bounding box center [180, 266] width 100 height 26
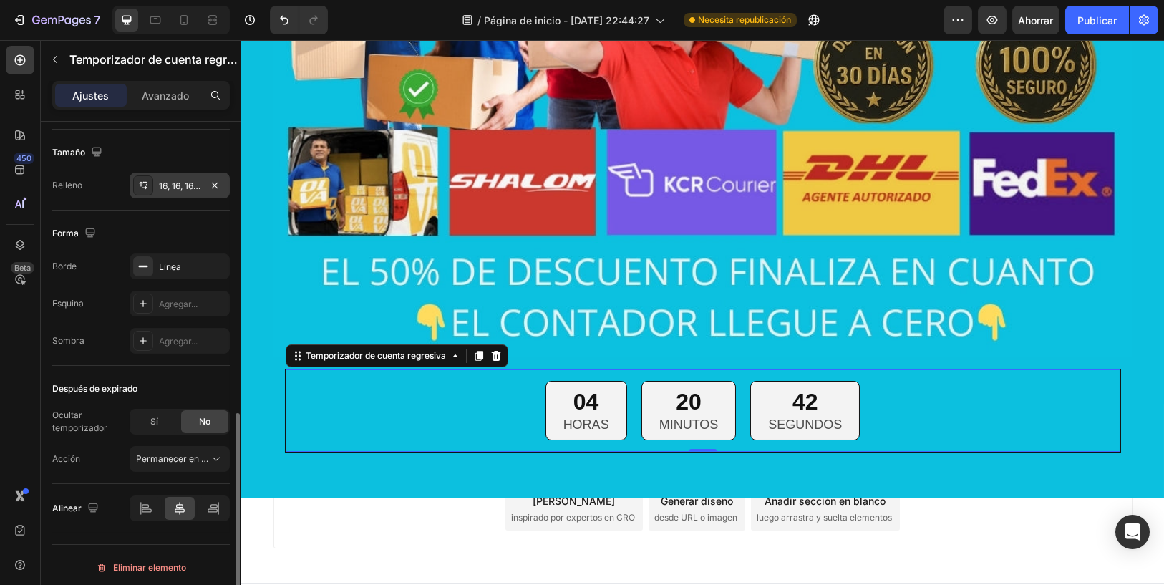
click at [128, 233] on div "Forma" at bounding box center [141, 233] width 178 height 23
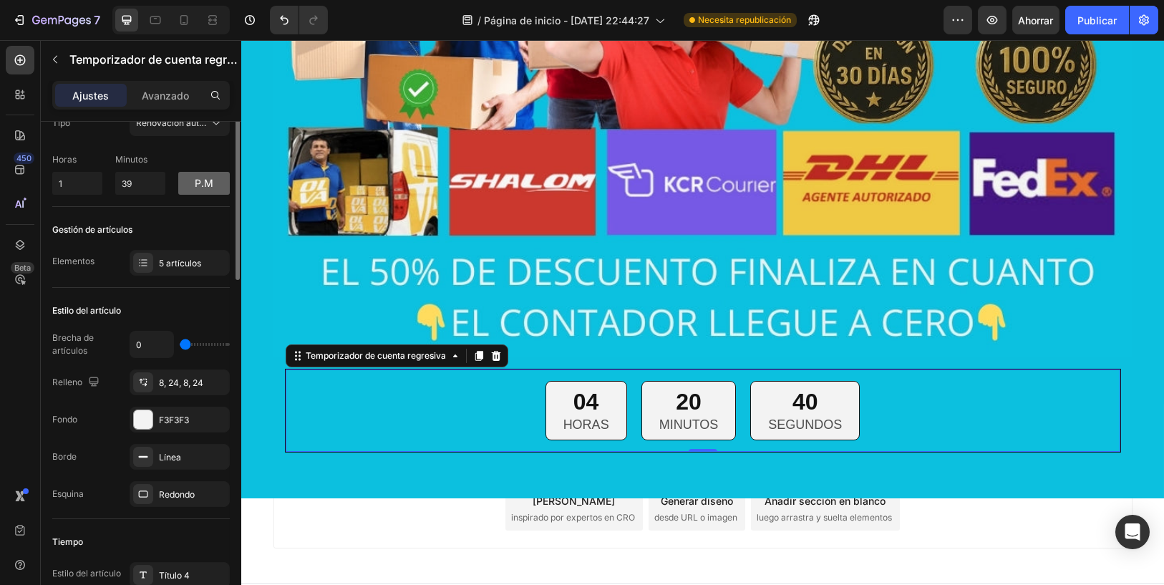
scroll to position [0, 0]
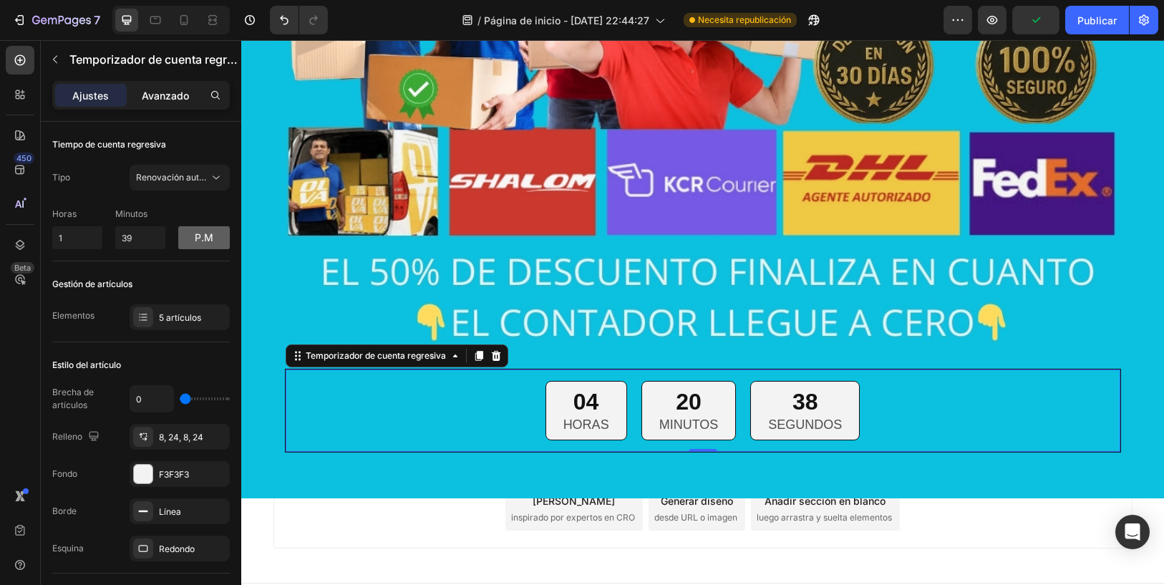
click at [184, 99] on font "Avanzado" at bounding box center [165, 95] width 47 height 12
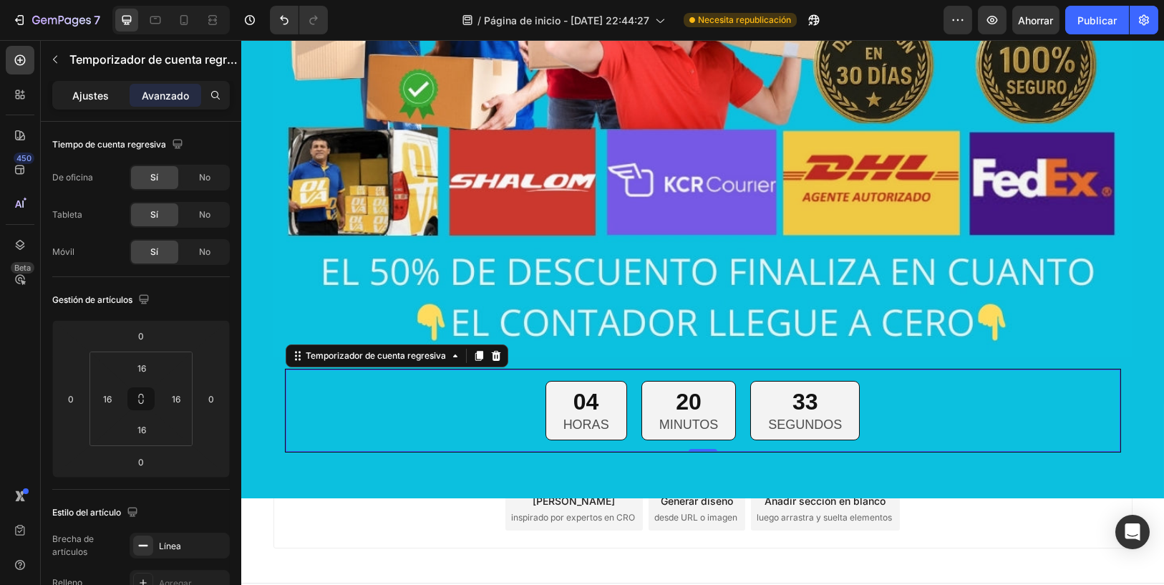
click at [87, 89] on font "Ajustes" at bounding box center [91, 95] width 37 height 12
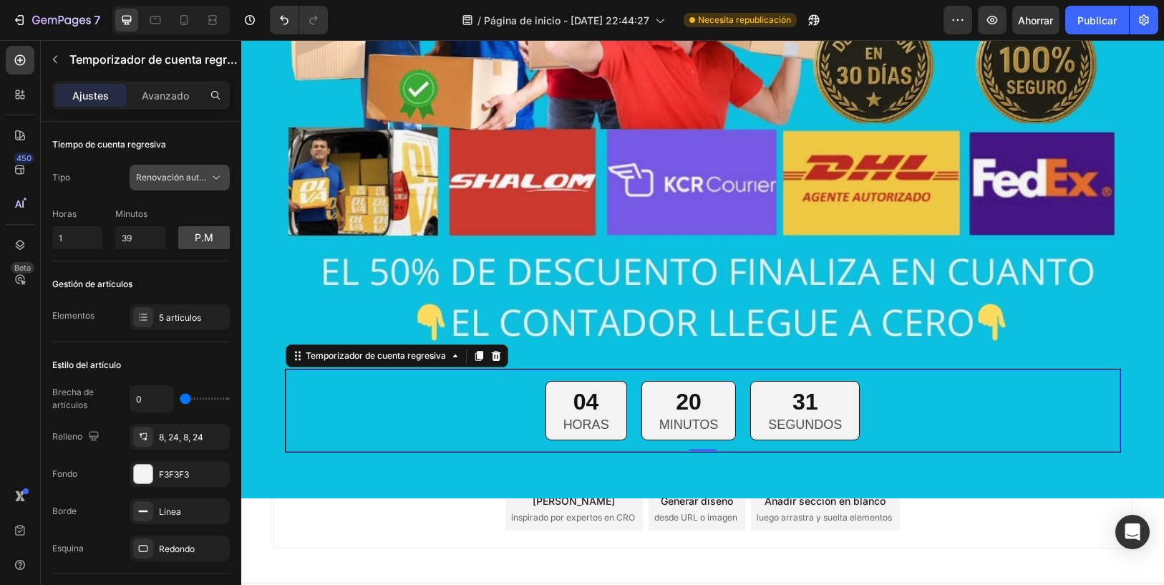
click at [178, 180] on font "Renovación automática" at bounding box center [184, 177] width 96 height 11
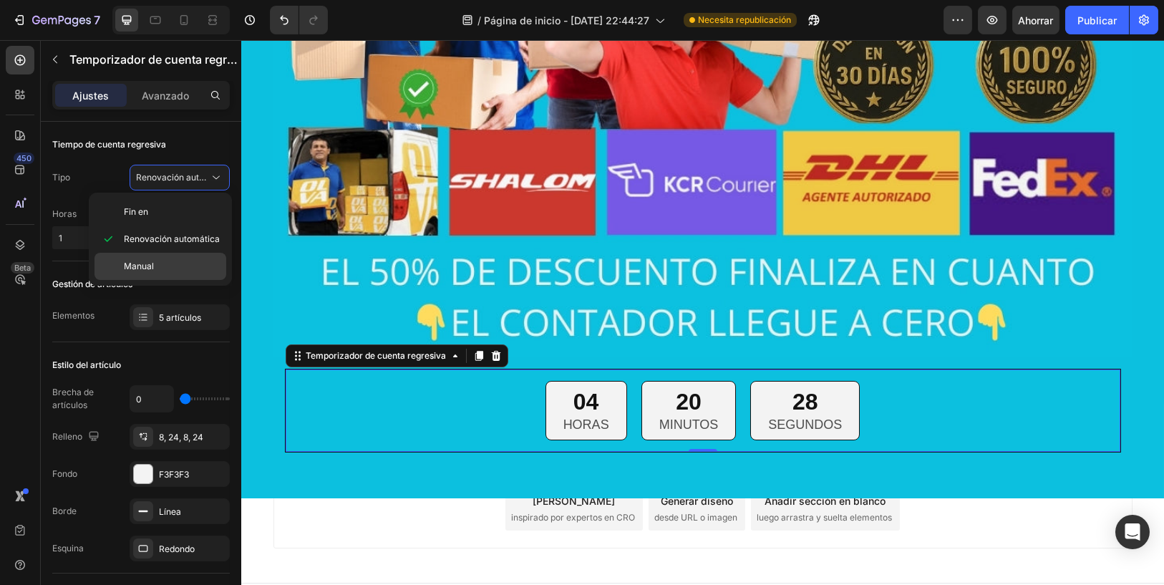
click at [181, 256] on div "Manual" at bounding box center [161, 266] width 132 height 27
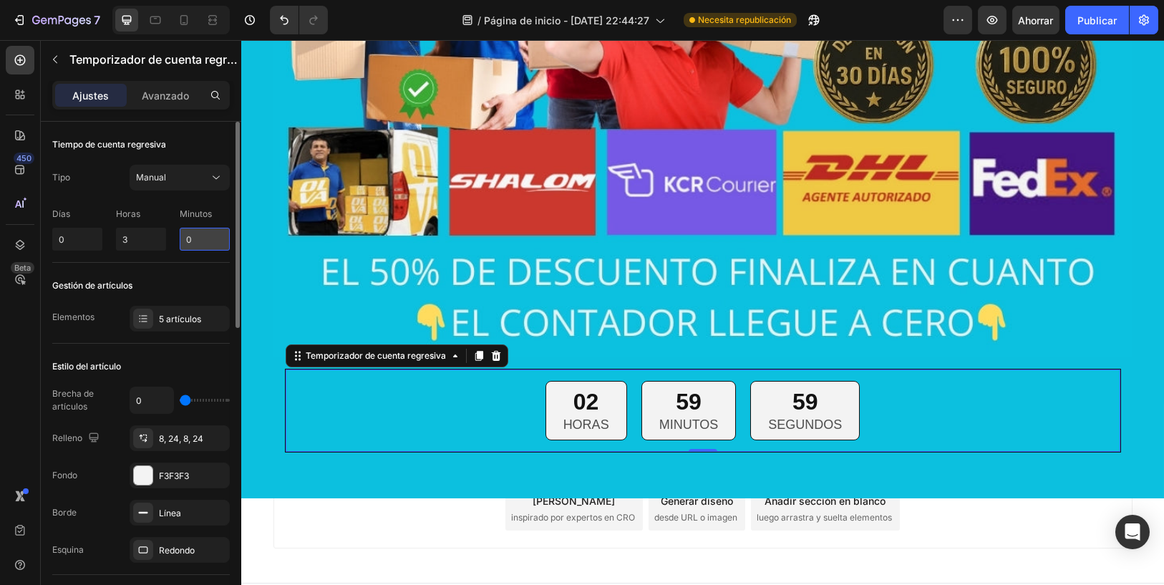
click at [200, 234] on input "0" at bounding box center [205, 239] width 50 height 23
click at [145, 234] on input "3" at bounding box center [141, 239] width 50 height 23
click at [86, 252] on div "Tiempo de cuenta regresiva Tipo Manual Días 0 Horas 3 Minutos 0" at bounding box center [141, 192] width 178 height 141
click at [86, 245] on input "0" at bounding box center [77, 239] width 50 height 23
click at [124, 245] on input "3" at bounding box center [141, 239] width 50 height 23
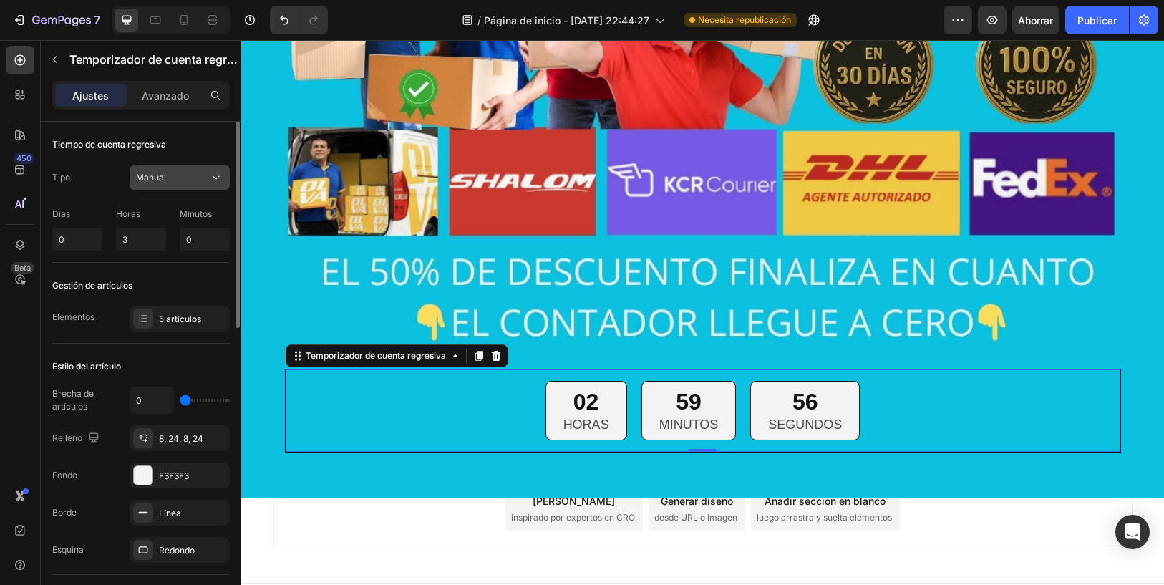
click at [173, 173] on div "Manual" at bounding box center [172, 177] width 73 height 13
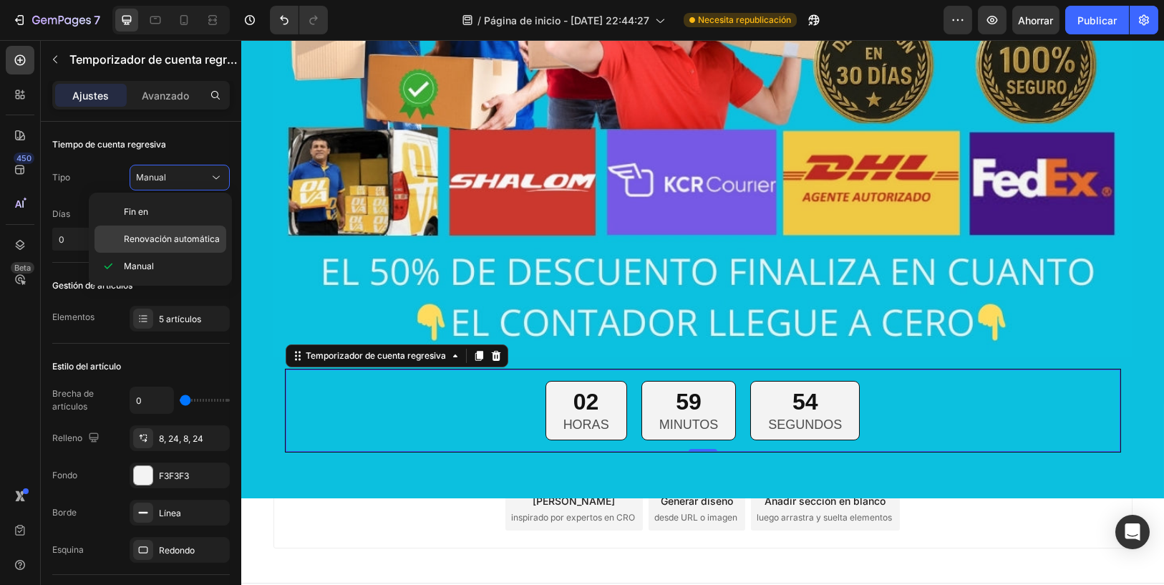
click at [175, 243] on span "Renovación automática" at bounding box center [172, 239] width 96 height 13
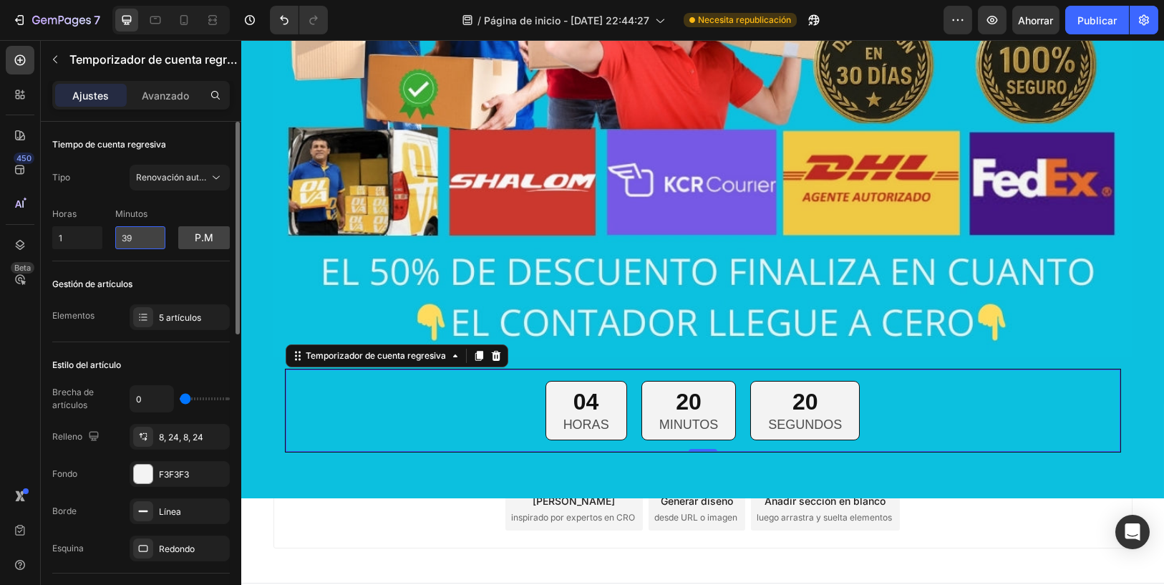
click at [147, 240] on input "39" at bounding box center [140, 237] width 50 height 23
click at [191, 242] on button "p.m" at bounding box center [204, 237] width 52 height 23
click at [125, 236] on input "39" at bounding box center [140, 237] width 50 height 23
click at [77, 238] on input "1" at bounding box center [77, 237] width 50 height 23
type input "0"
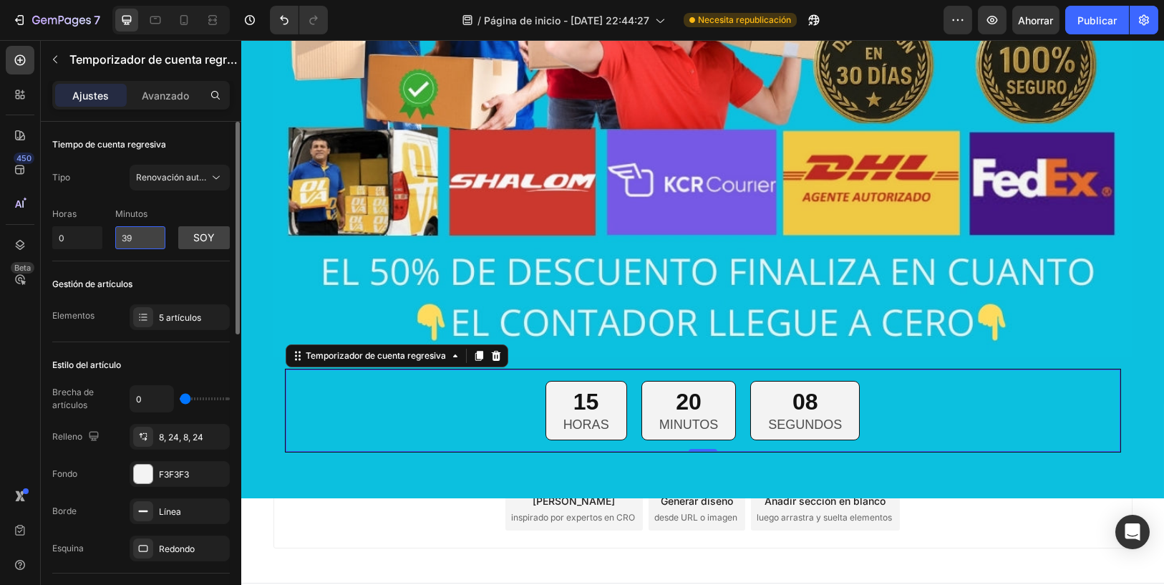
click at [134, 236] on input "39" at bounding box center [140, 237] width 50 height 23
drag, startPoint x: 134, startPoint y: 236, endPoint x: 122, endPoint y: 241, distance: 13.2
click at [122, 241] on input "39" at bounding box center [140, 237] width 50 height 23
type input "0"
click at [172, 215] on div "Horas 0 Minutos 0 soy" at bounding box center [141, 225] width 178 height 47
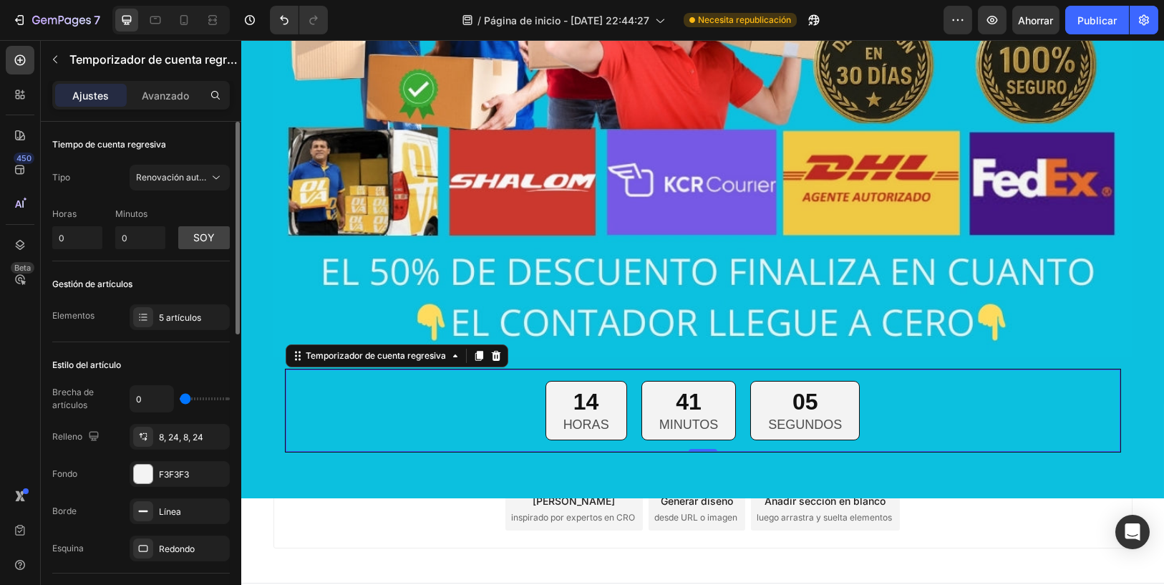
click at [182, 287] on div "Gestión de artículos" at bounding box center [141, 284] width 178 height 23
click at [641, 407] on div "41 MINUTOS" at bounding box center [688, 410] width 95 height 59
click at [385, 352] on font "Temporizador de cuenta regresiva" at bounding box center [376, 355] width 140 height 11
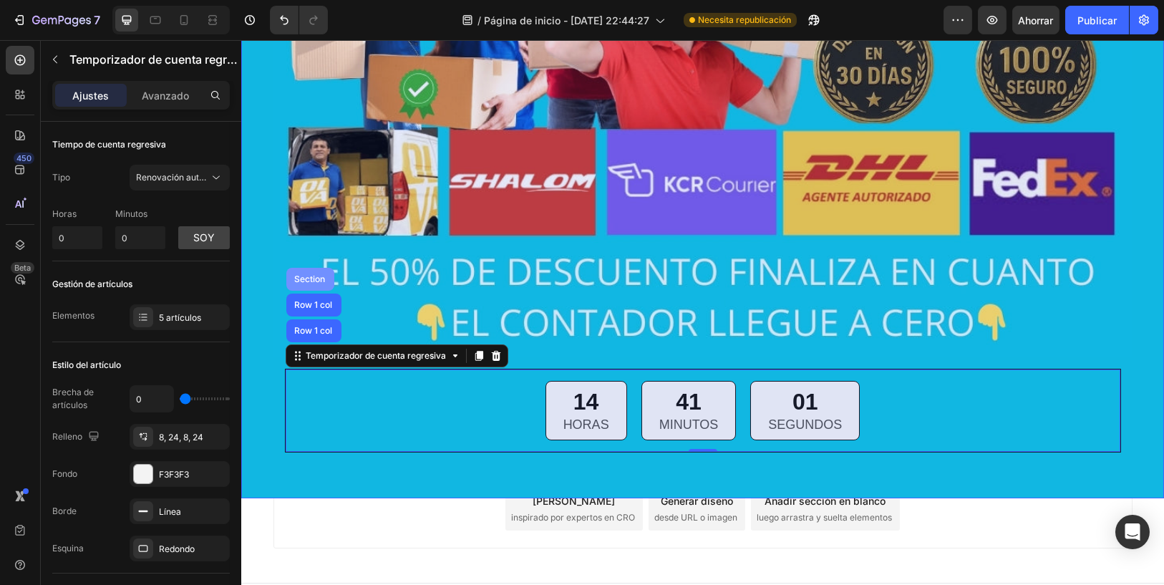
click at [307, 284] on div "Section" at bounding box center [310, 279] width 48 height 23
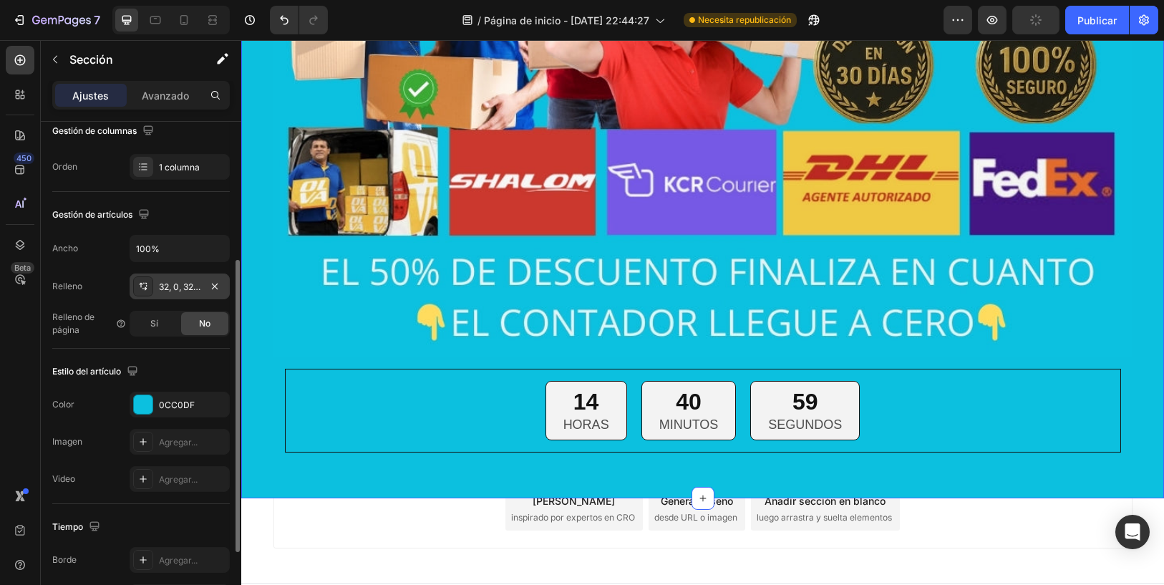
scroll to position [367, 0]
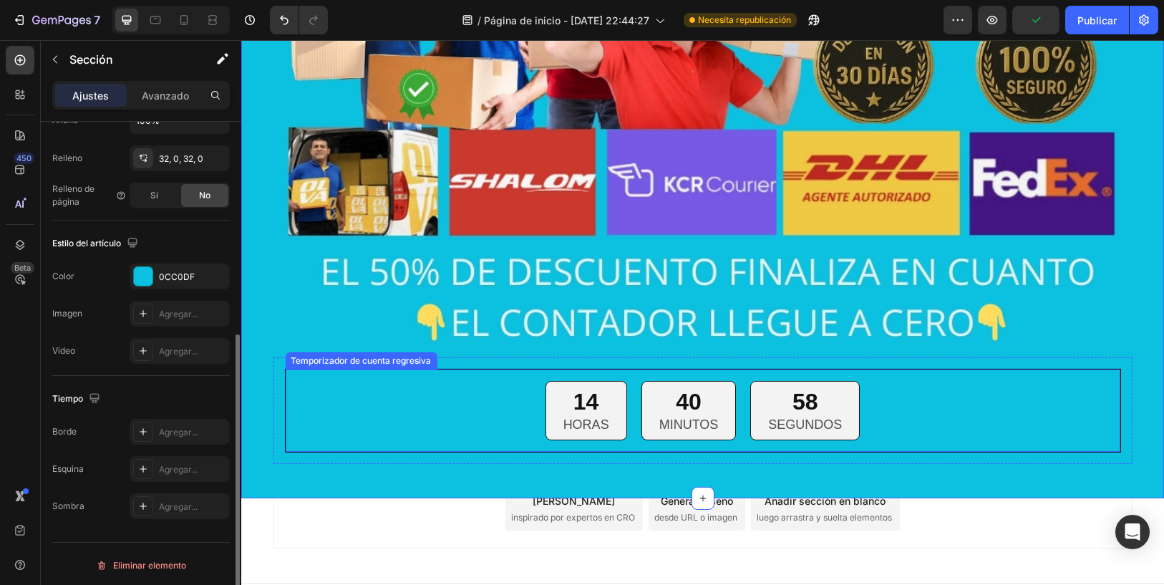
click at [495, 417] on div "14 HORAS 40 MINUTOS 58 SEGUNDOS" at bounding box center [703, 410] width 812 height 59
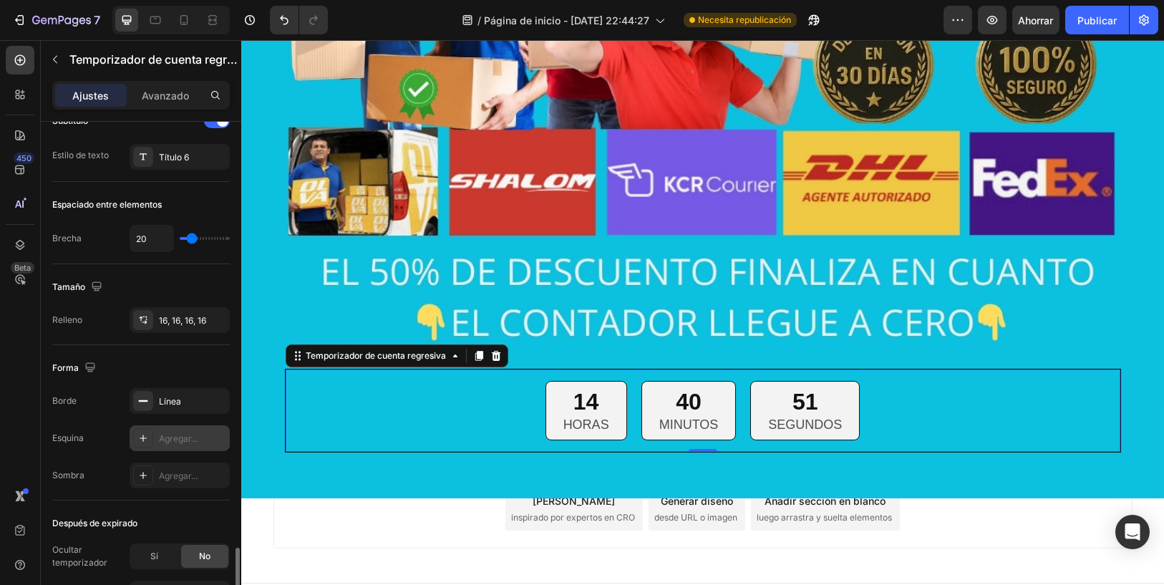
scroll to position [691, 0]
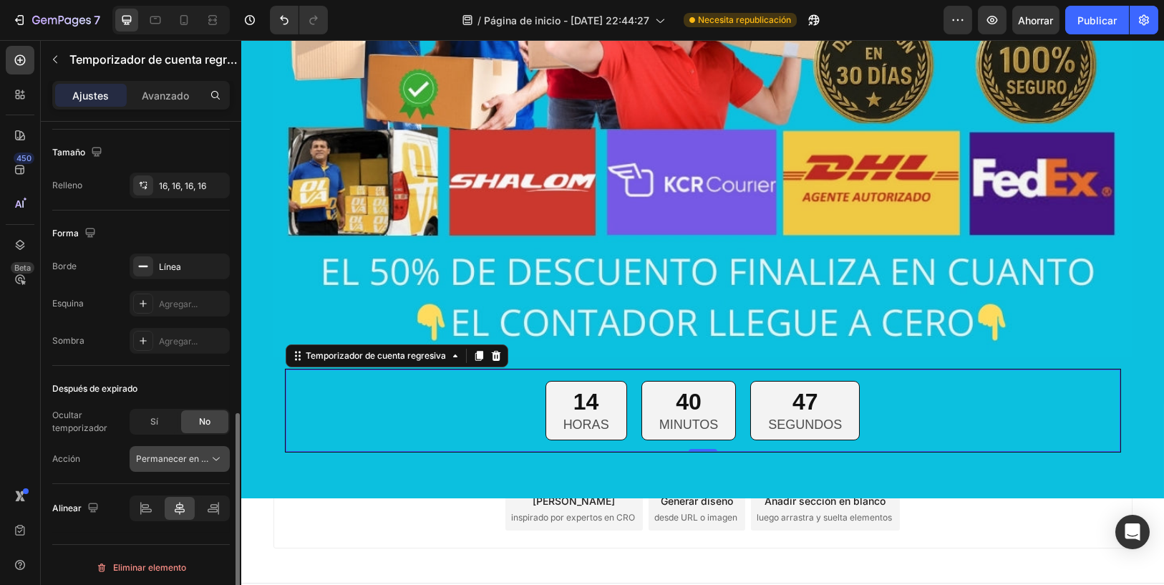
click at [188, 455] on font "Permanecer en la página" at bounding box center [187, 458] width 102 height 11
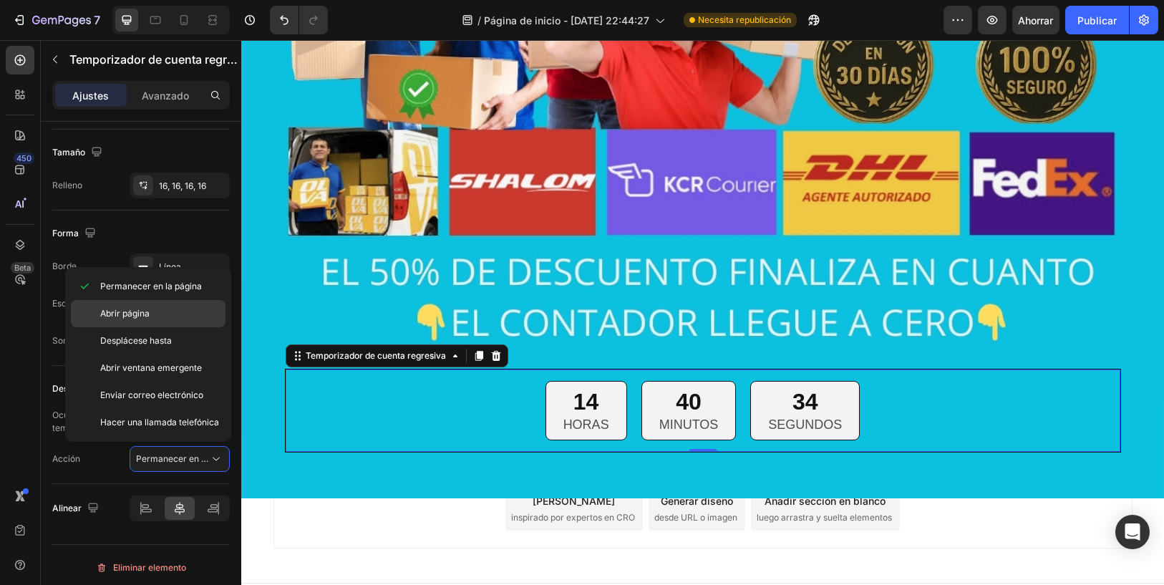
click at [193, 318] on p "Abrir página" at bounding box center [159, 313] width 119 height 13
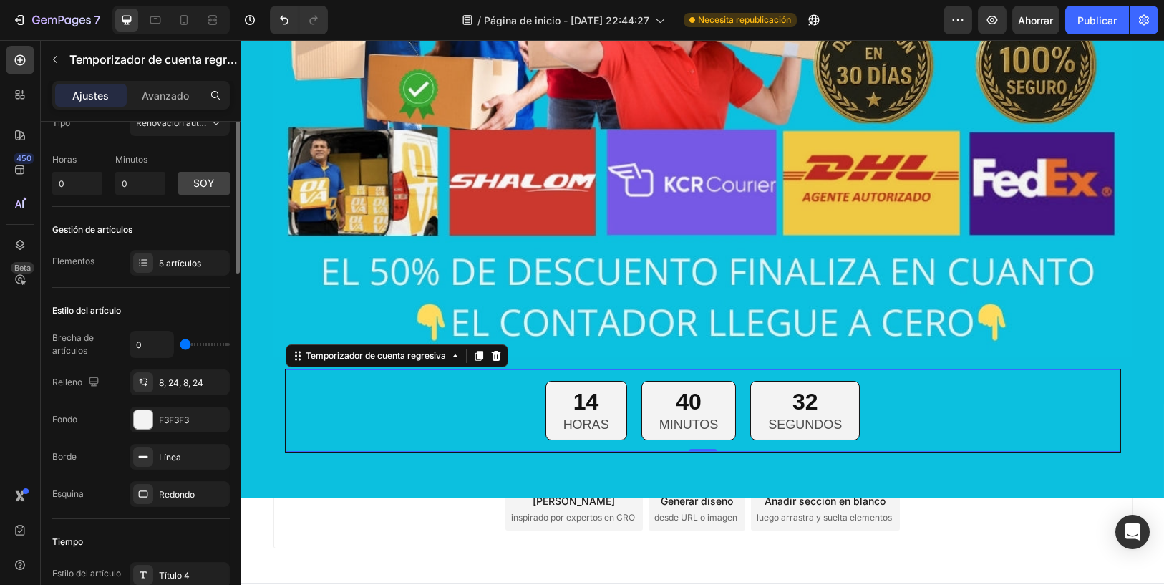
scroll to position [0, 0]
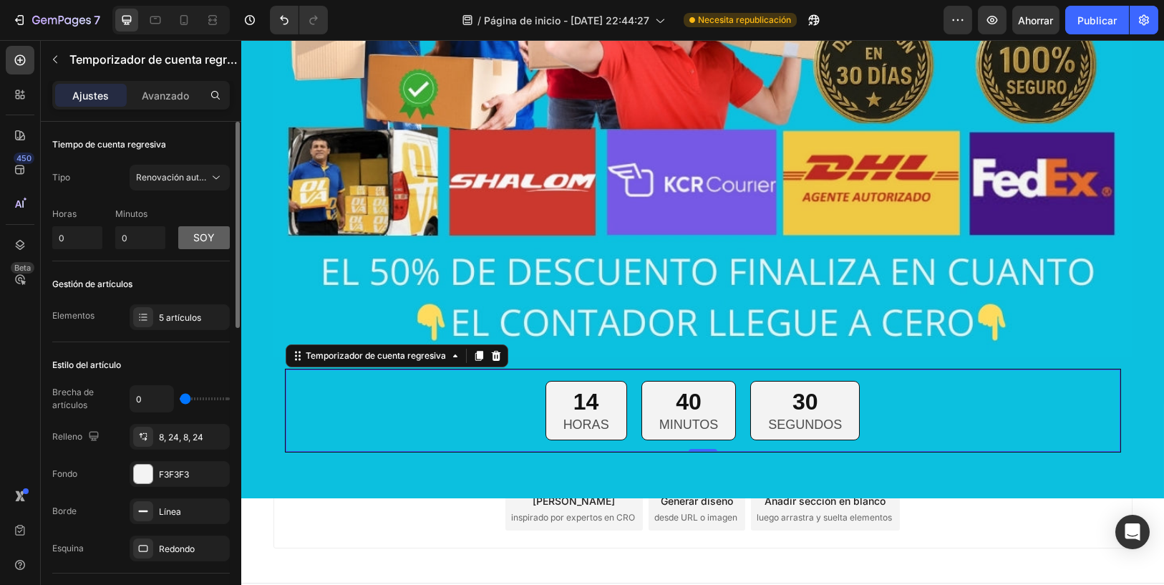
click at [185, 243] on button "soy" at bounding box center [204, 237] width 52 height 23
click at [97, 240] on input "0" at bounding box center [77, 237] width 50 height 23
click at [162, 277] on div "Gestión de artículos" at bounding box center [141, 284] width 178 height 23
click at [185, 241] on button "p.m" at bounding box center [204, 237] width 52 height 23
click at [185, 241] on button "soy" at bounding box center [204, 237] width 52 height 23
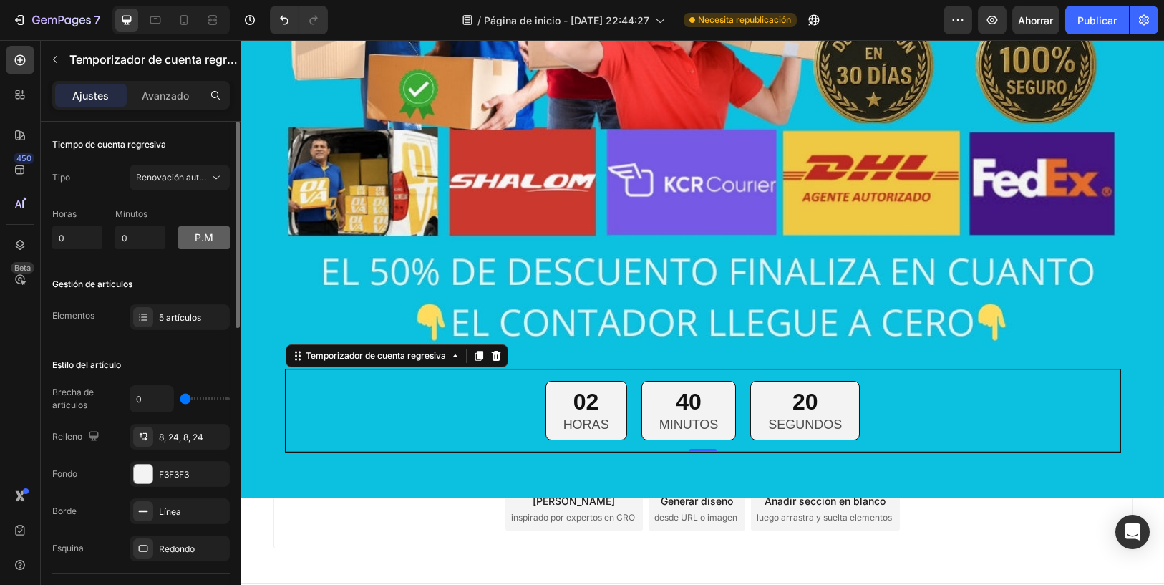
click at [185, 241] on button "p.m" at bounding box center [204, 237] width 52 height 23
click at [185, 241] on button "am" at bounding box center [204, 237] width 52 height 23
click at [185, 241] on button "pm" at bounding box center [204, 237] width 52 height 23
click at [185, 241] on button "soy" at bounding box center [204, 237] width 52 height 23
click at [149, 279] on div "Gestión de artículos" at bounding box center [141, 284] width 178 height 23
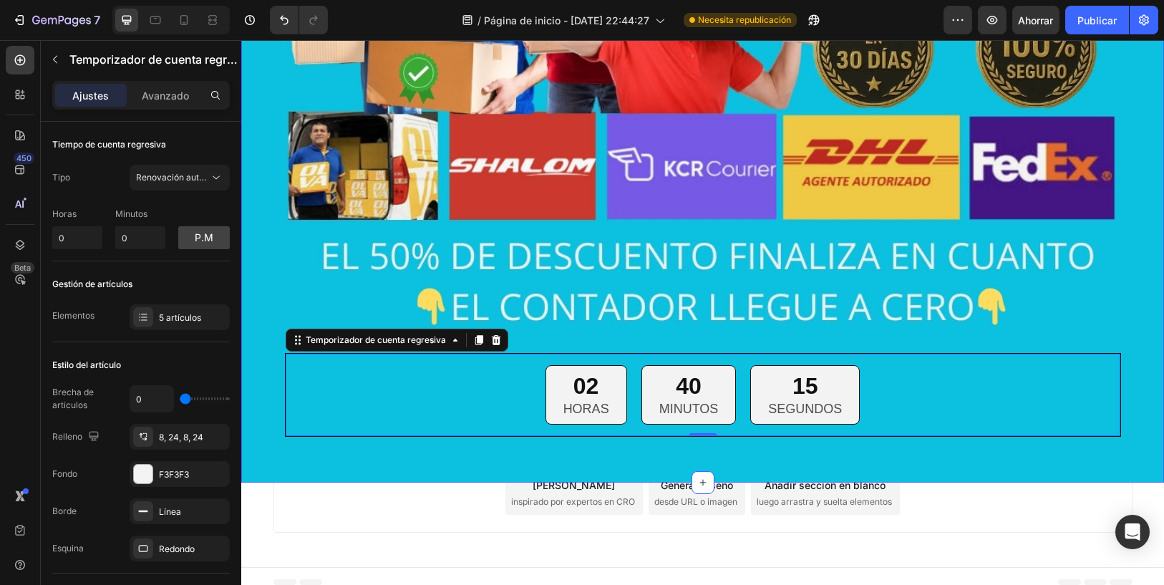
scroll to position [10695, 0]
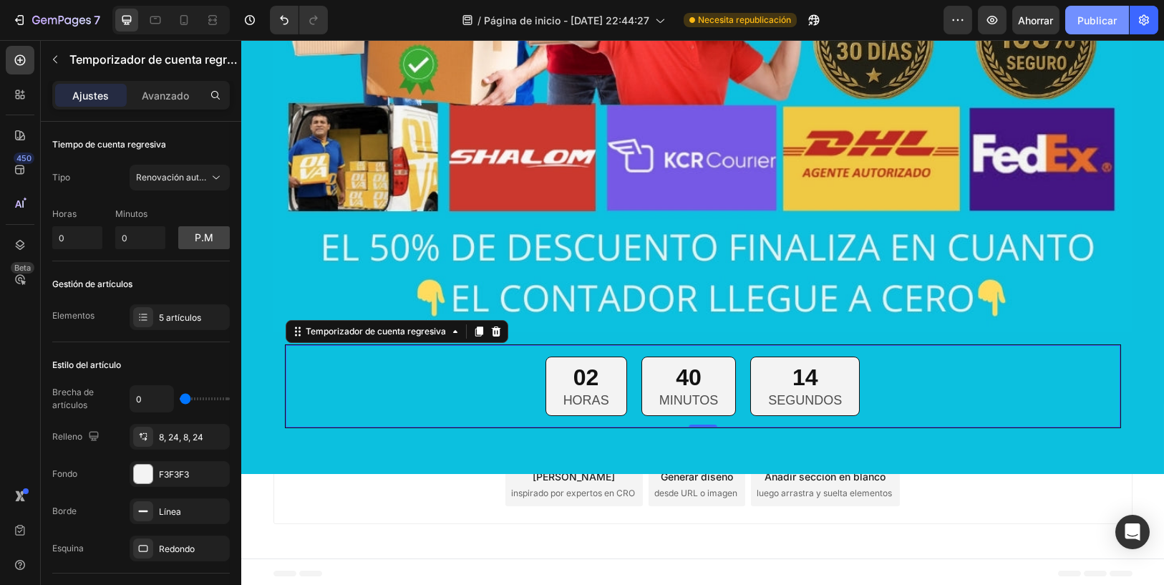
click at [1103, 24] on font "Publicar" at bounding box center [1096, 20] width 39 height 12
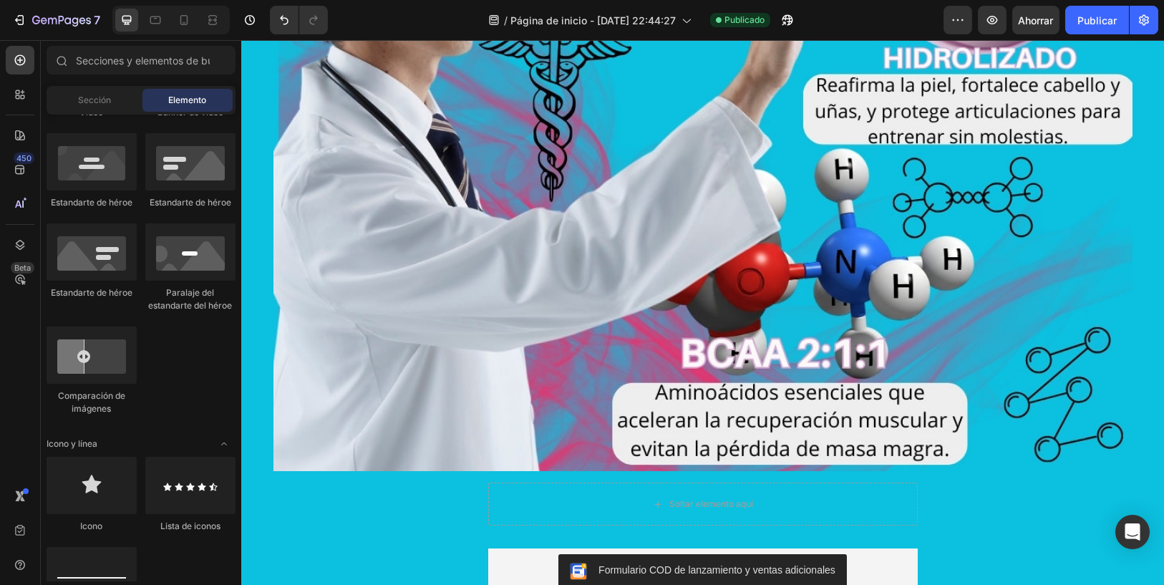
scroll to position [5684, 0]
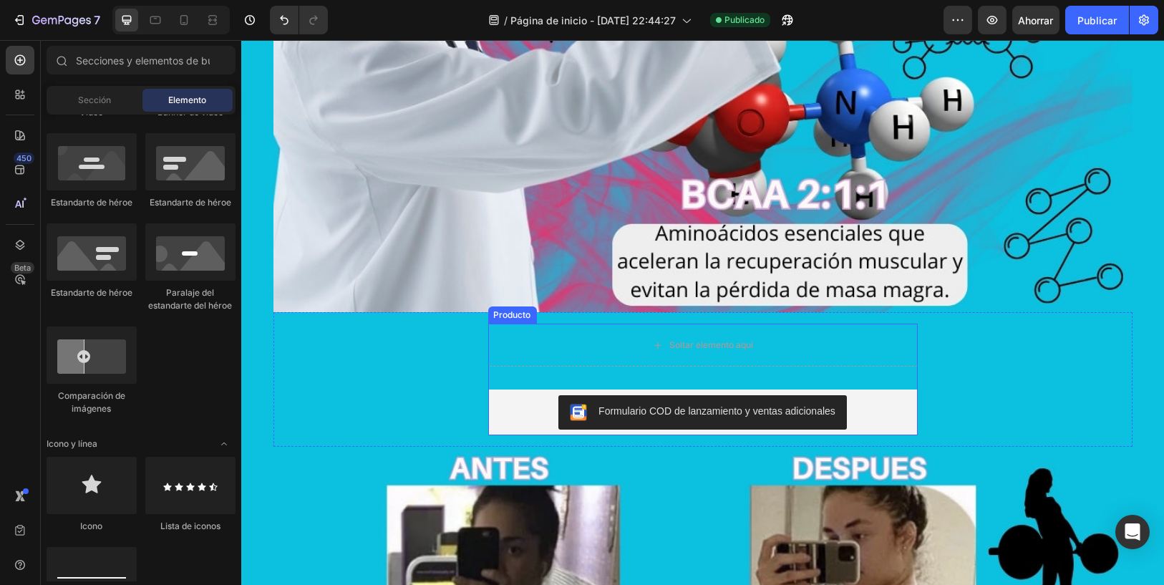
click at [893, 372] on div "Soltar elemento aquí Formulario COD de lanzamiento y ventas adicionales Formula…" at bounding box center [703, 380] width 430 height 112
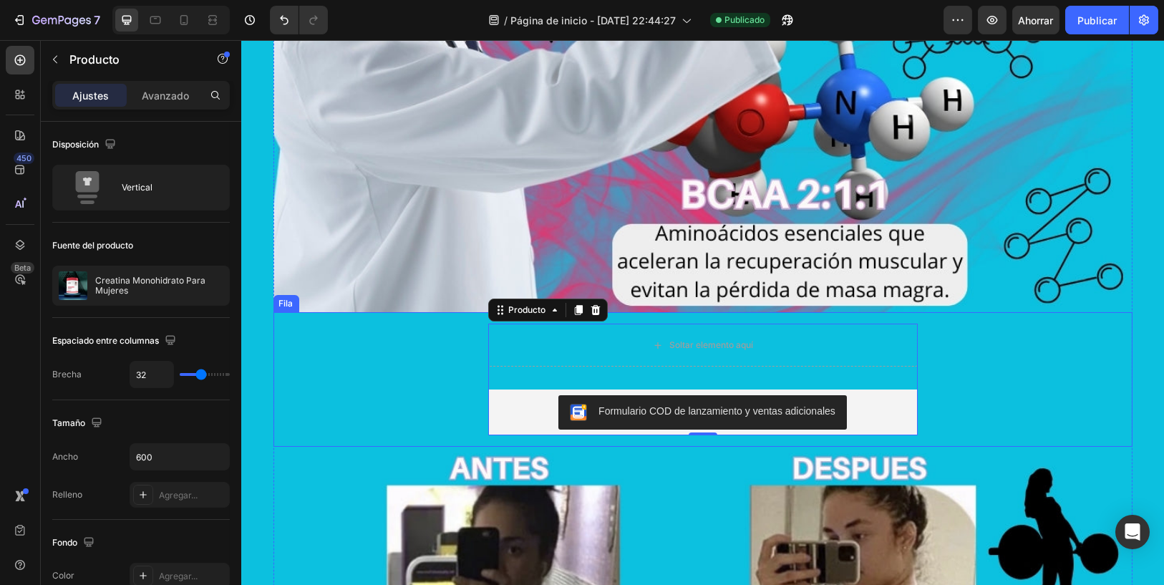
click at [457, 401] on div "Soltar elemento aquí Formulario COD de lanzamiento y ventas adicionales Formula…" at bounding box center [703, 380] width 836 height 112
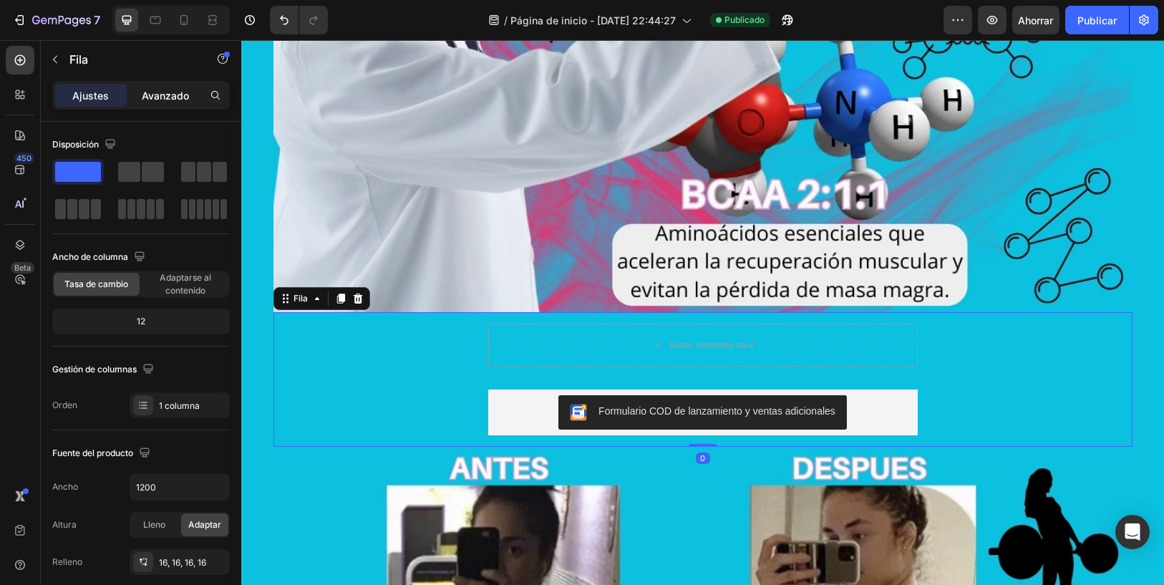
click at [165, 93] on font "Avanzado" at bounding box center [165, 95] width 47 height 12
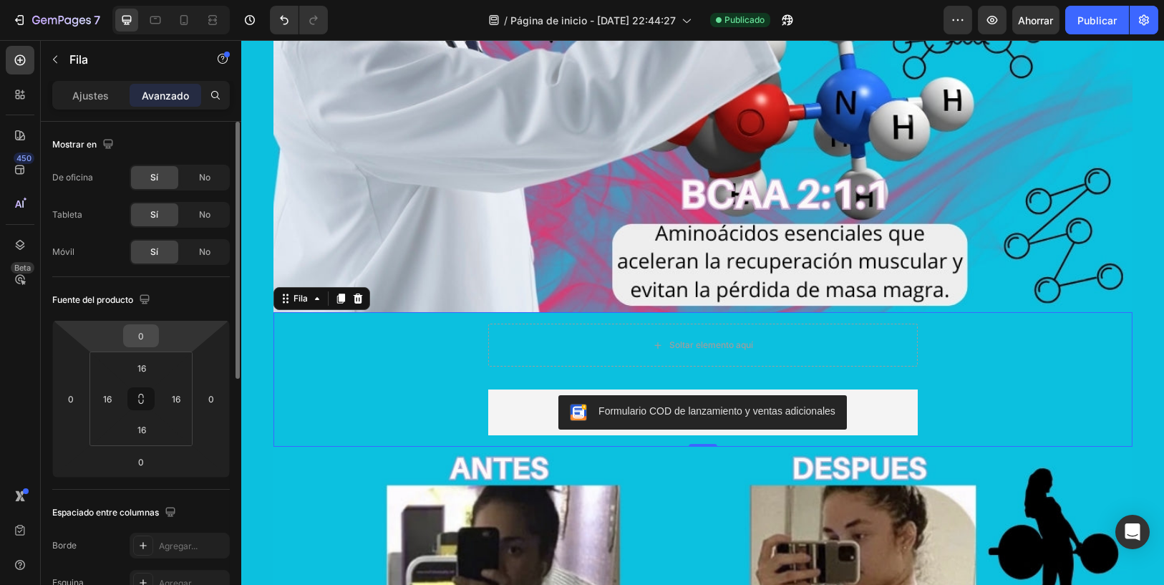
click at [144, 343] on input "0" at bounding box center [141, 335] width 29 height 21
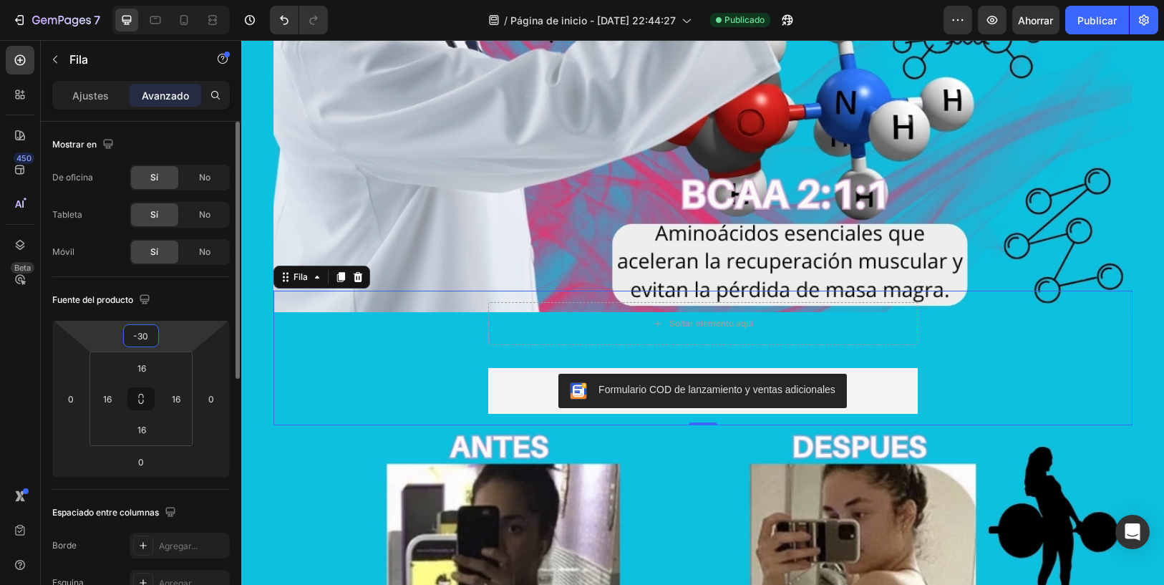
type input "-3"
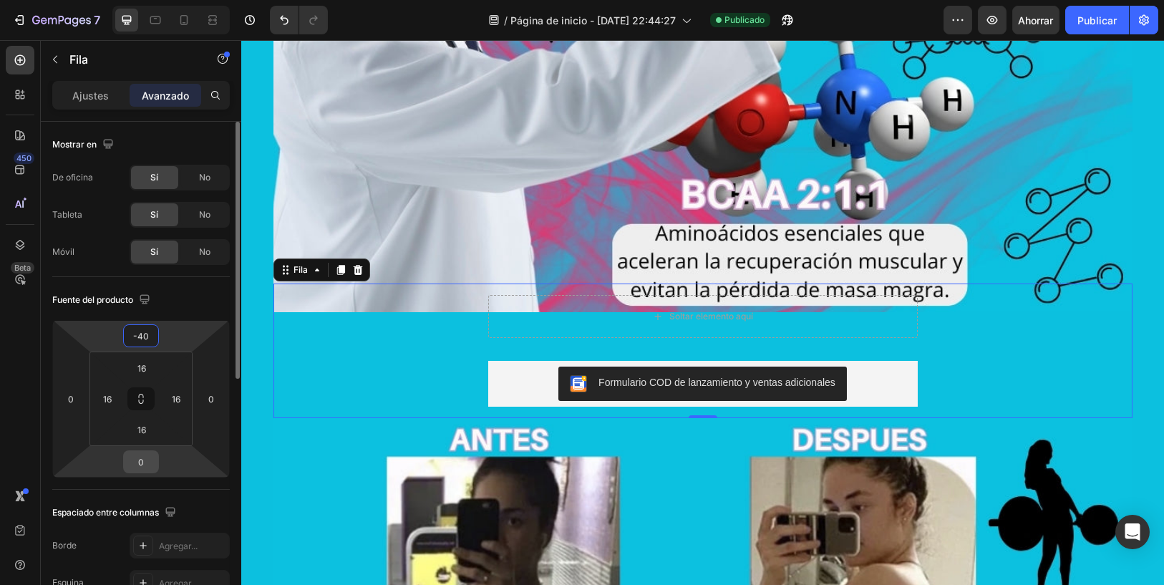
type input "-40"
click at [144, 466] on input "0" at bounding box center [141, 461] width 29 height 21
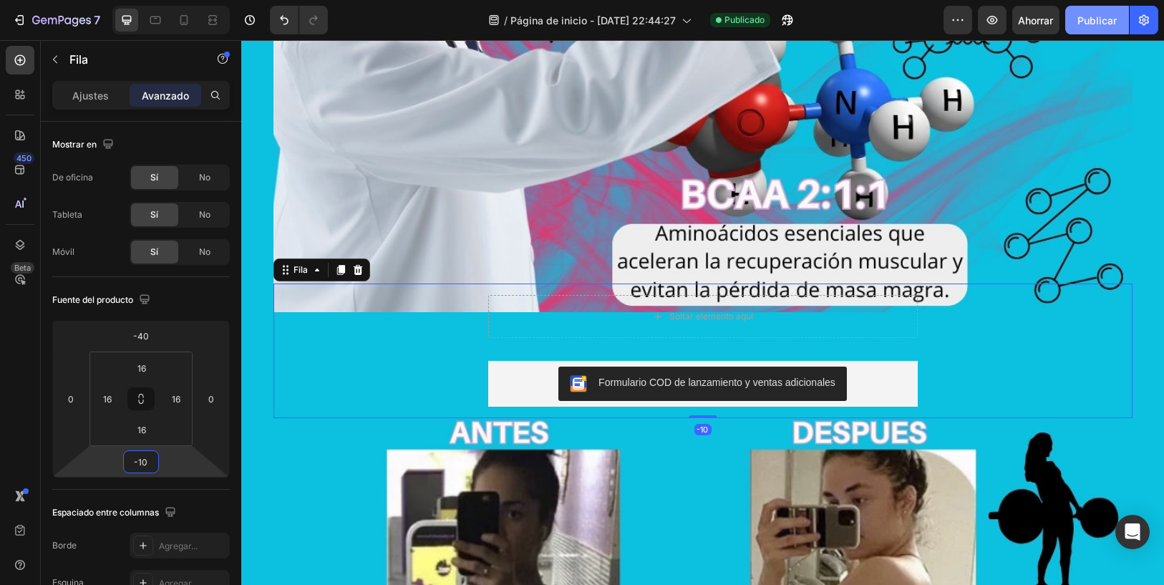
type input "-10"
click at [1087, 30] on button "Publicar" at bounding box center [1097, 20] width 64 height 29
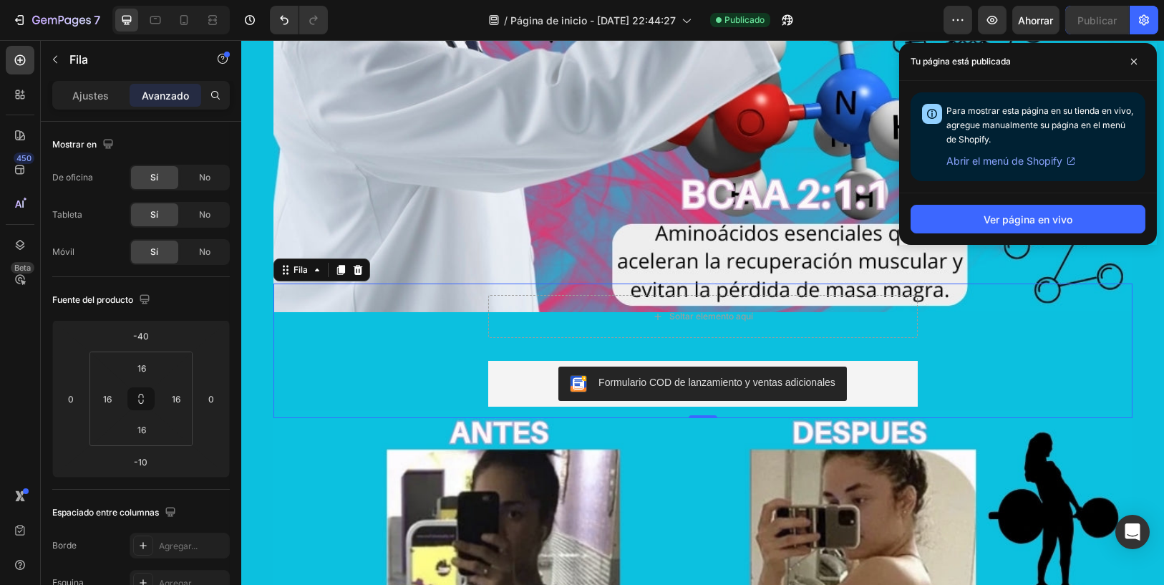
click at [400, 364] on div "Soltar elemento aquí Formulario COD de lanzamiento y ventas adicionales Formula…" at bounding box center [703, 351] width 836 height 112
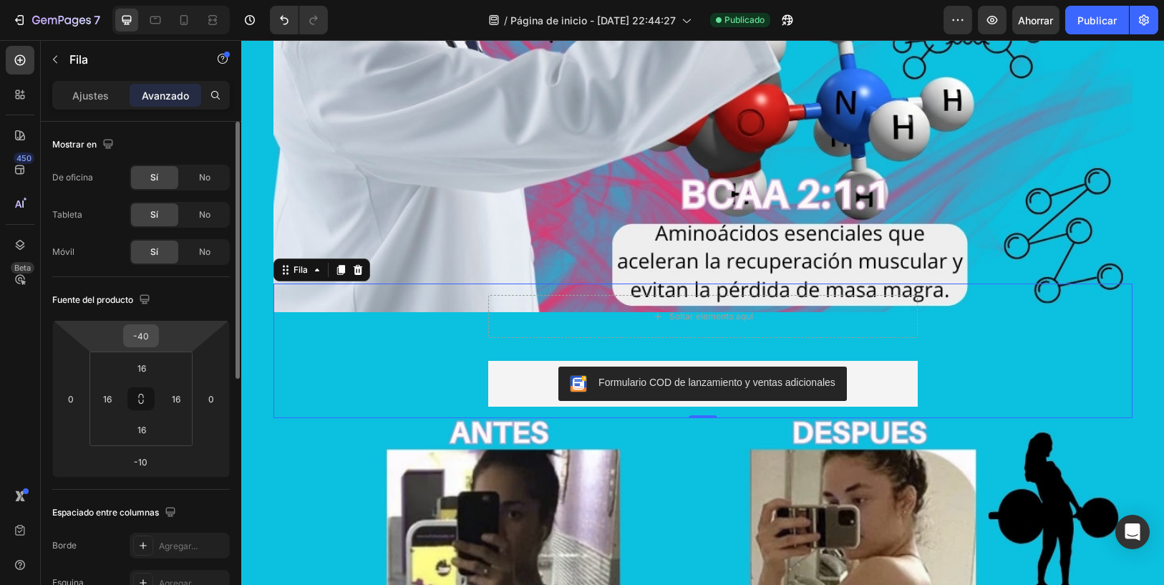
click at [150, 336] on input "-40" at bounding box center [141, 335] width 29 height 21
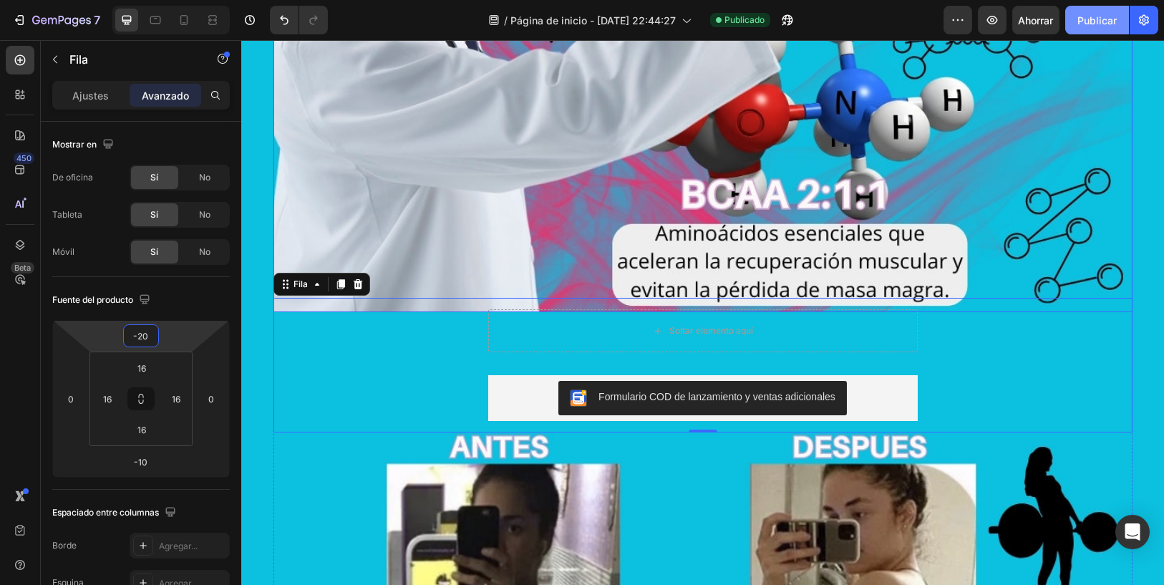
type input "-20"
click at [1102, 30] on button "Publicar" at bounding box center [1097, 20] width 64 height 29
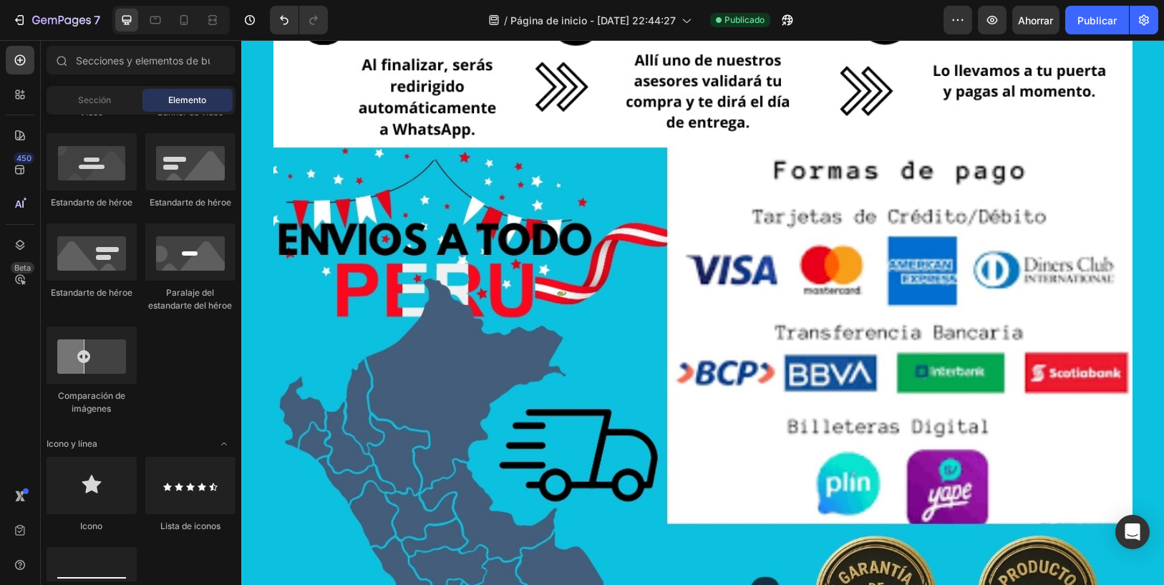
scroll to position [10674, 0]
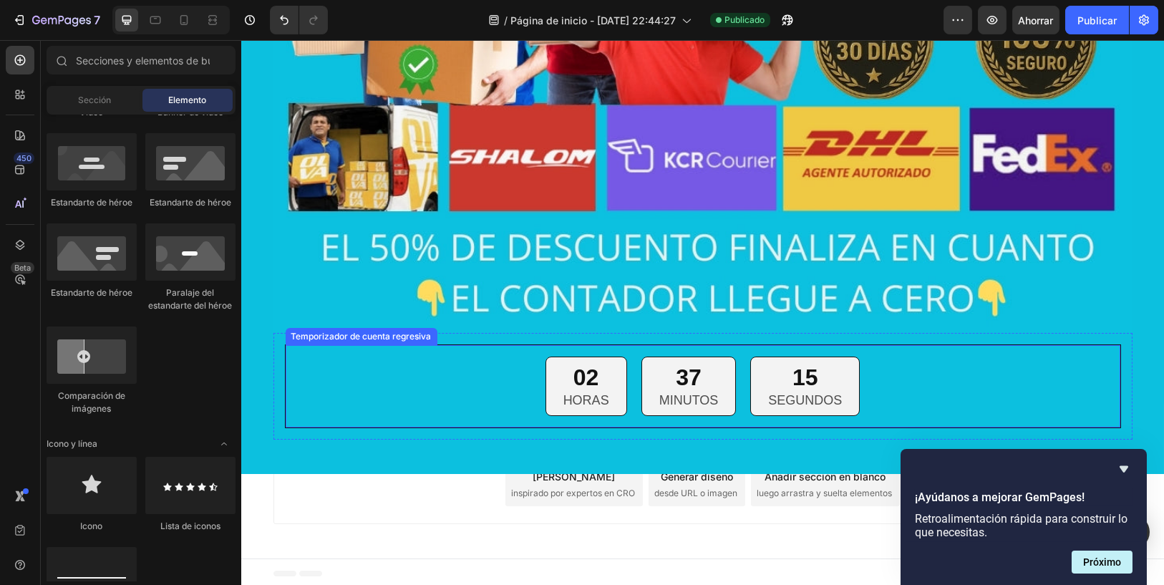
click at [897, 365] on div "02 HORAS 37 MINUTOS 15 SEGUNDOS" at bounding box center [703, 386] width 812 height 59
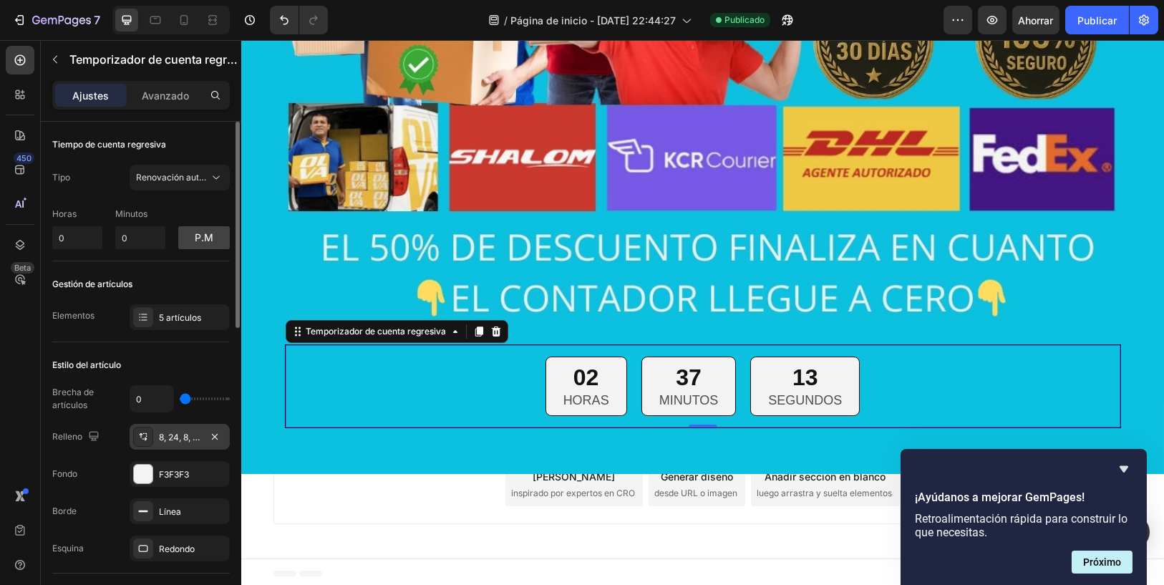
scroll to position [79, 0]
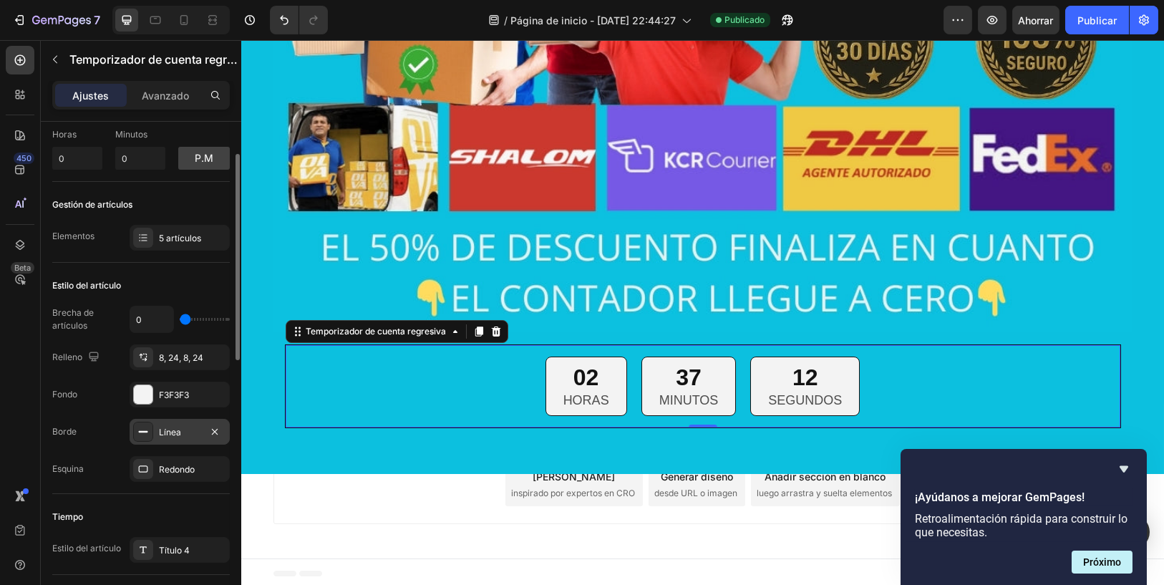
click at [178, 427] on font "Línea" at bounding box center [170, 432] width 22 height 11
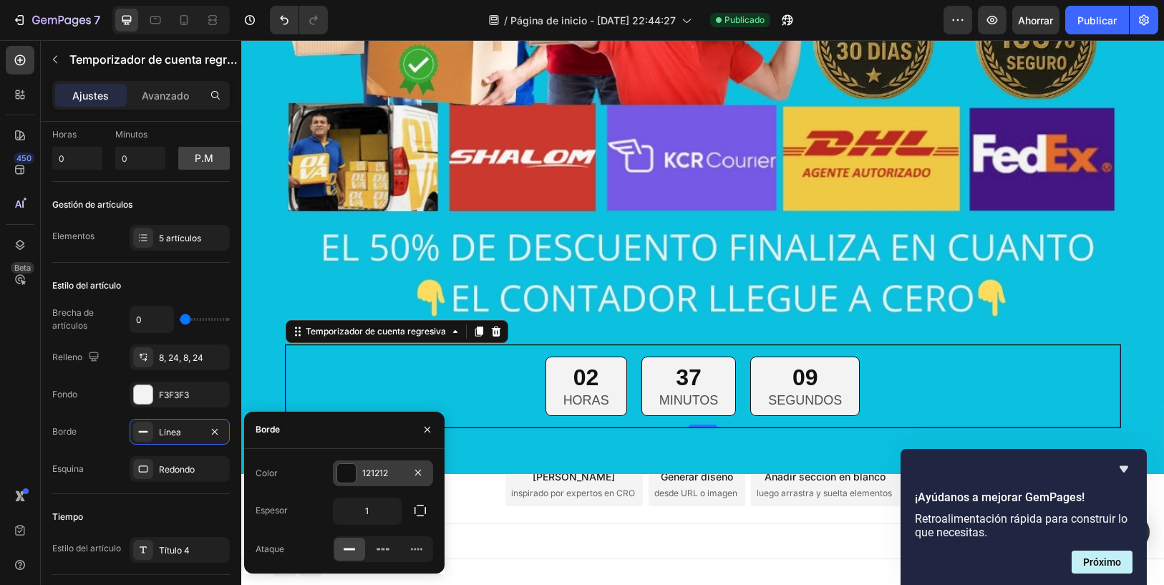
click at [348, 475] on div at bounding box center [346, 473] width 19 height 19
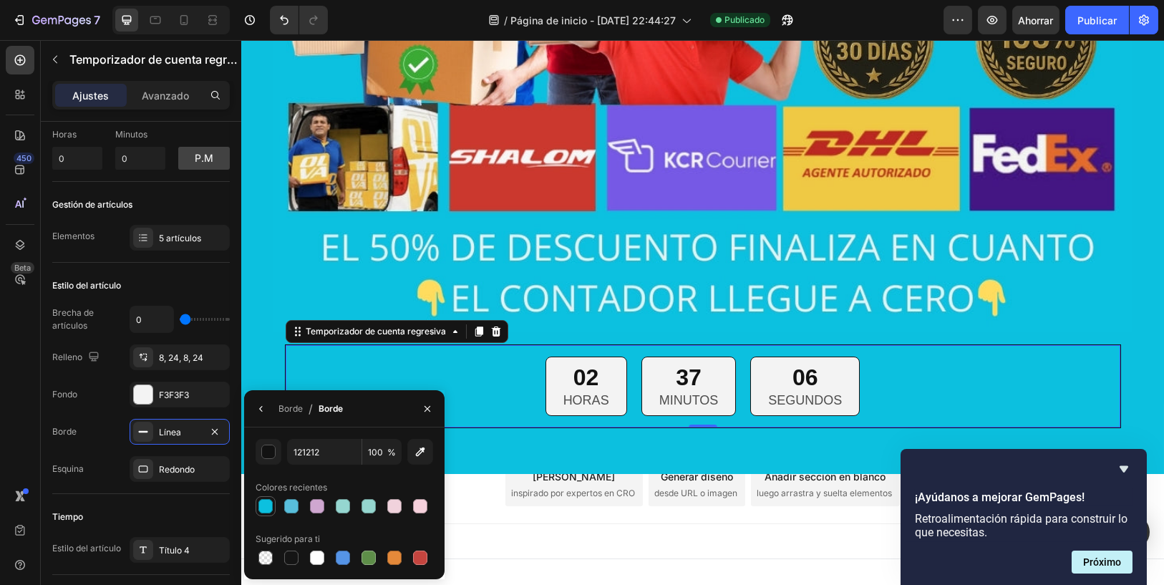
click at [270, 501] on div at bounding box center [265, 506] width 14 height 14
type input "0CC0DF"
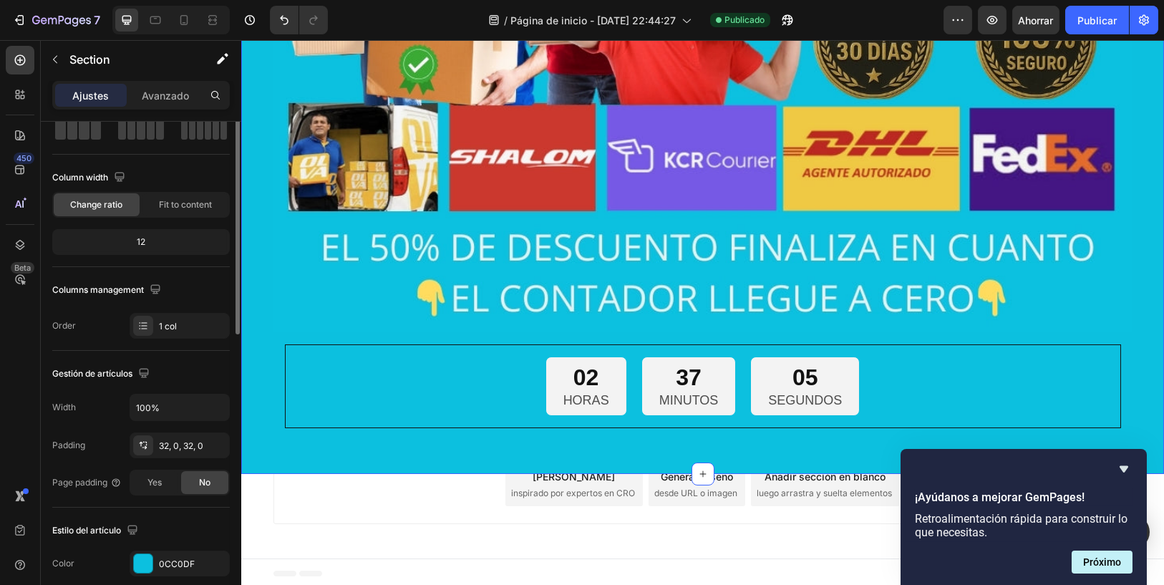
scroll to position [0, 0]
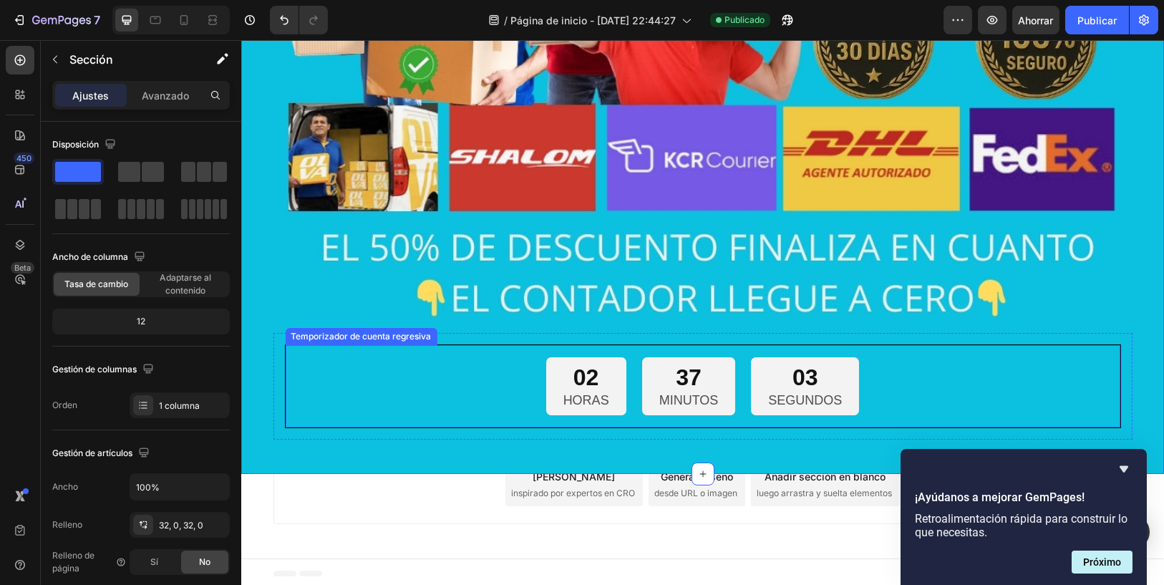
click at [359, 392] on div "02 HORAS 37 MINUTOS 03 SEGUNDOS" at bounding box center [703, 386] width 812 height 59
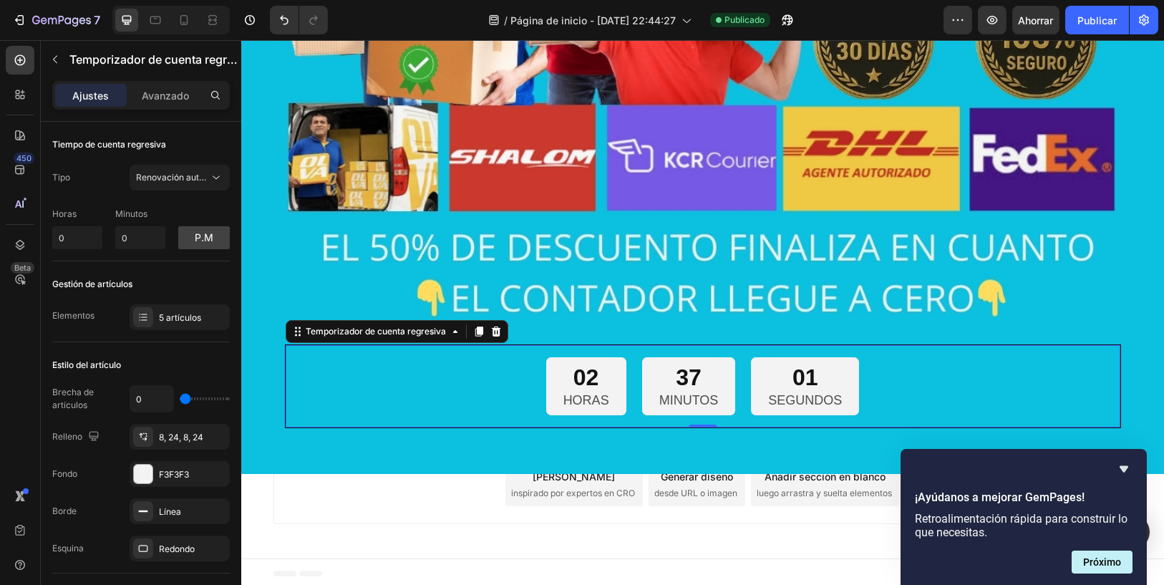
click at [410, 373] on div "02 HORAS 37 MINUTOS 01 SEGUNDOS" at bounding box center [703, 386] width 812 height 59
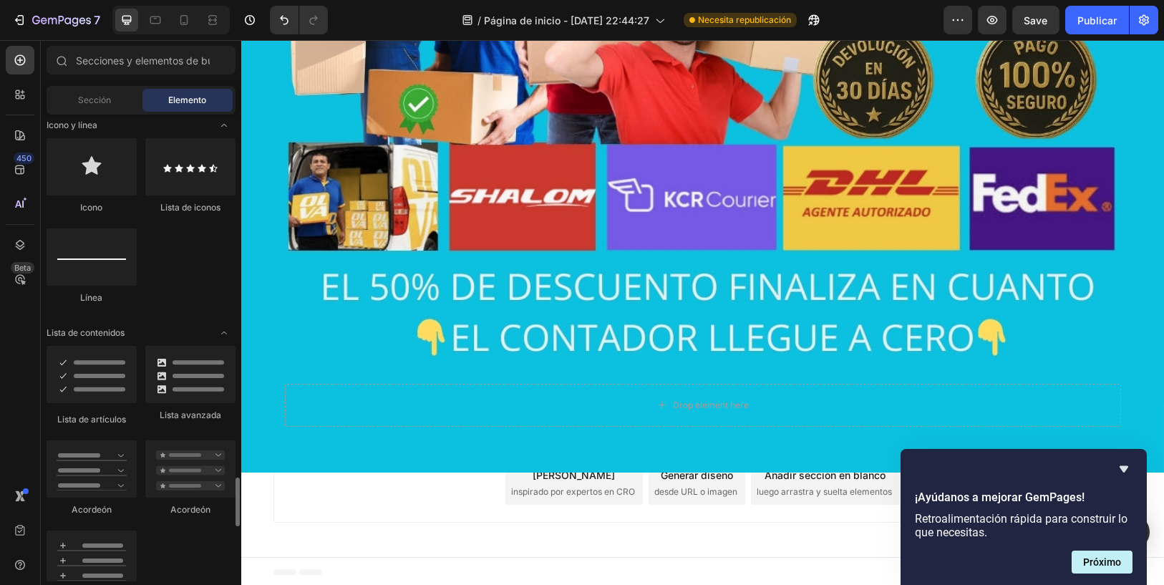
scroll to position [1193, 0]
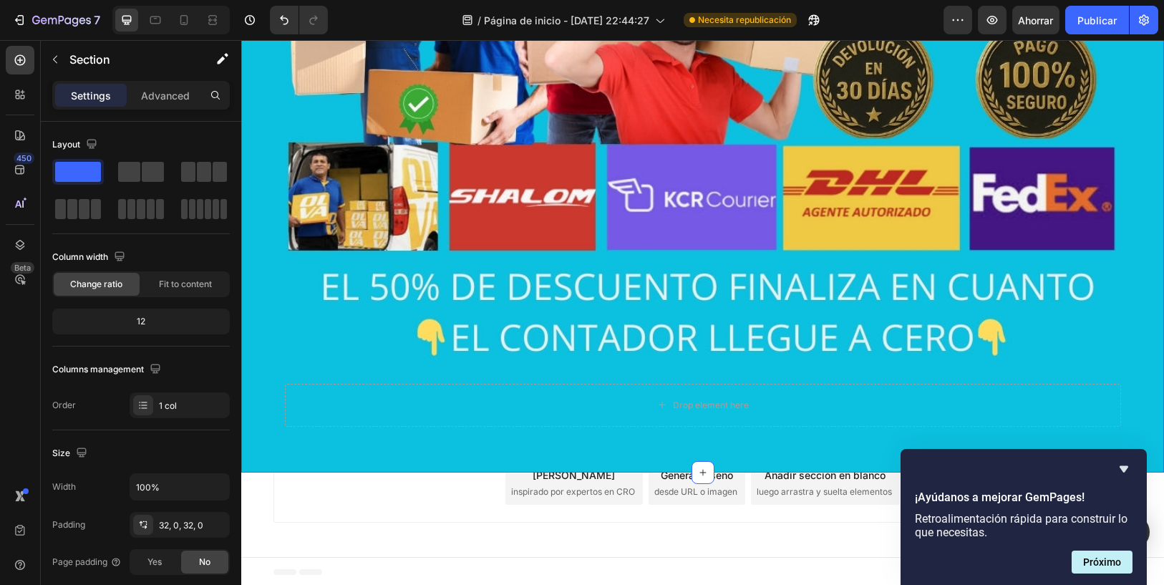
drag, startPoint x: 481, startPoint y: 292, endPoint x: 238, endPoint y: 276, distance: 244.0
click at [23, 59] on icon at bounding box center [20, 60] width 14 height 14
click at [9, 89] on div at bounding box center [20, 94] width 29 height 29
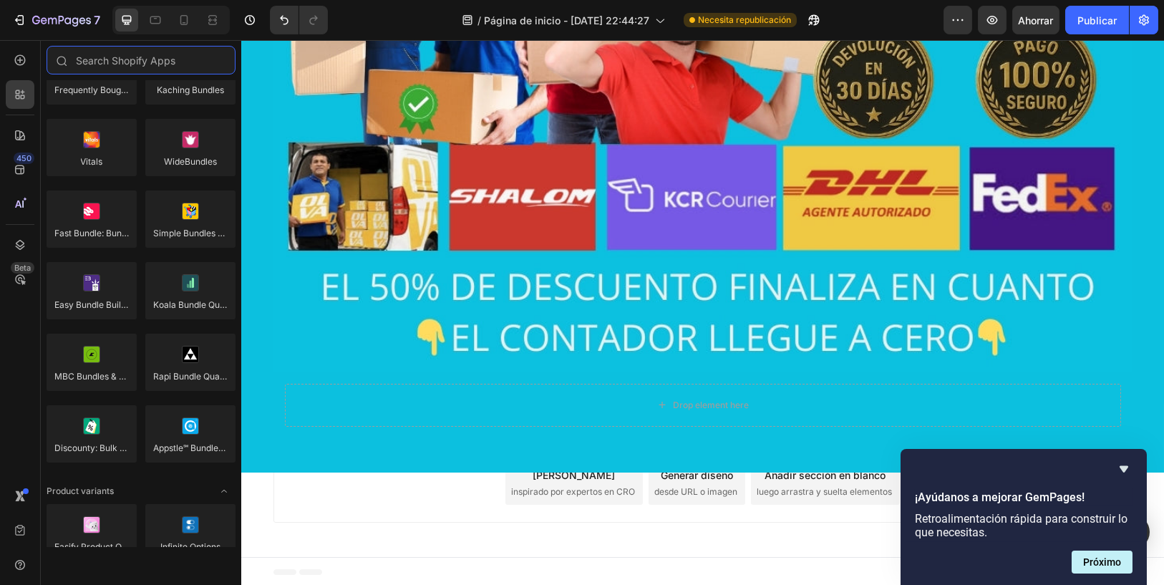
scroll to position [1829, 0]
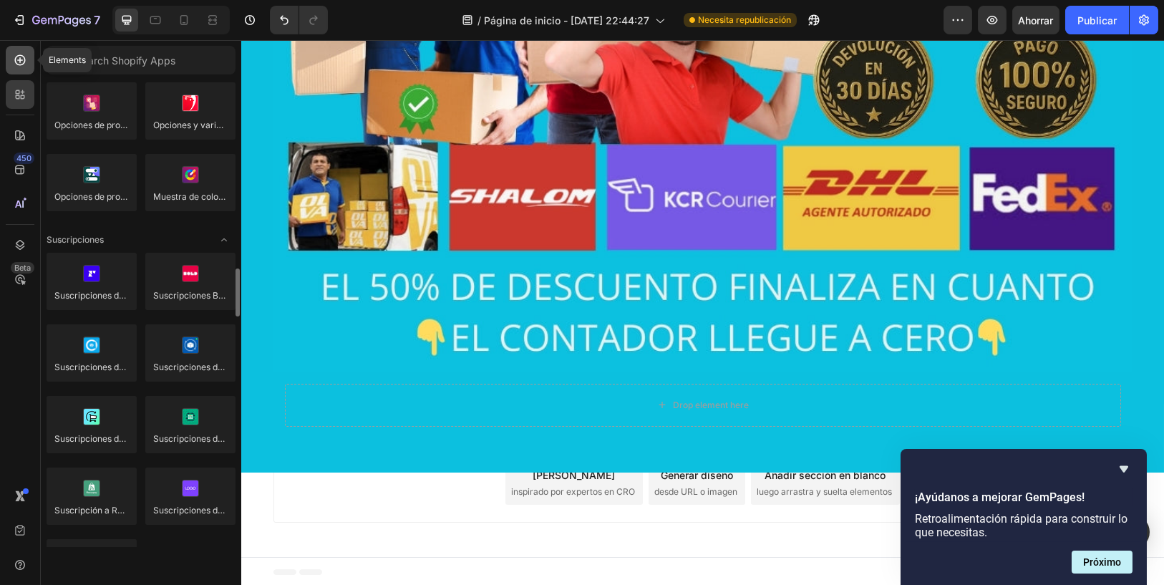
click at [9, 63] on div at bounding box center [20, 60] width 29 height 29
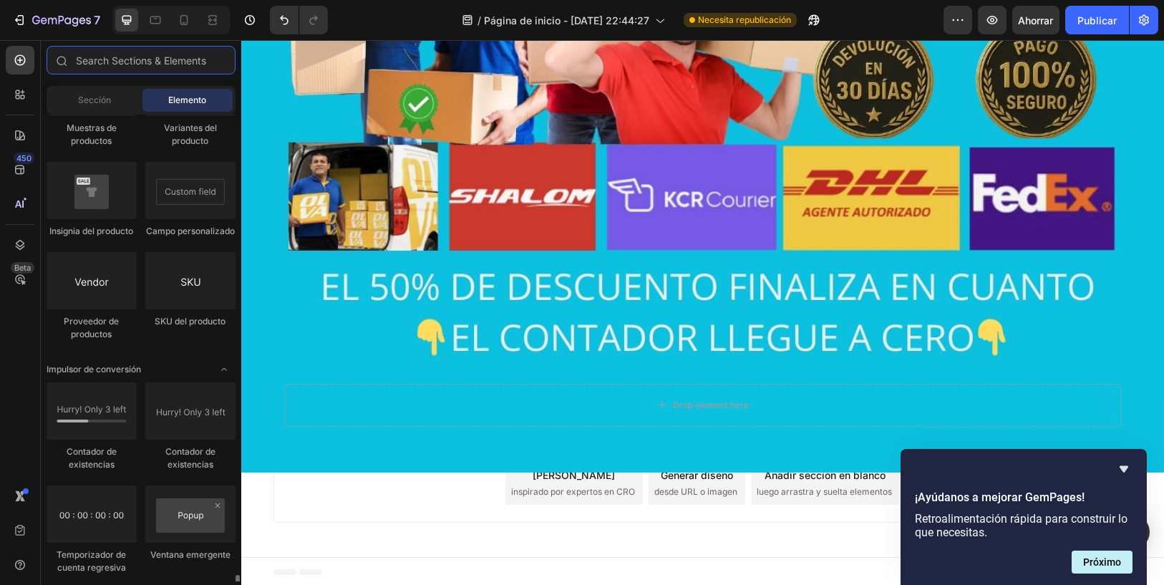
scroll to position [2881, 0]
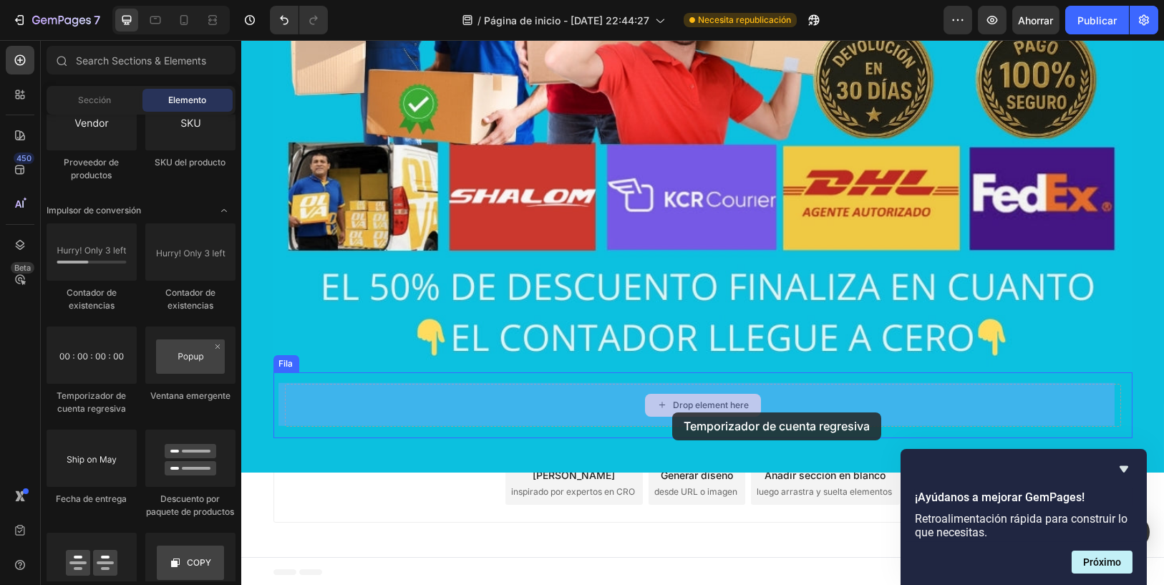
drag, startPoint x: 407, startPoint y: 408, endPoint x: 672, endPoint y: 413, distance: 265.7
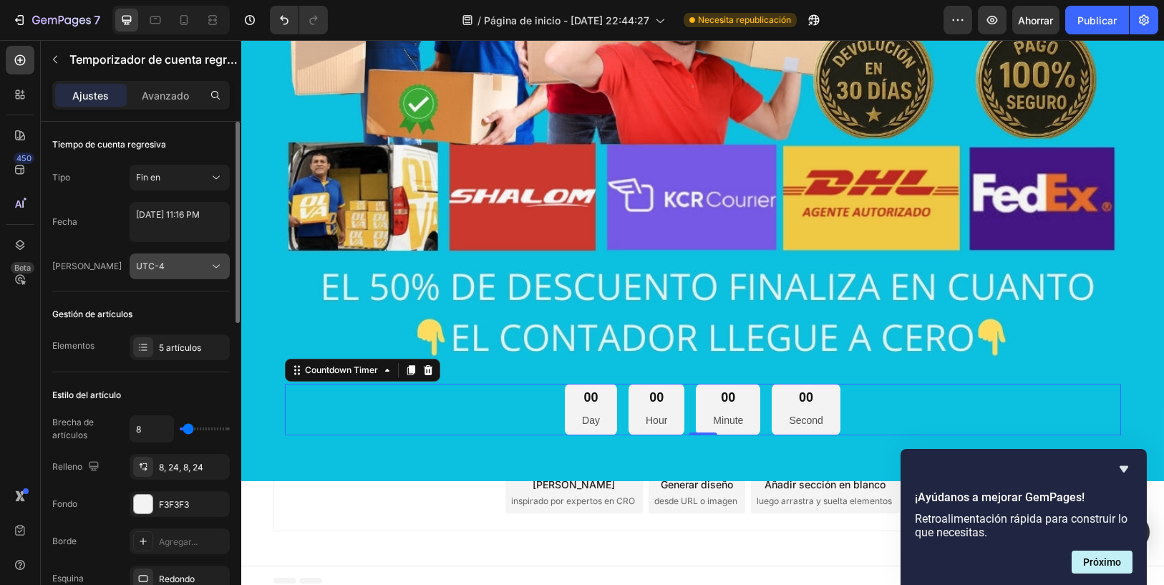
click at [188, 265] on div "UTC-4" at bounding box center [172, 266] width 73 height 13
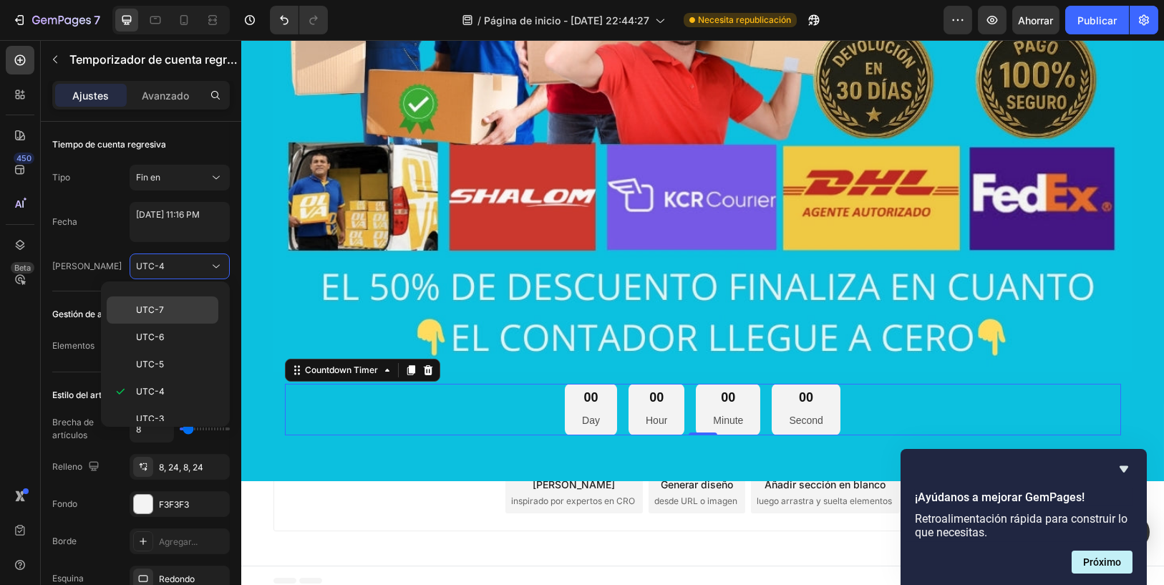
scroll to position [74, 0]
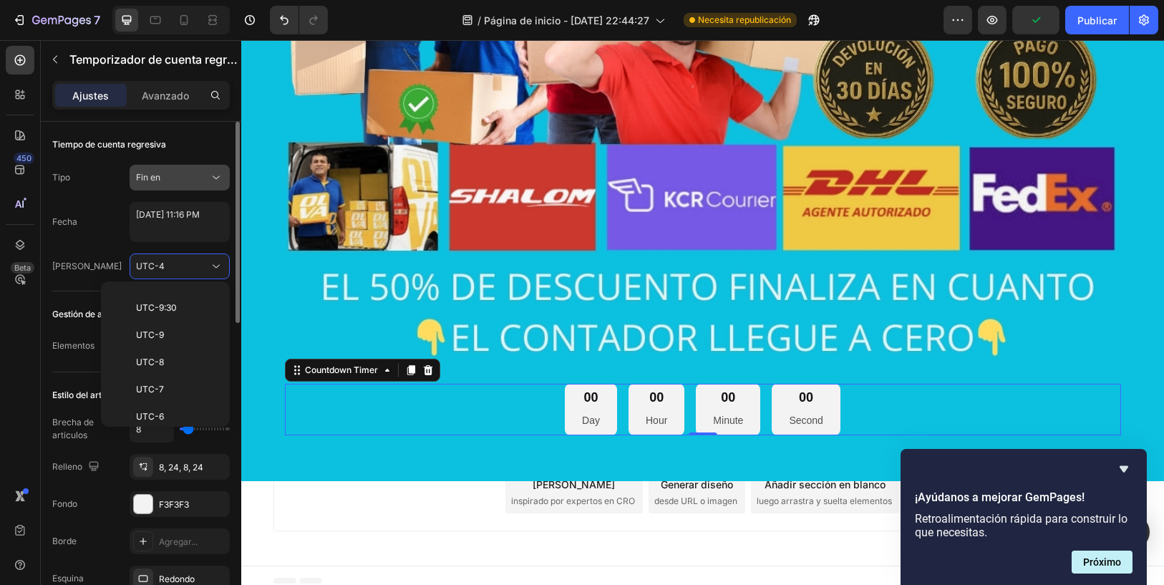
click at [169, 179] on div "Fin en" at bounding box center [172, 177] width 73 height 13
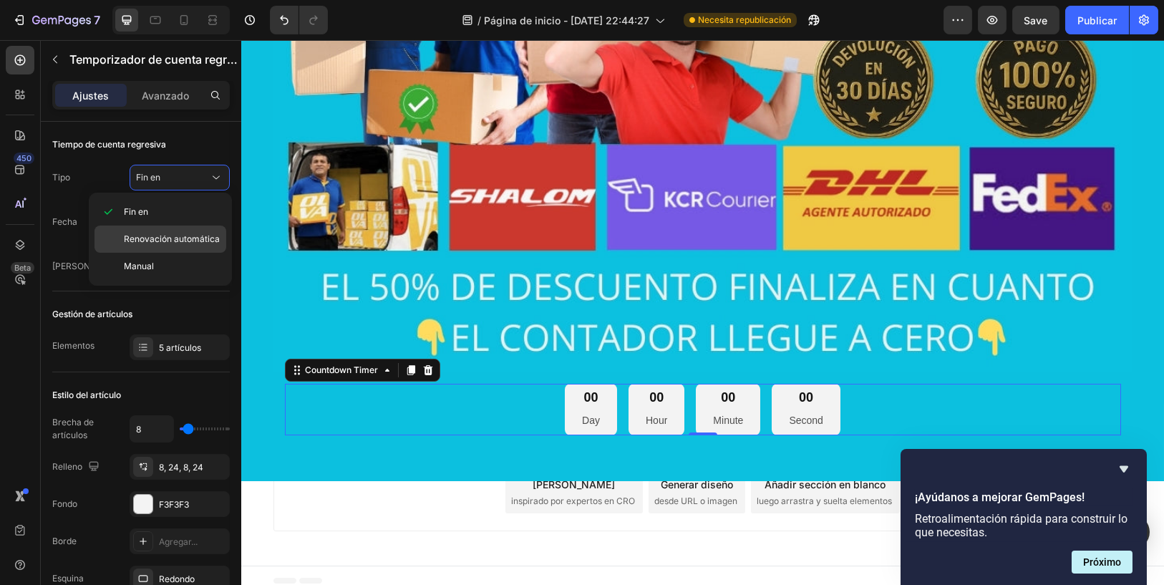
click at [159, 237] on font "Renovación automática" at bounding box center [172, 238] width 96 height 11
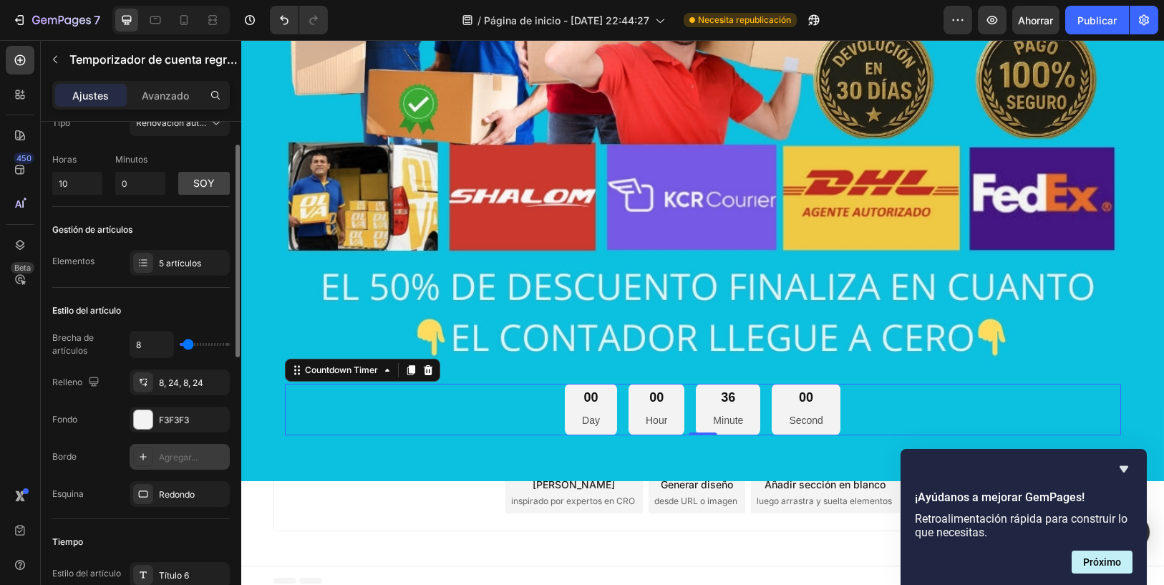
scroll to position [0, 0]
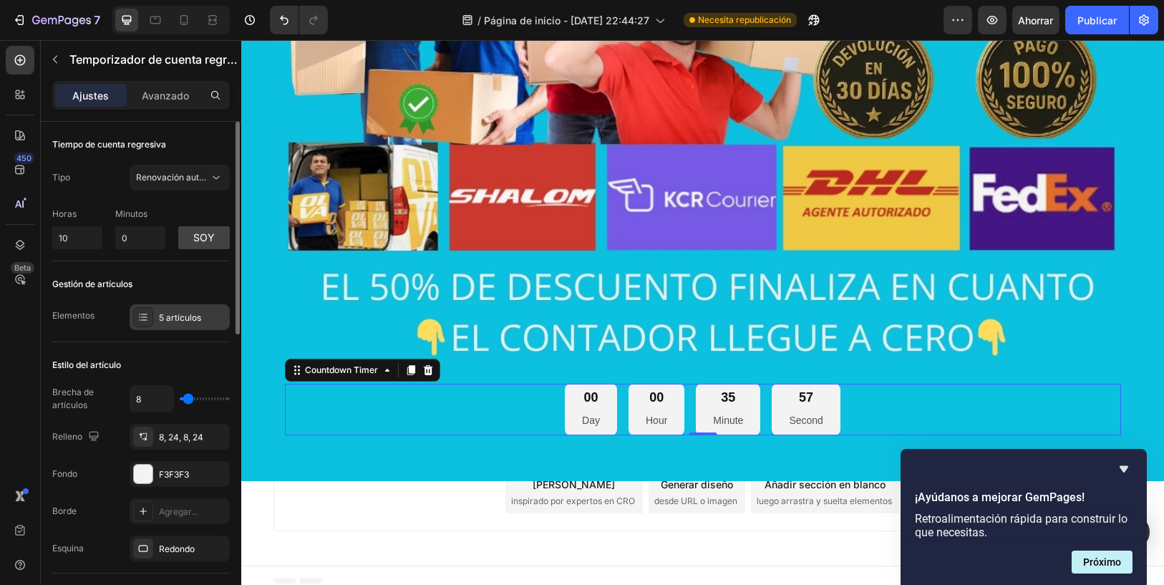
click at [183, 307] on div "5 artículos" at bounding box center [180, 317] width 100 height 26
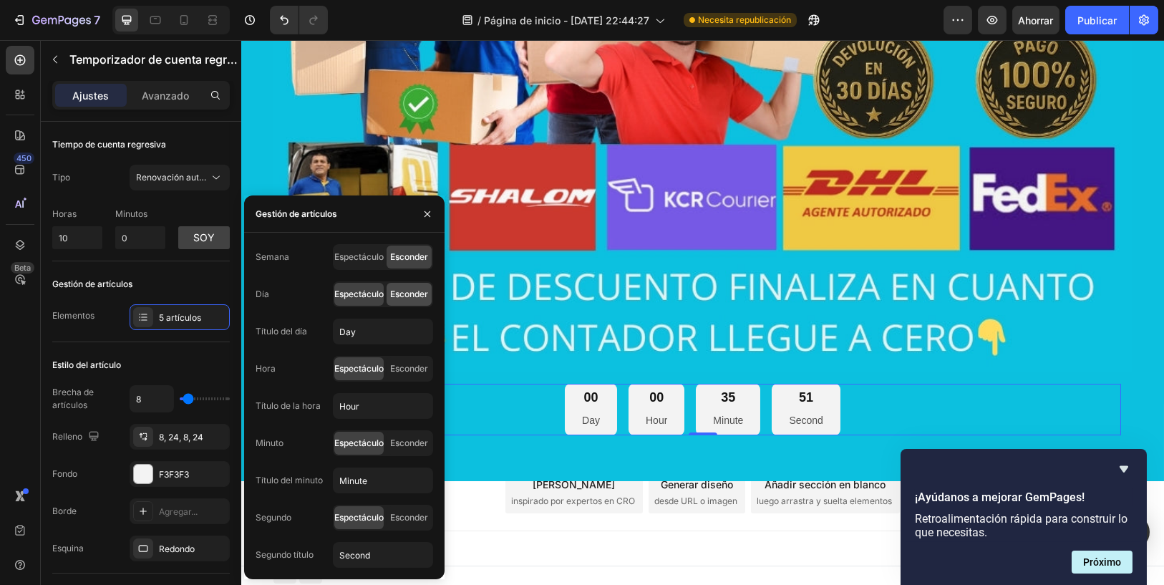
click at [408, 294] on font "Esconder" at bounding box center [409, 294] width 38 height 11
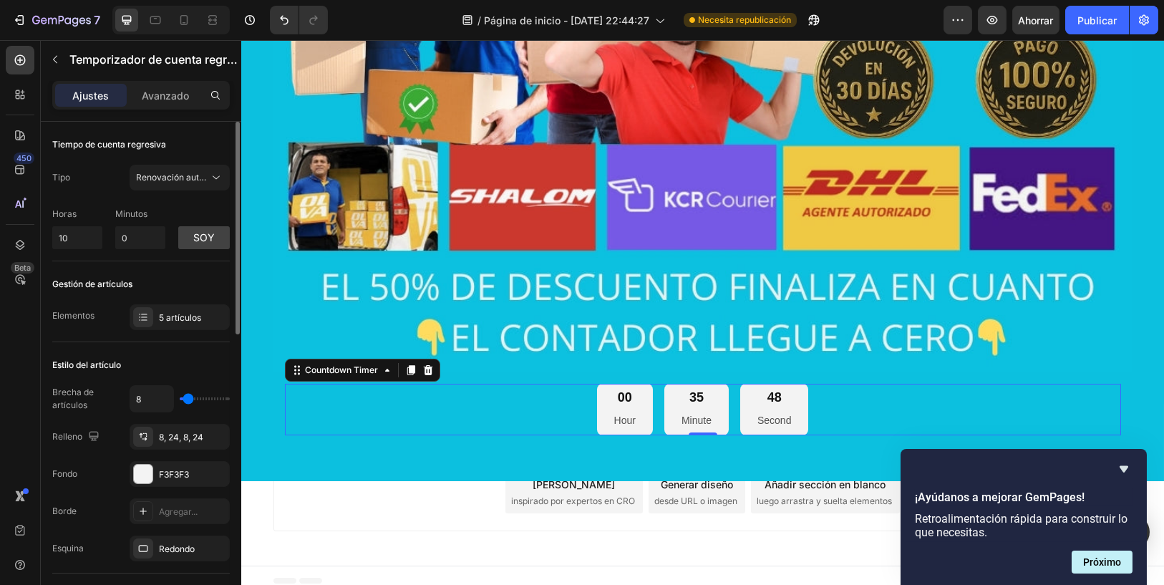
click at [203, 279] on div "Gestión de artículos" at bounding box center [141, 284] width 178 height 23
click at [208, 311] on div "5 artículos" at bounding box center [192, 317] width 67 height 13
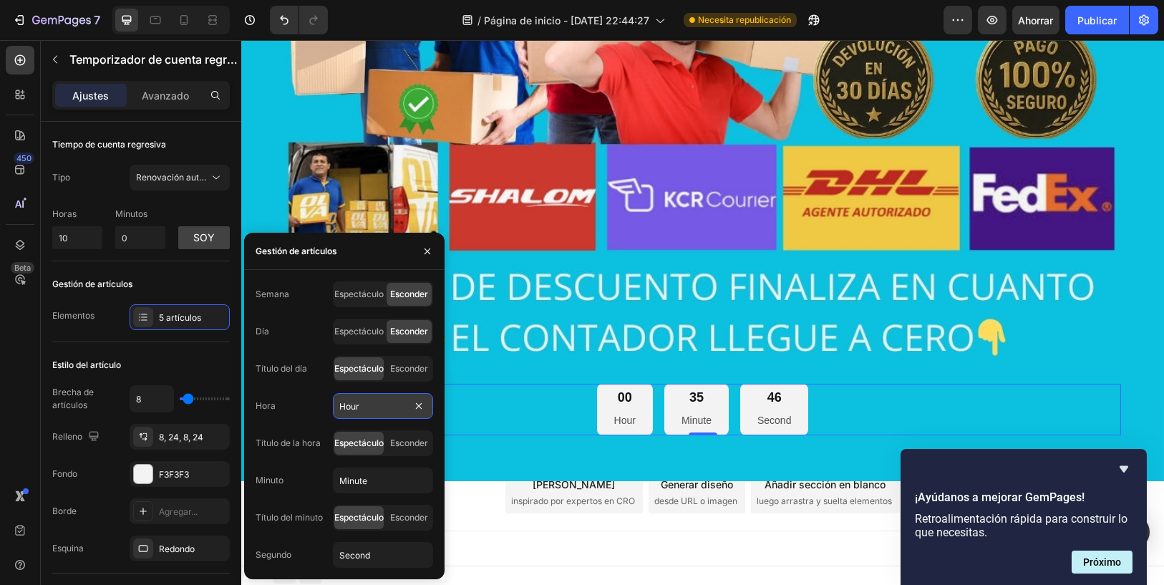
click at [382, 401] on input "Hour" at bounding box center [383, 406] width 100 height 26
type input "h"
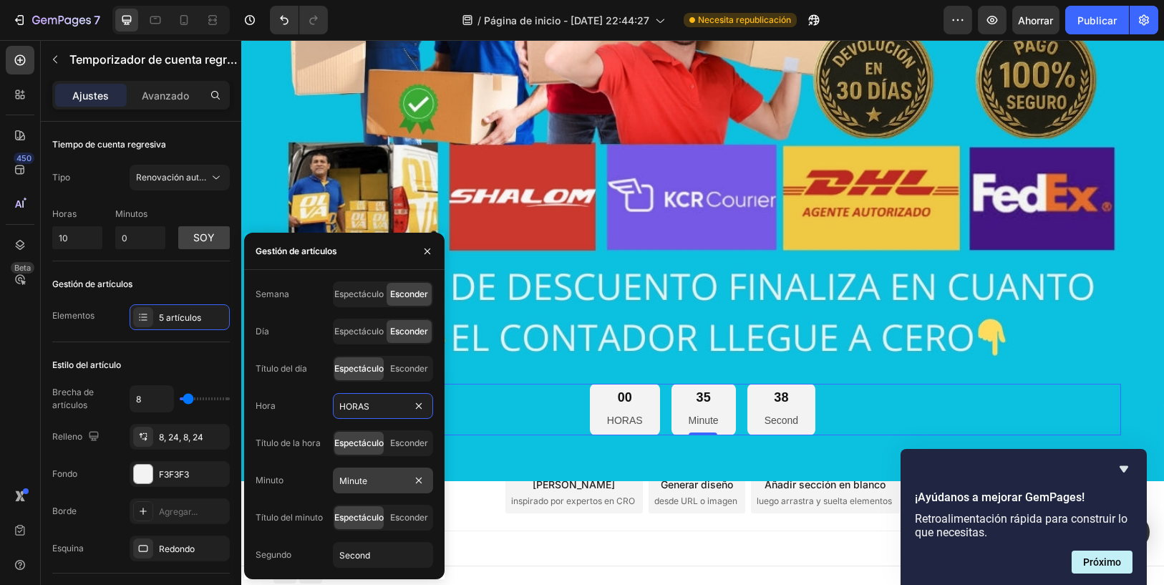
type input "HORAS"
click at [377, 480] on input "Minute" at bounding box center [383, 481] width 100 height 26
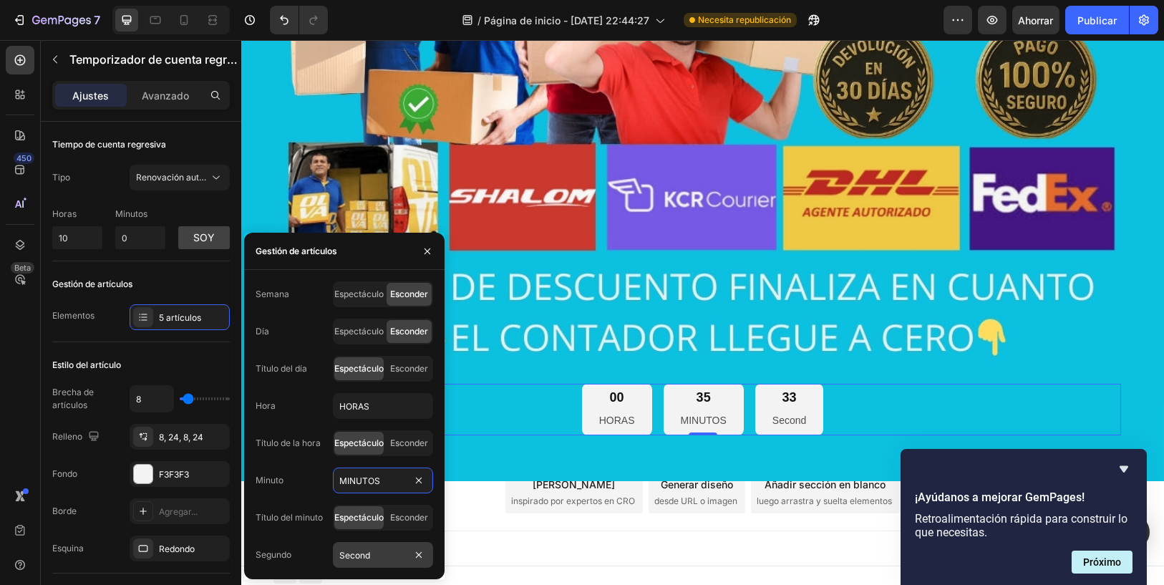
type input "MINUTOS"
click at [379, 548] on input "Second" at bounding box center [383, 555] width 100 height 26
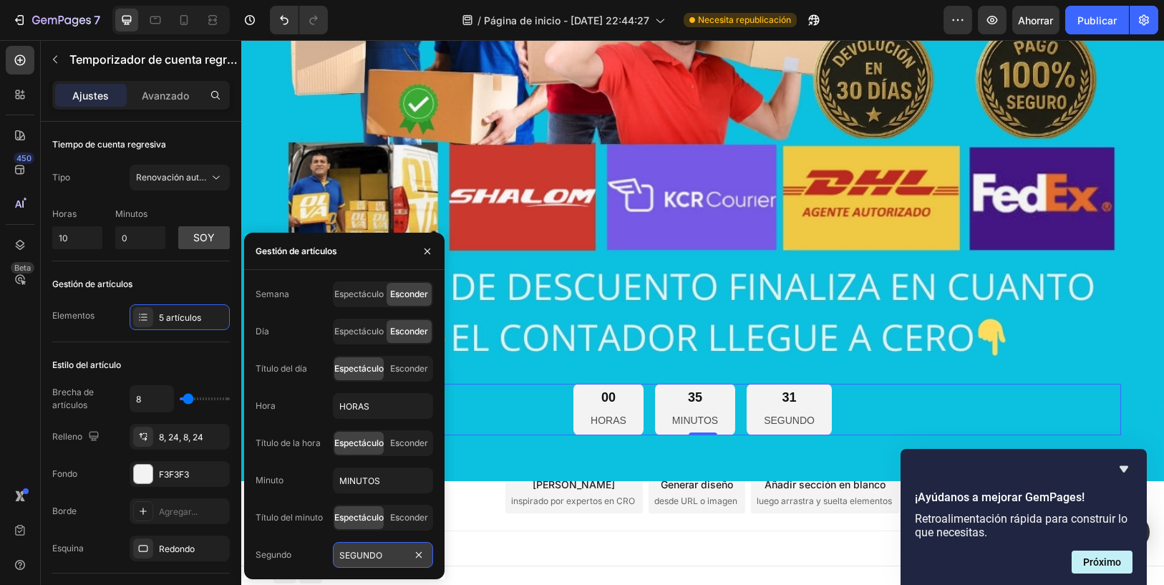
type input "SEGUNDOS"
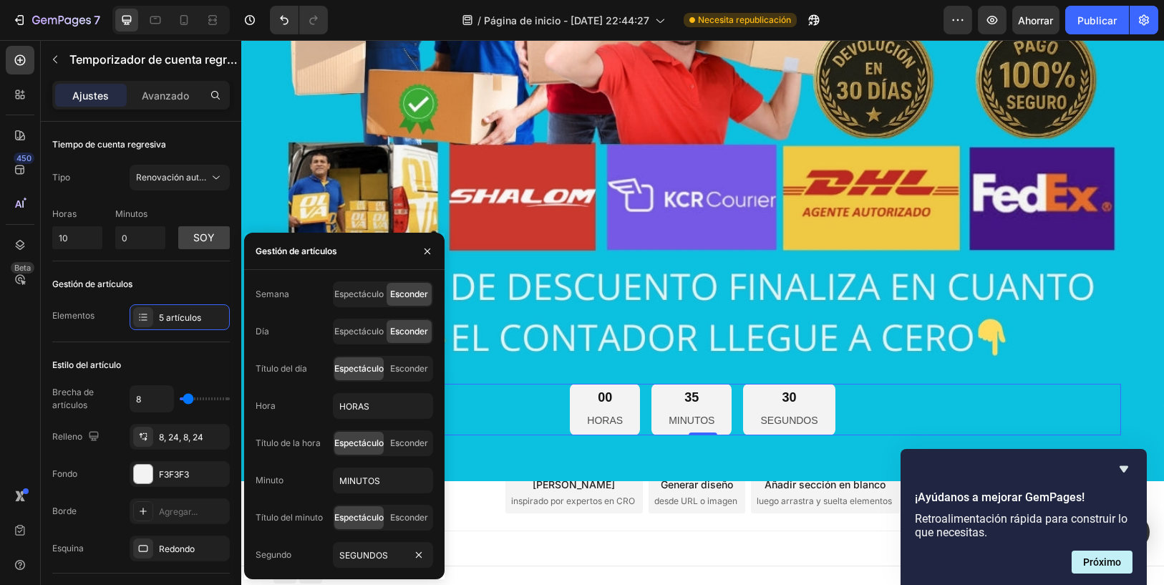
click at [452, 532] on div "Añadir sección Elija plantillas inspirado por expertos en CRO Generar diseño de…" at bounding box center [702, 495] width 923 height 142
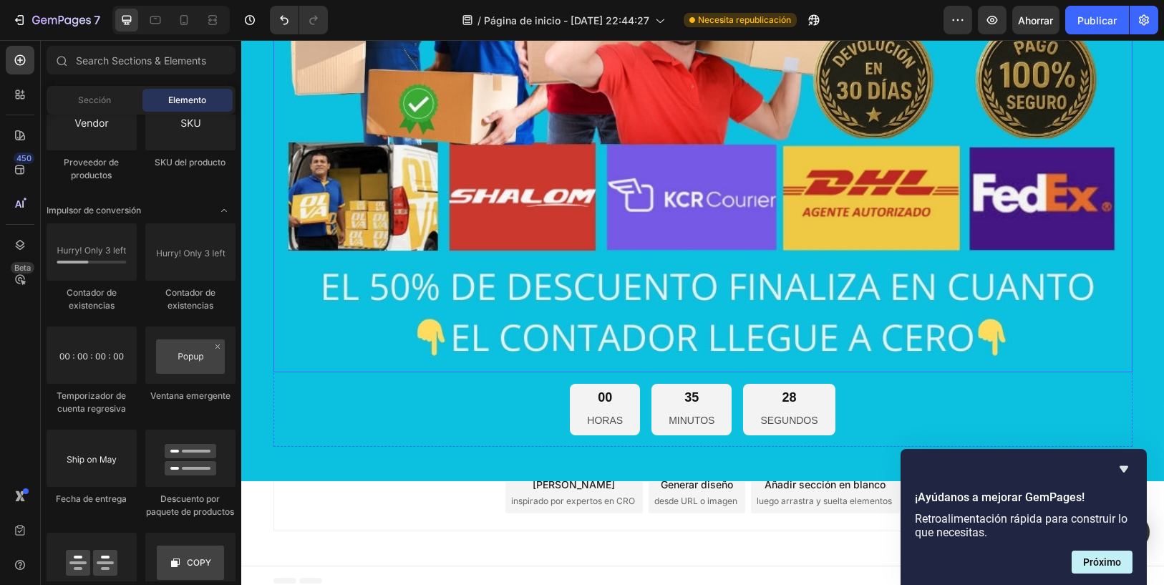
click at [508, 437] on div "00 HORAS 35 MINUTOS 28 SEGUNDOS Countdown Timer Fila" at bounding box center [702, 409] width 859 height 75
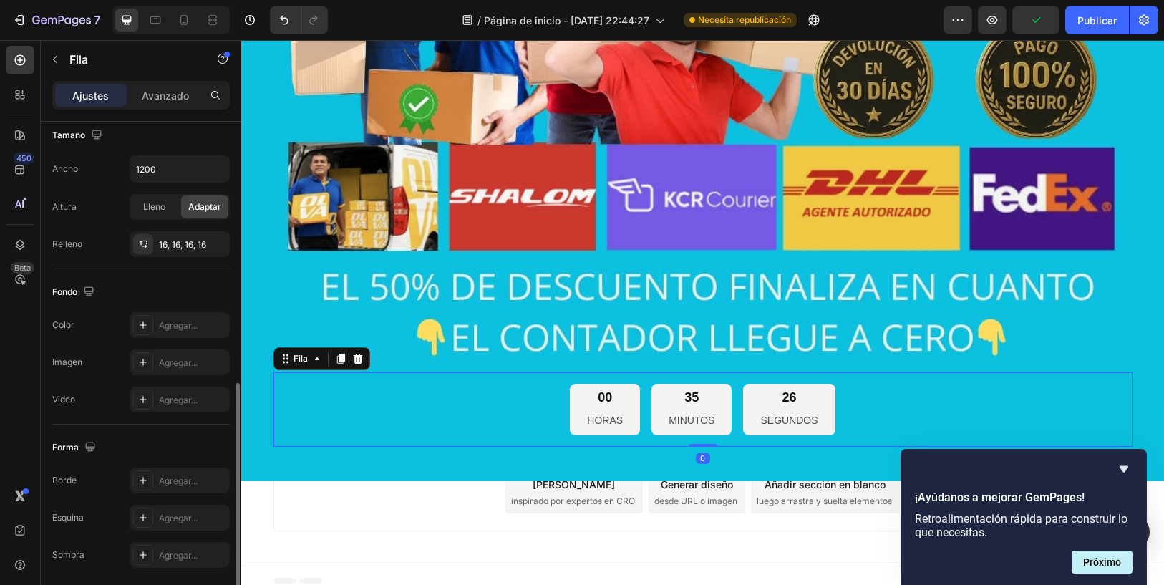
scroll to position [367, 0]
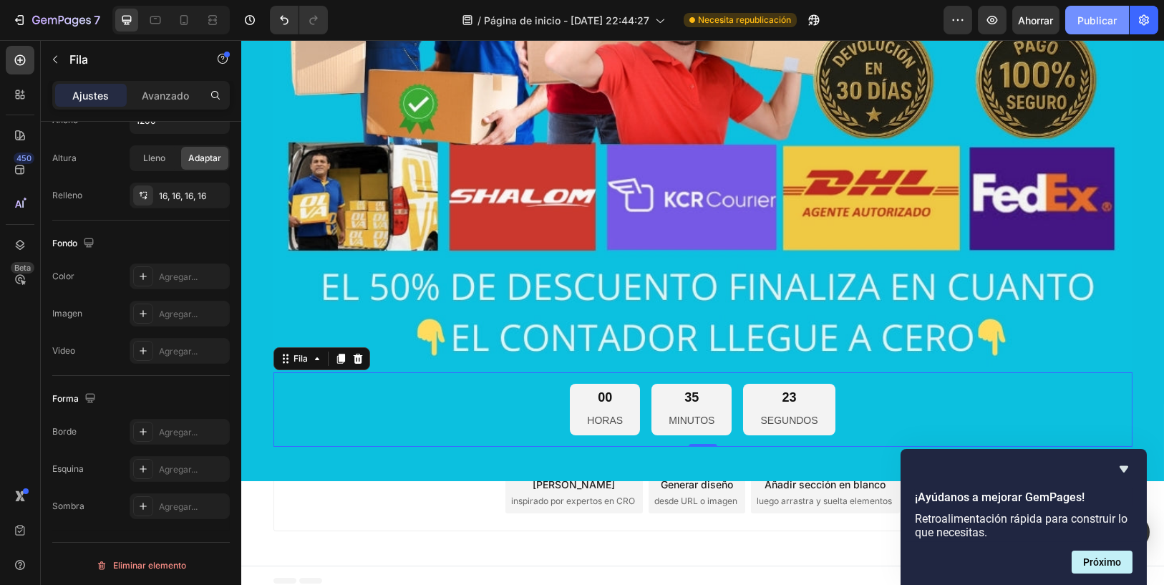
click at [1080, 26] on font "Publicar" at bounding box center [1096, 20] width 39 height 15
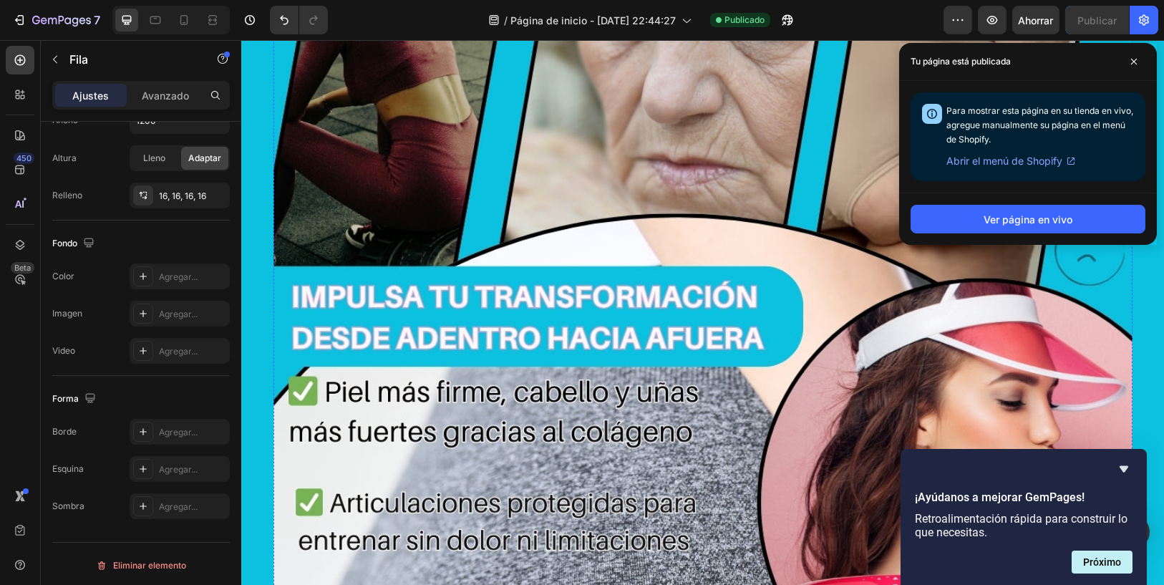
scroll to position [3396, 0]
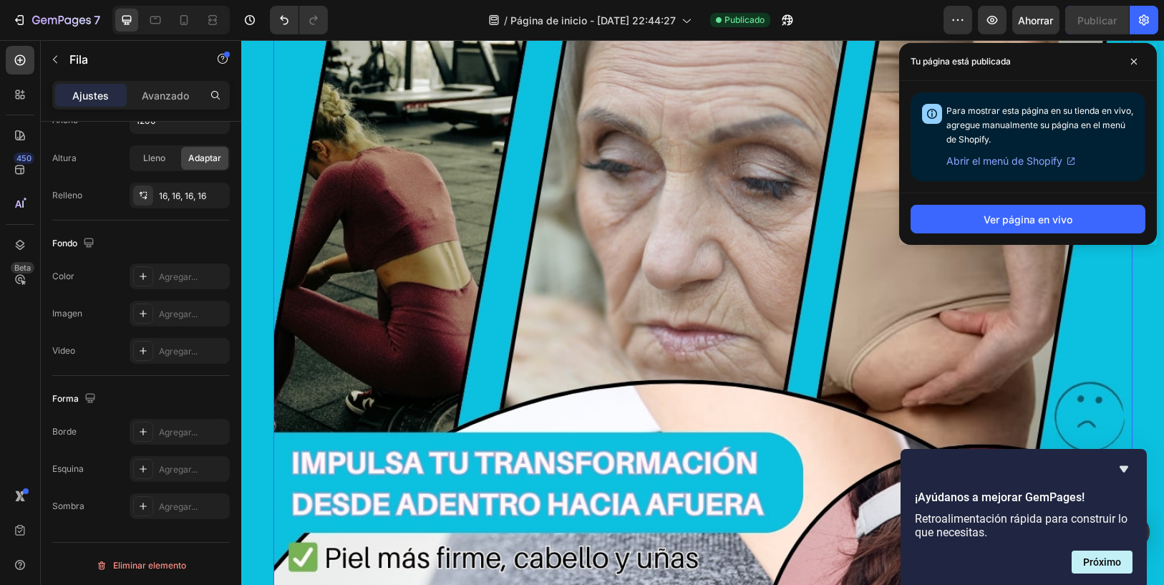
click at [780, 371] on img at bounding box center [702, 453] width 859 height 1432
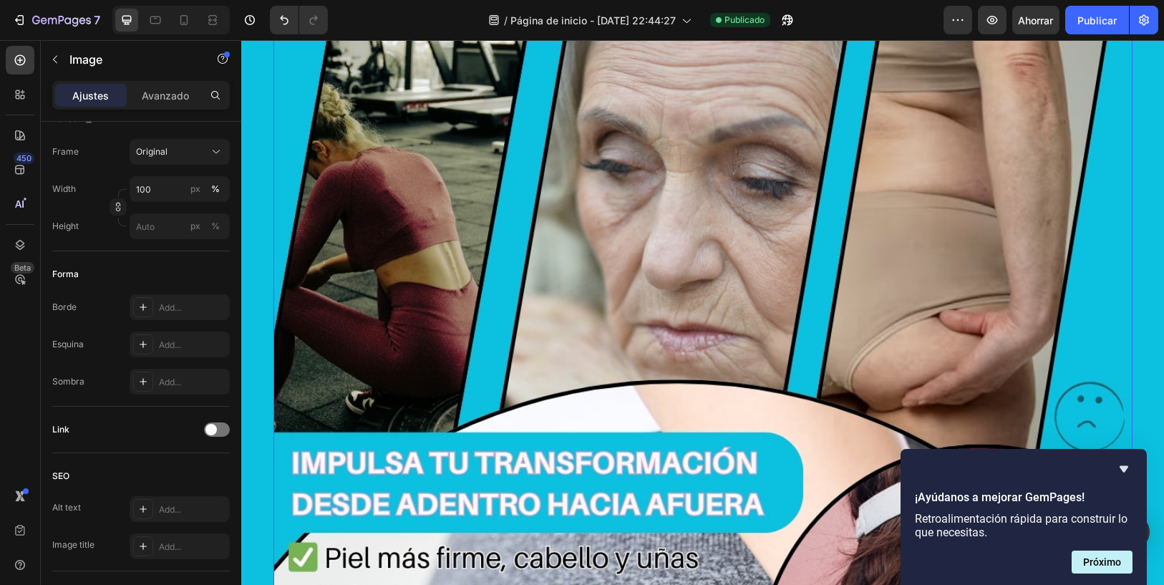
scroll to position [0, 0]
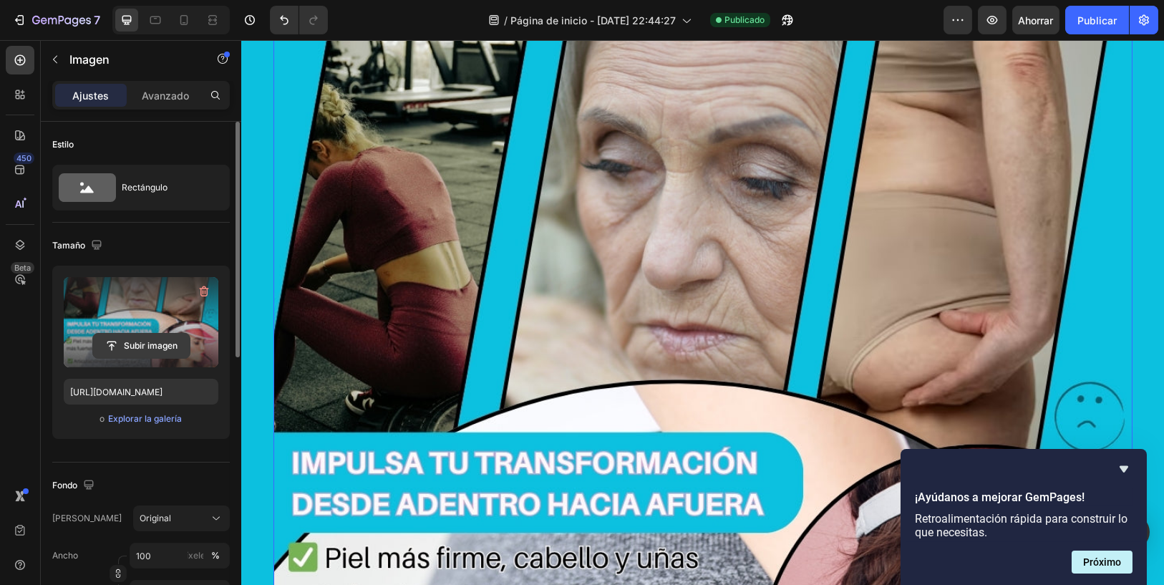
click at [158, 342] on input "file" at bounding box center [141, 346] width 97 height 24
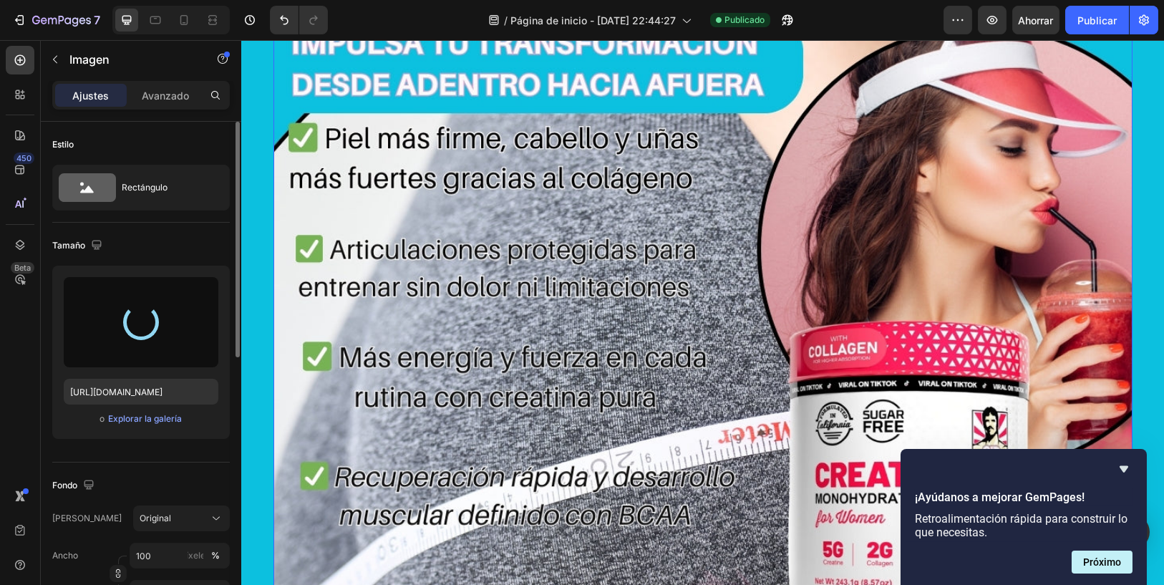
scroll to position [3794, 0]
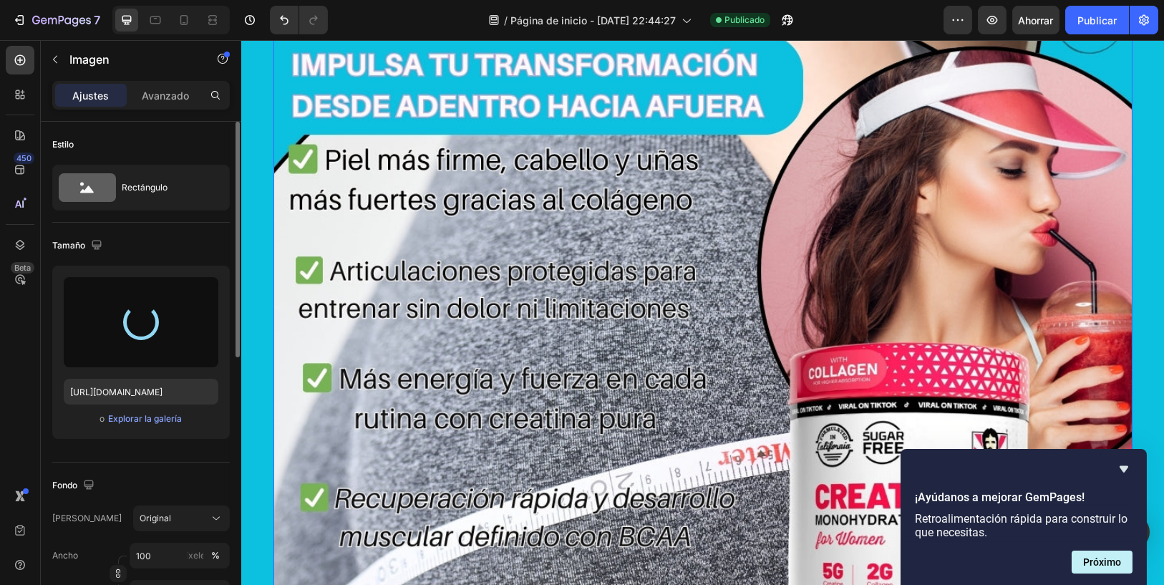
type input "[URL][DOMAIN_NAME]"
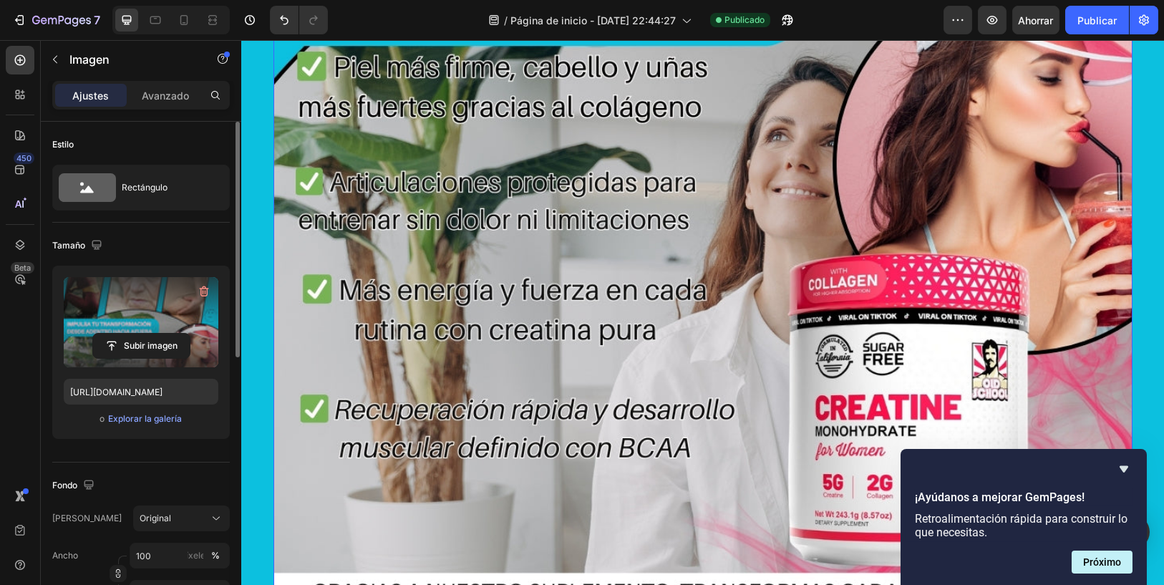
scroll to position [3873, 0]
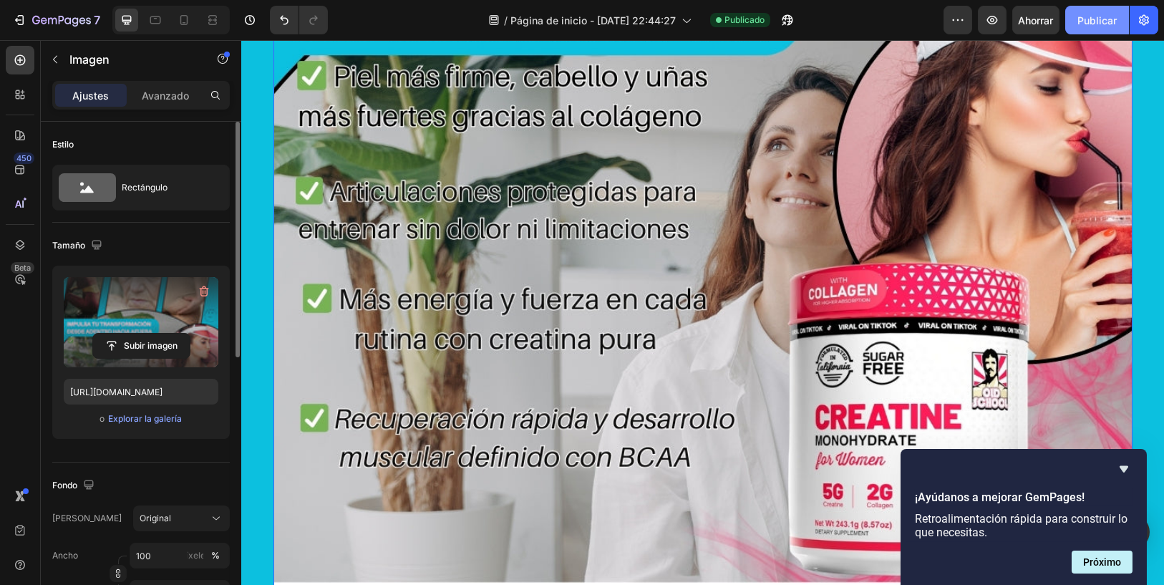
click at [1084, 21] on font "Publicar" at bounding box center [1096, 20] width 39 height 12
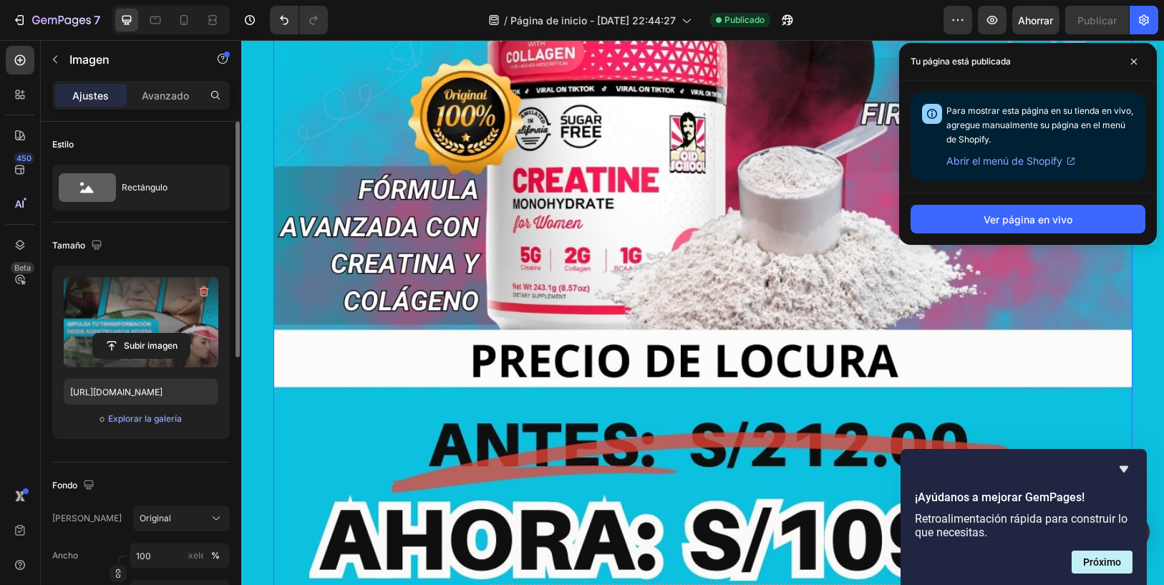
scroll to position [1168, 0]
